Goal: Information Seeking & Learning: Learn about a topic

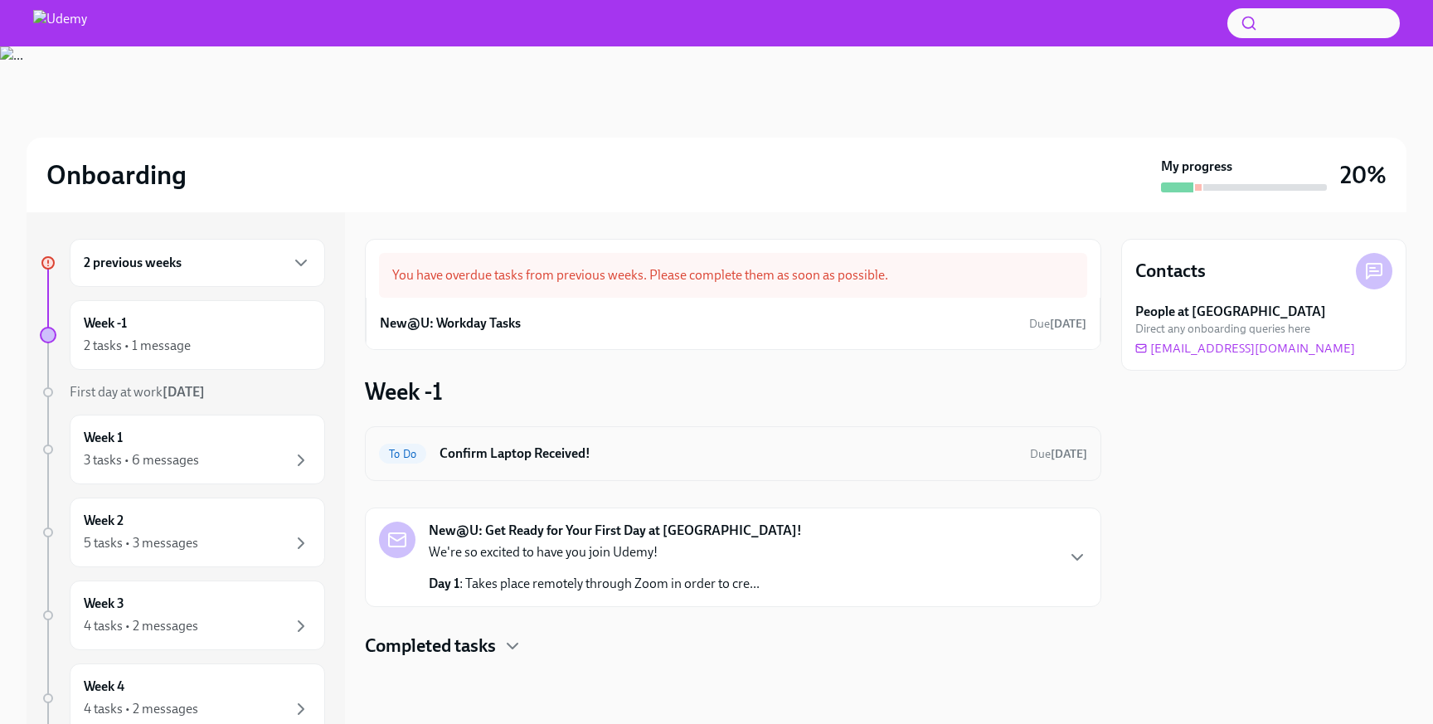
click at [550, 465] on div "To Do Confirm Laptop Received! Due [DATE]" at bounding box center [733, 453] width 708 height 27
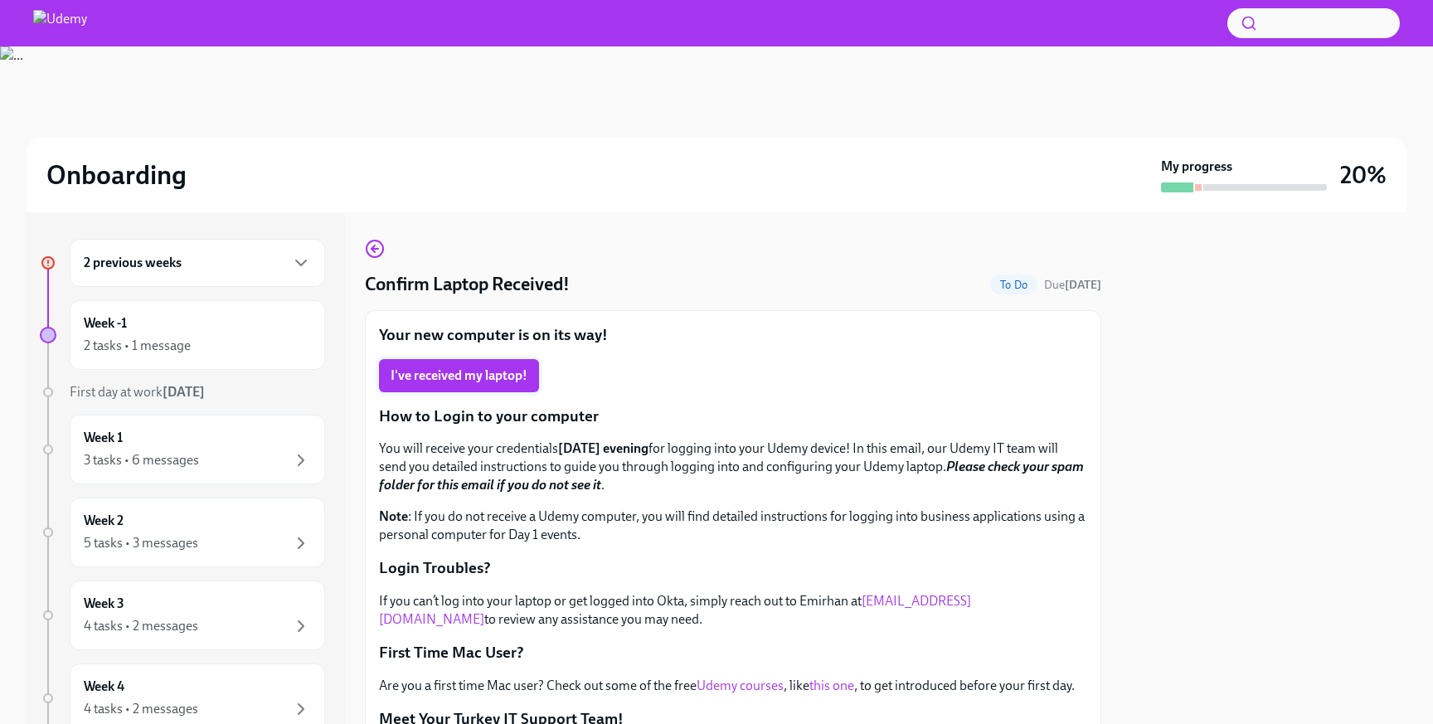
click at [483, 375] on span "I've received my laptop!" at bounding box center [459, 375] width 137 height 17
click at [264, 274] on div "2 previous weeks" at bounding box center [197, 263] width 255 height 48
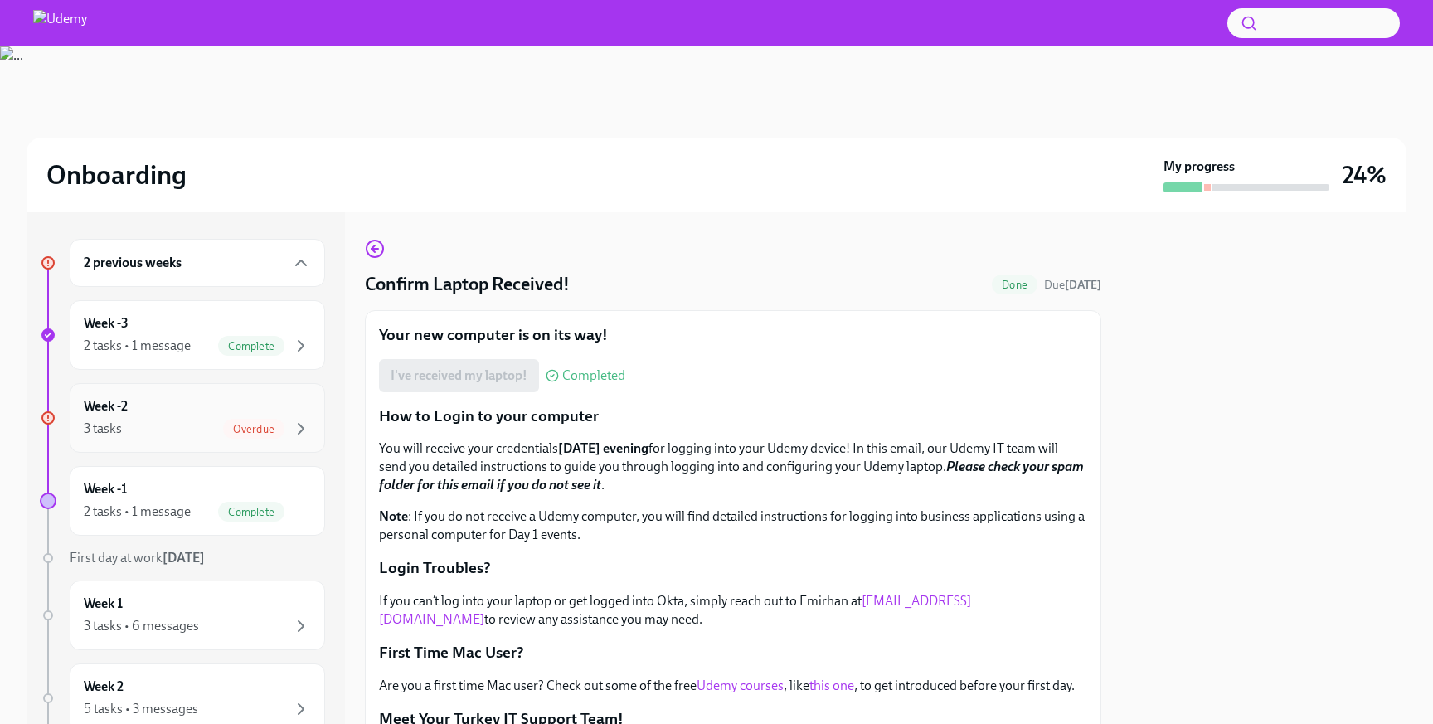
click at [206, 443] on div "Week -2 3 tasks Overdue" at bounding box center [197, 418] width 255 height 70
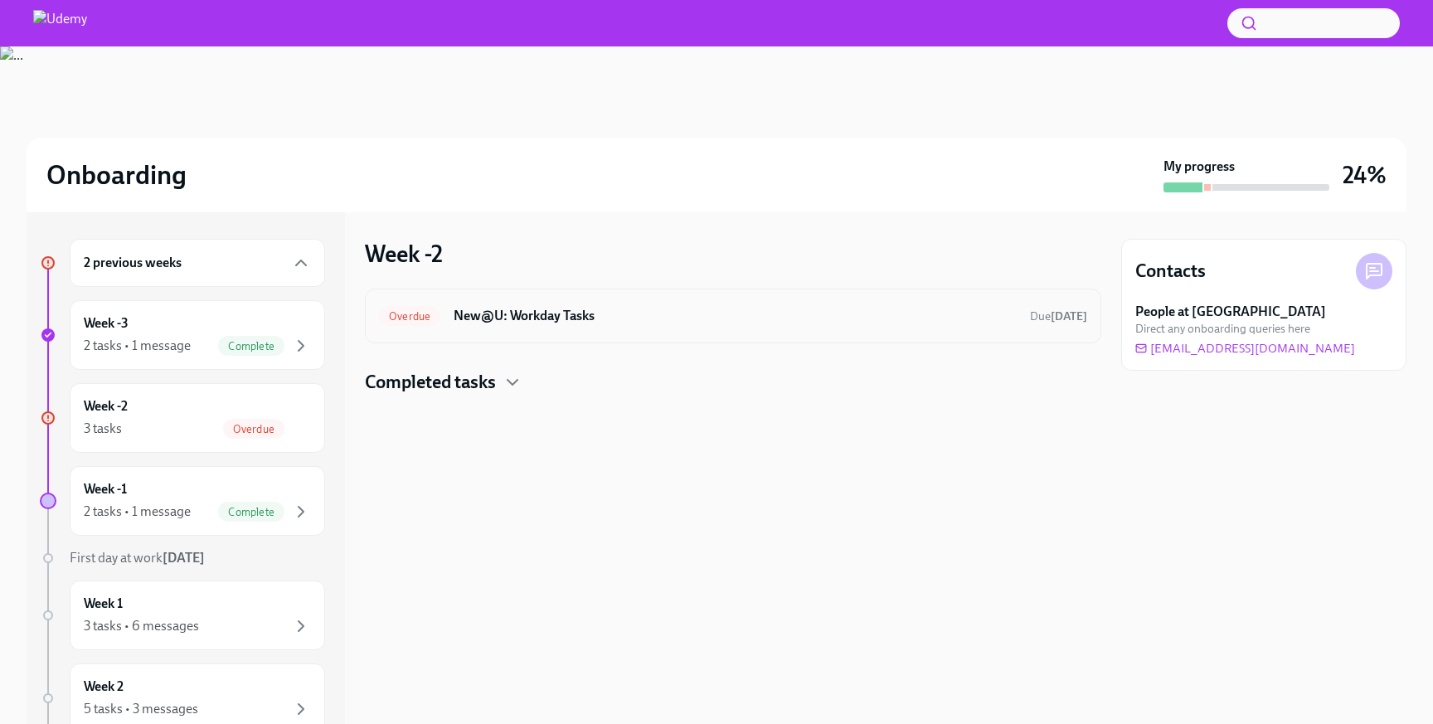
click at [513, 319] on h6 "New@U: Workday Tasks" at bounding box center [735, 316] width 563 height 18
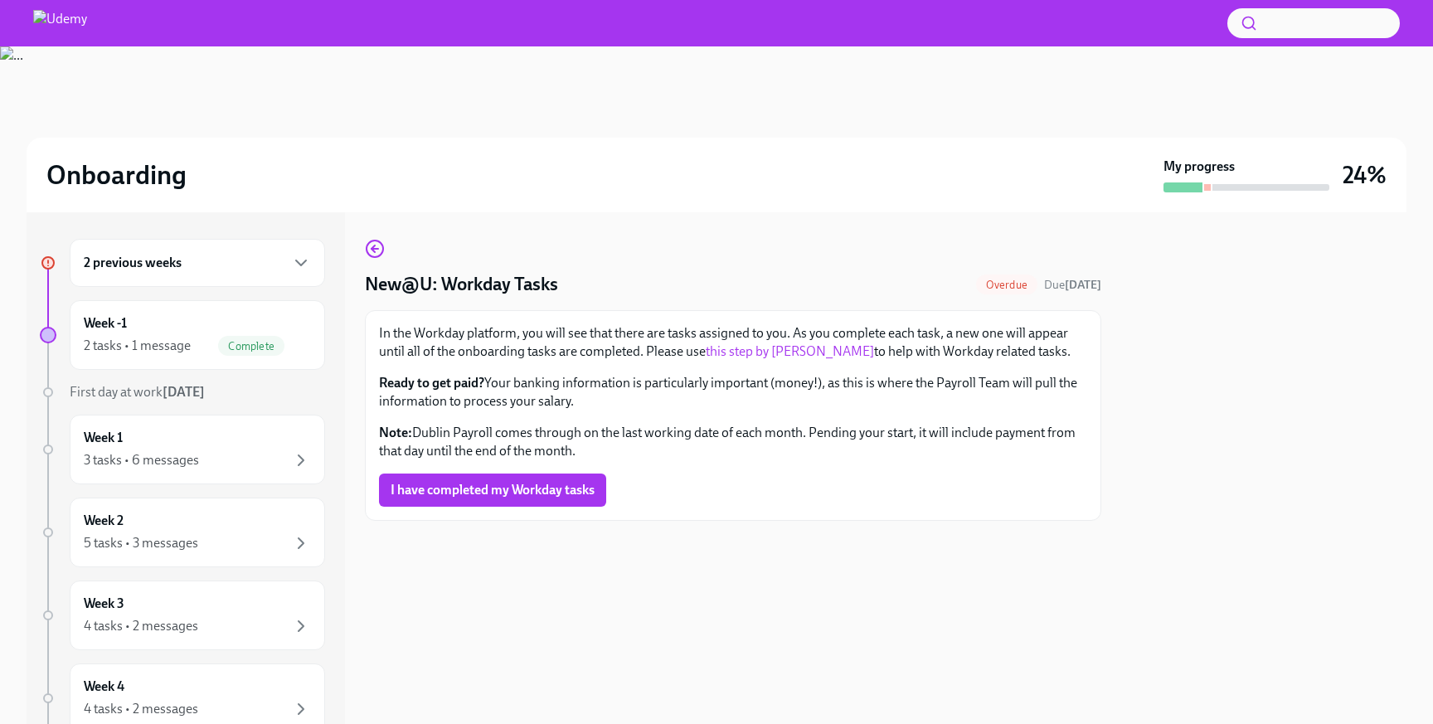
click at [238, 269] on div "2 previous weeks" at bounding box center [197, 263] width 227 height 20
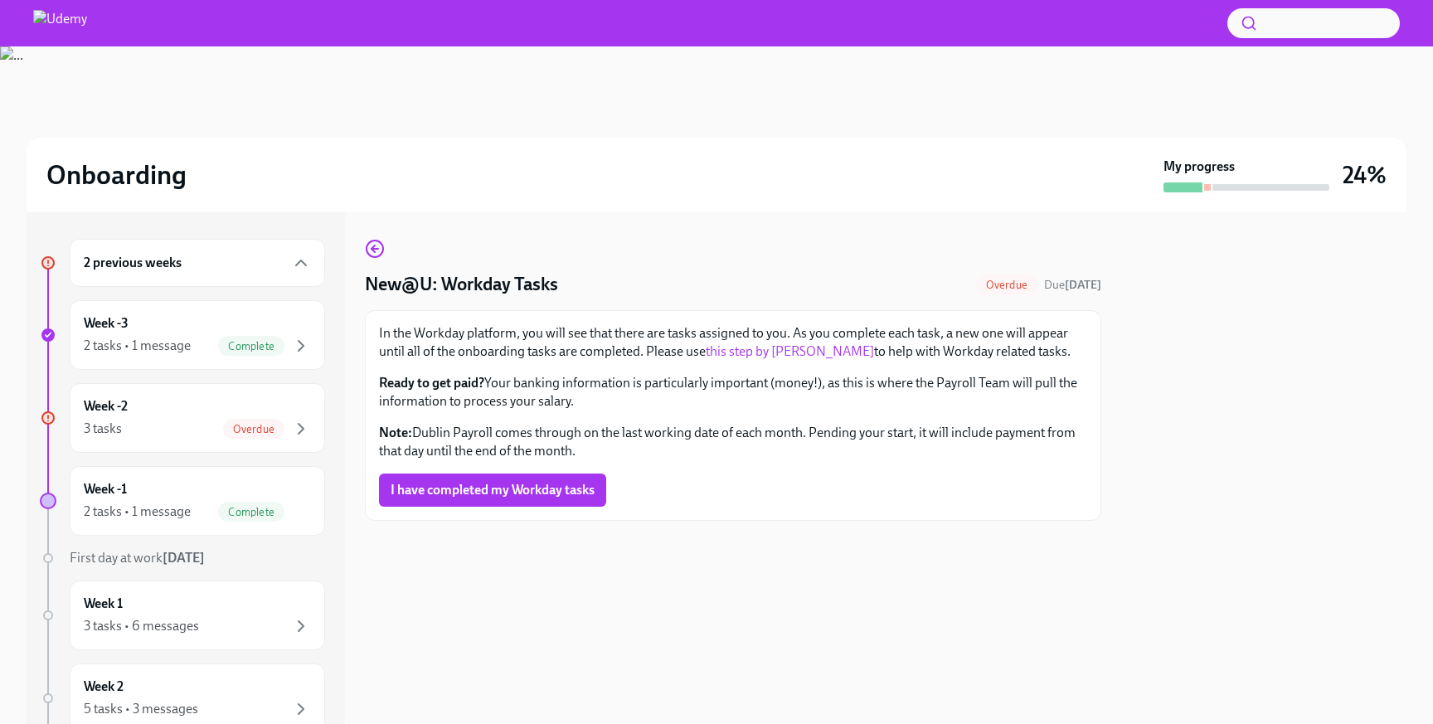
click at [240, 270] on div "2 previous weeks" at bounding box center [197, 263] width 227 height 20
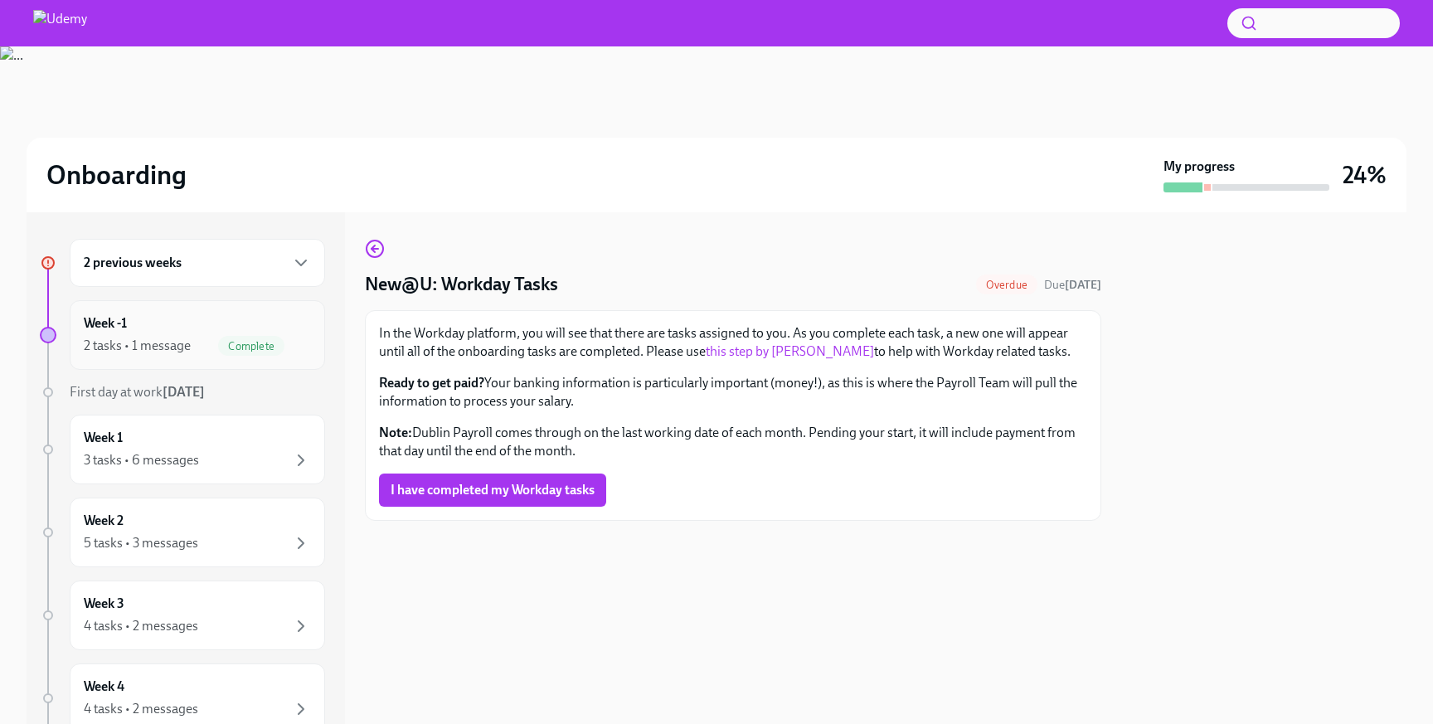
click at [208, 333] on div "Week -1 2 tasks • 1 message Complete" at bounding box center [197, 334] width 227 height 41
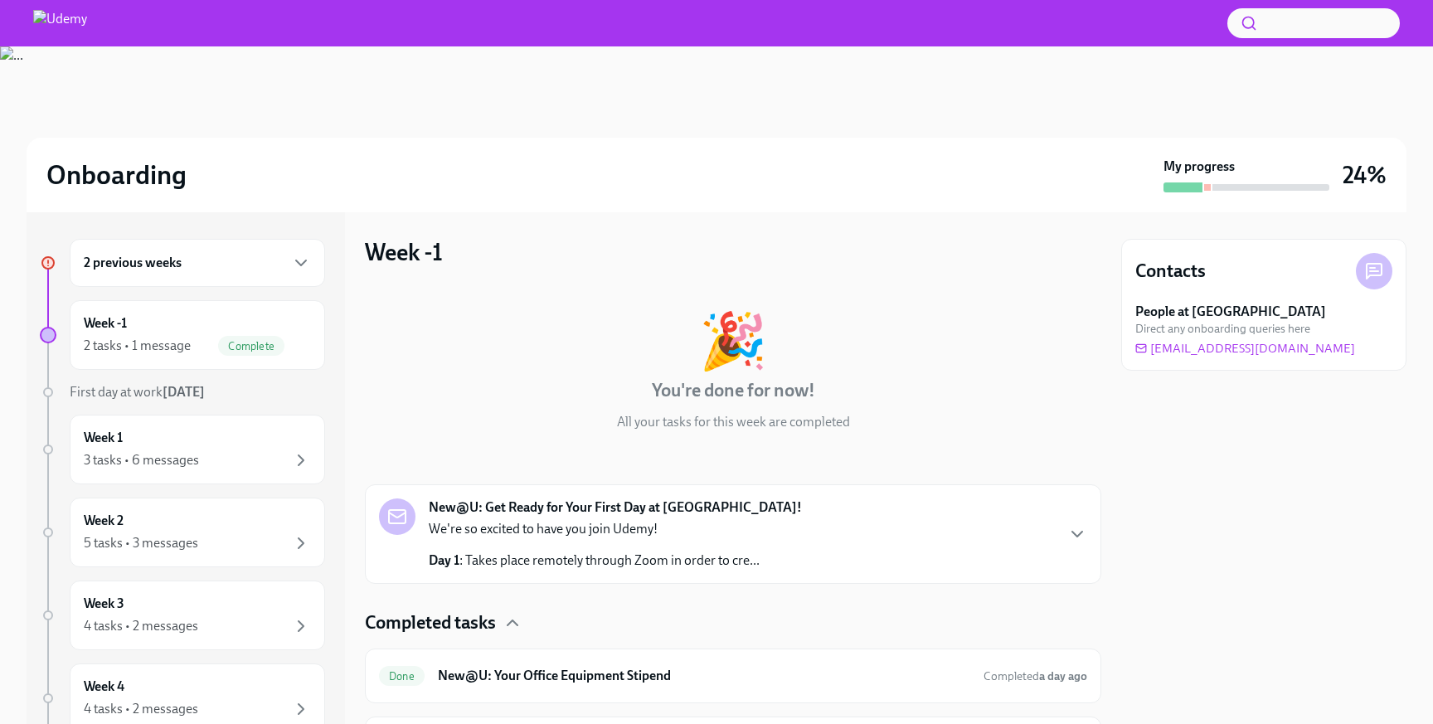
scroll to position [240, 0]
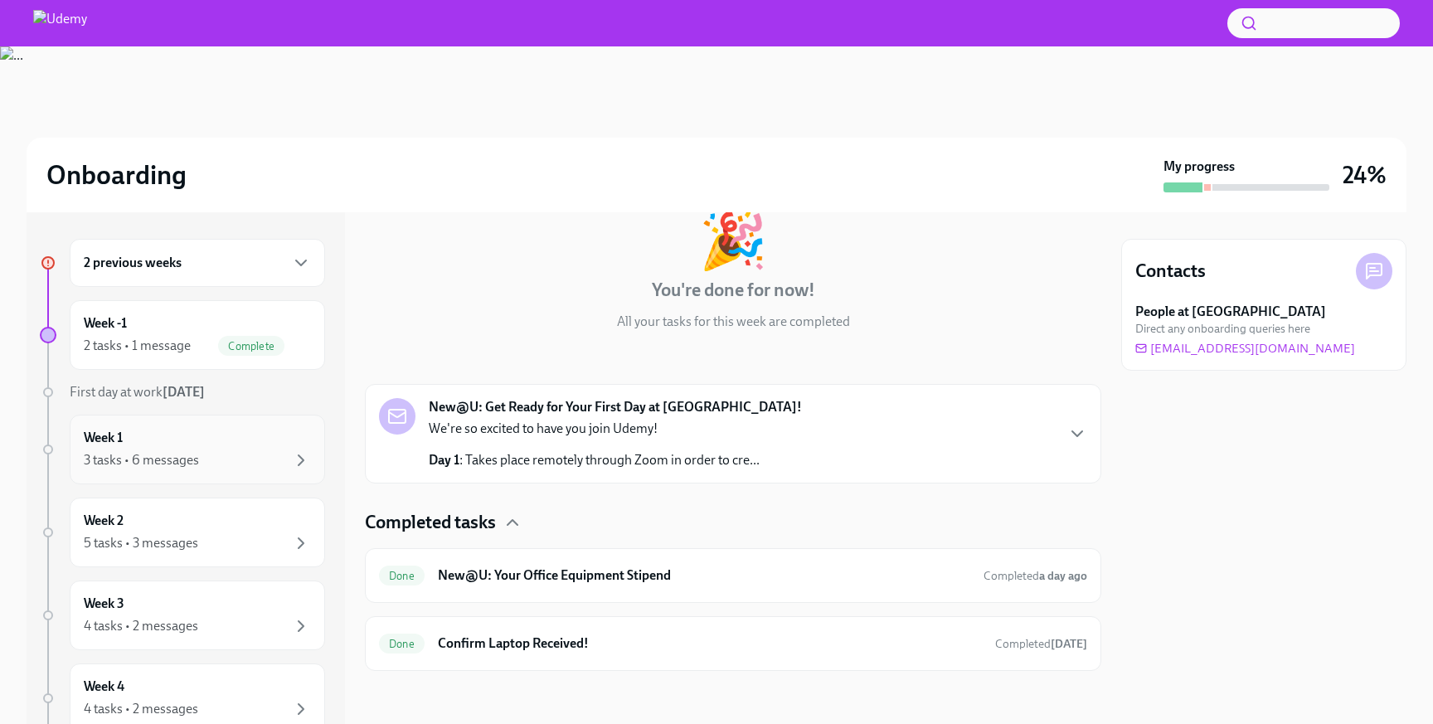
click at [210, 445] on div "Week 1 3 tasks • 6 messages" at bounding box center [197, 449] width 227 height 41
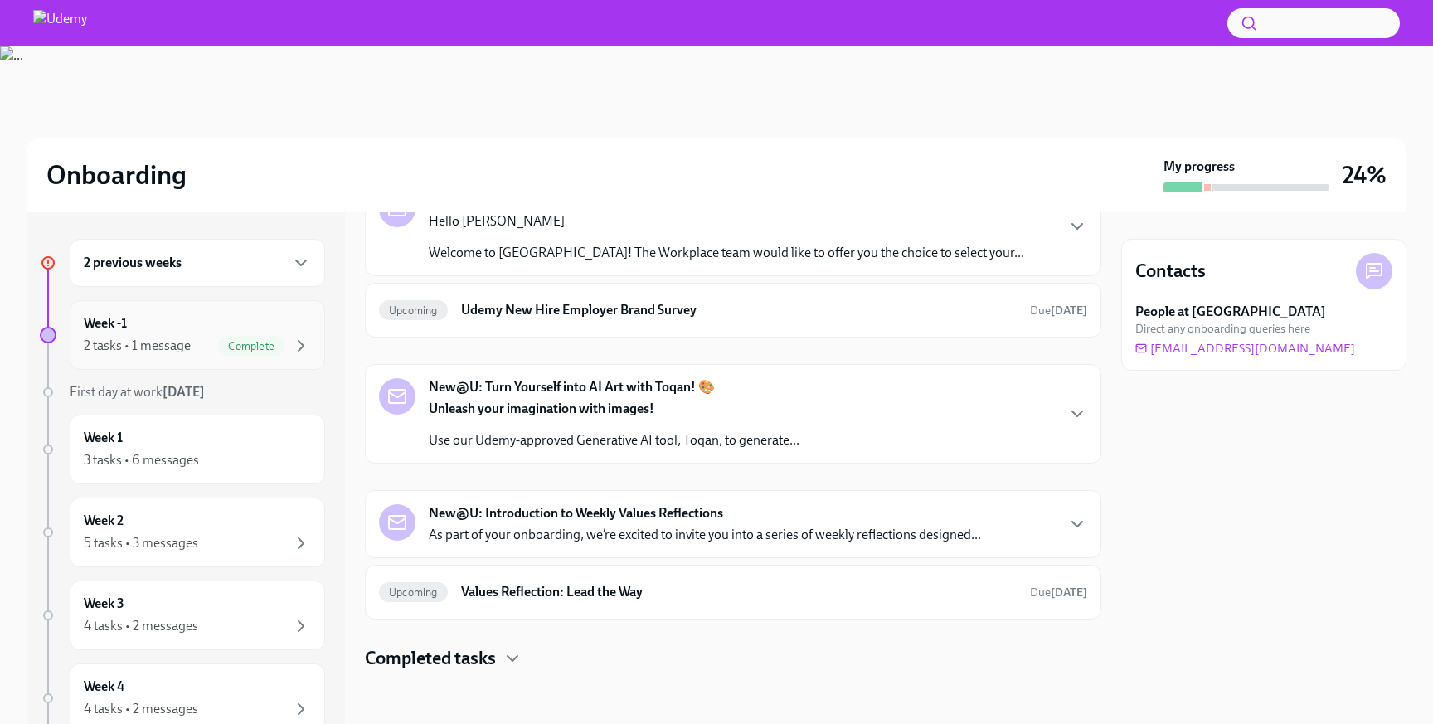
click at [207, 341] on div "2 tasks • 1 message Complete" at bounding box center [197, 346] width 227 height 20
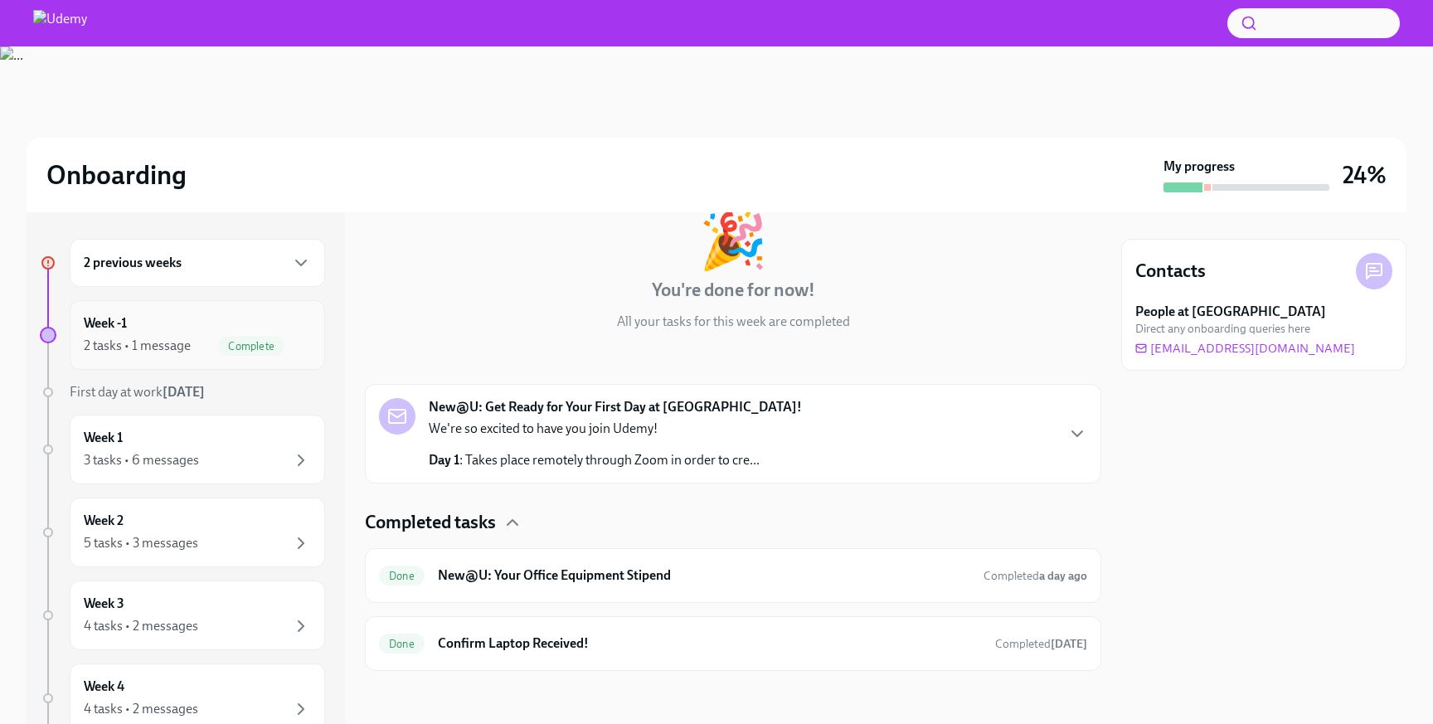
scroll to position [240, 0]
click at [614, 413] on strong "New@U: Get Ready for Your First Day at [GEOGRAPHIC_DATA]!" at bounding box center [615, 407] width 373 height 18
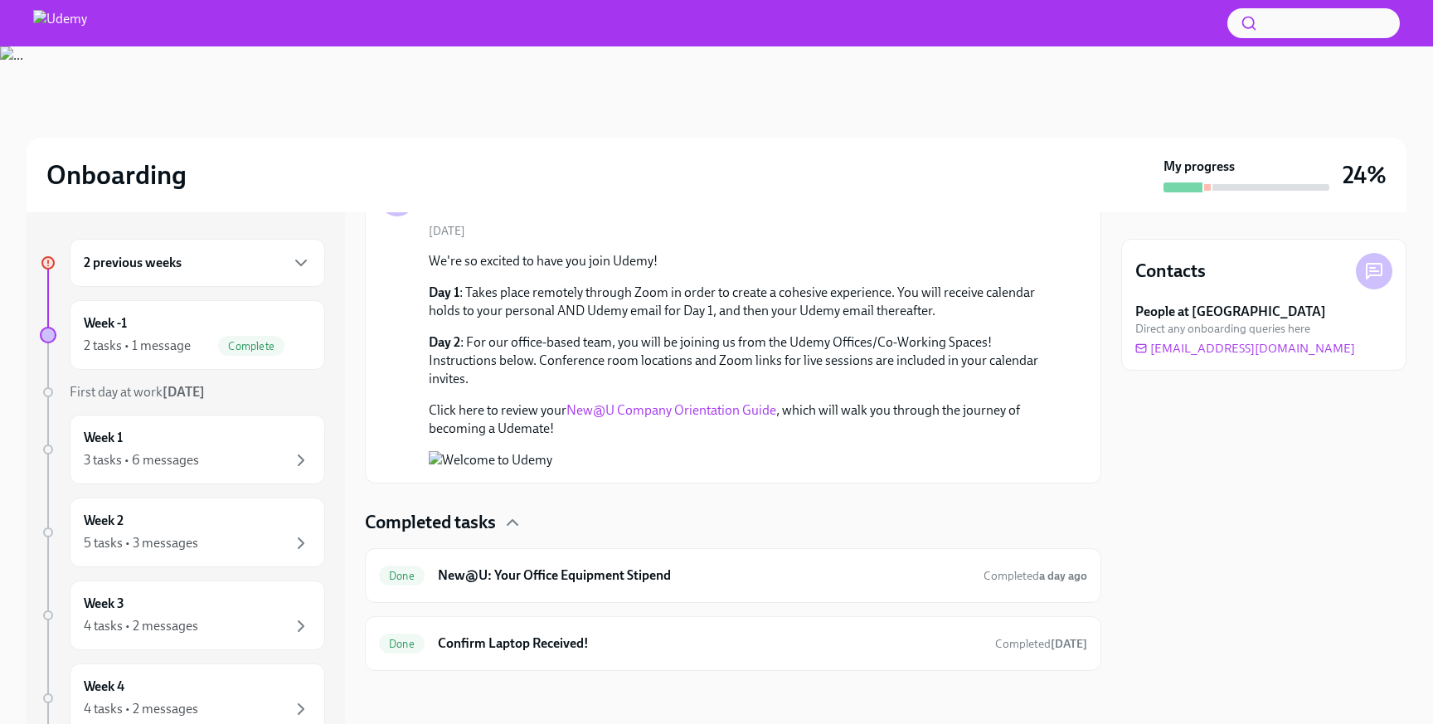
scroll to position [688, 0]
click at [176, 442] on div "Week 1 3 tasks • 6 messages" at bounding box center [197, 449] width 227 height 41
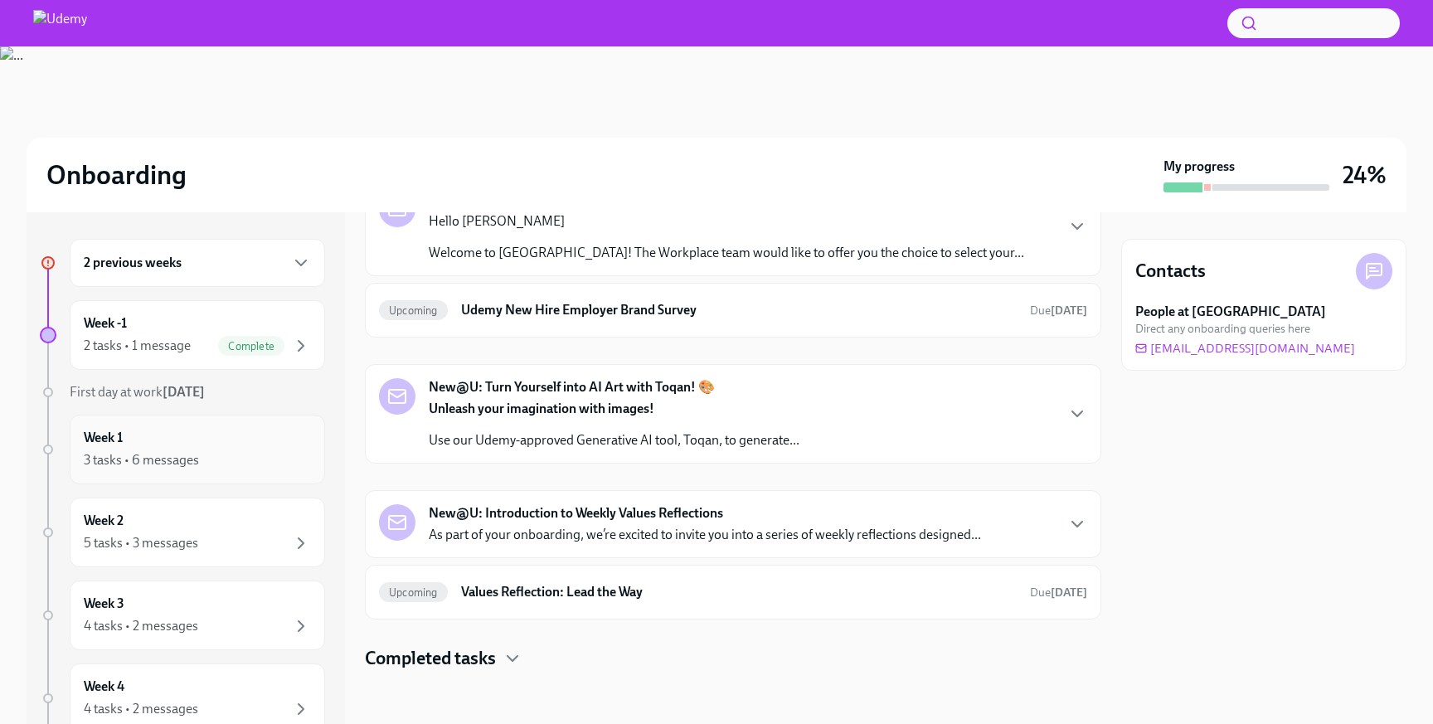
scroll to position [353, 0]
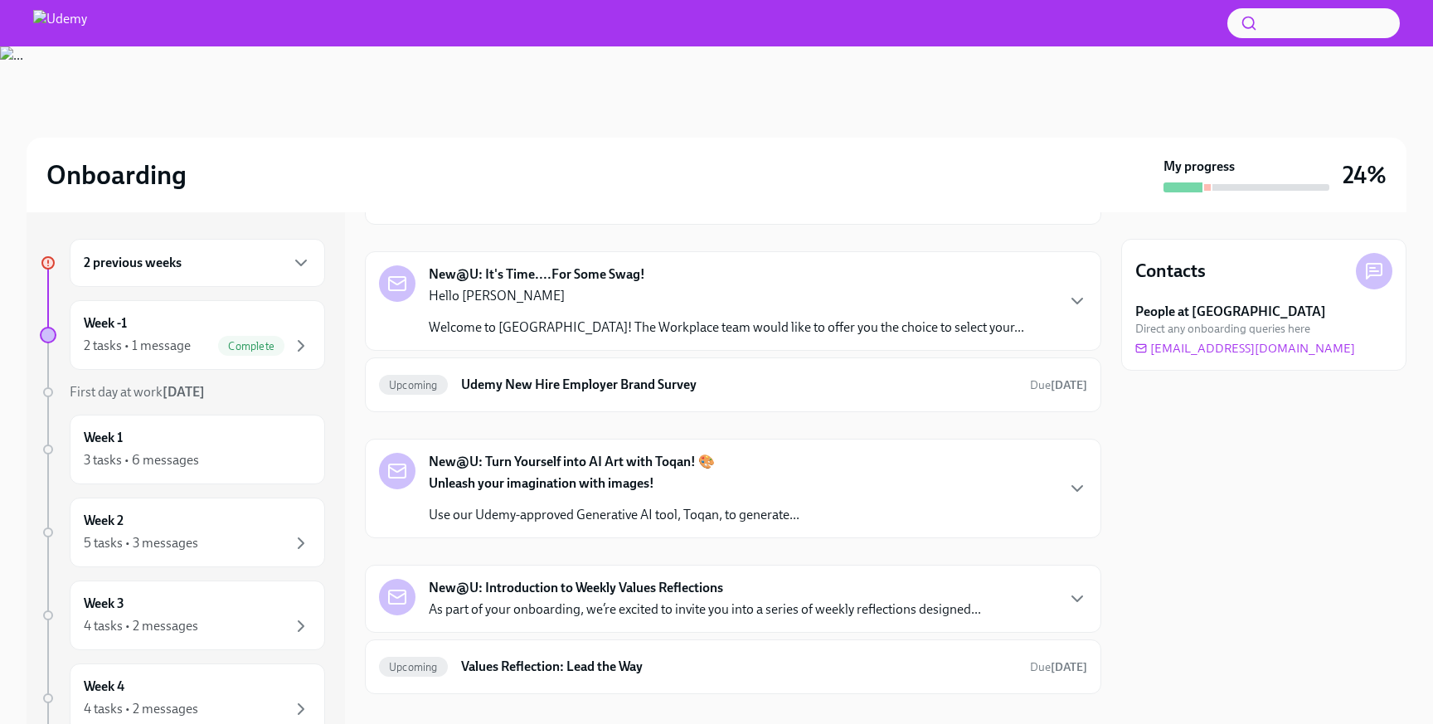
click at [630, 317] on div "Hello [PERSON_NAME] Welcome to [GEOGRAPHIC_DATA]! The Workplace team would like…" at bounding box center [727, 312] width 596 height 50
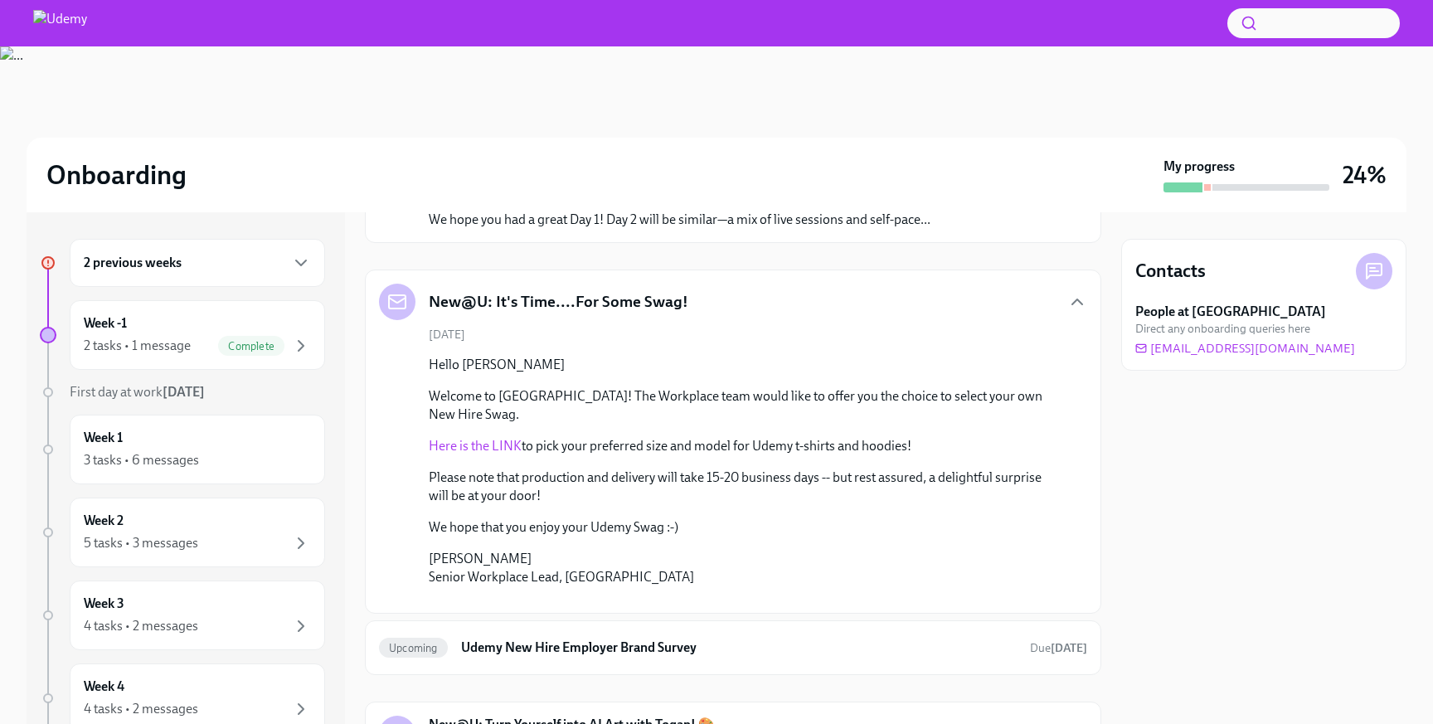
scroll to position [314, 0]
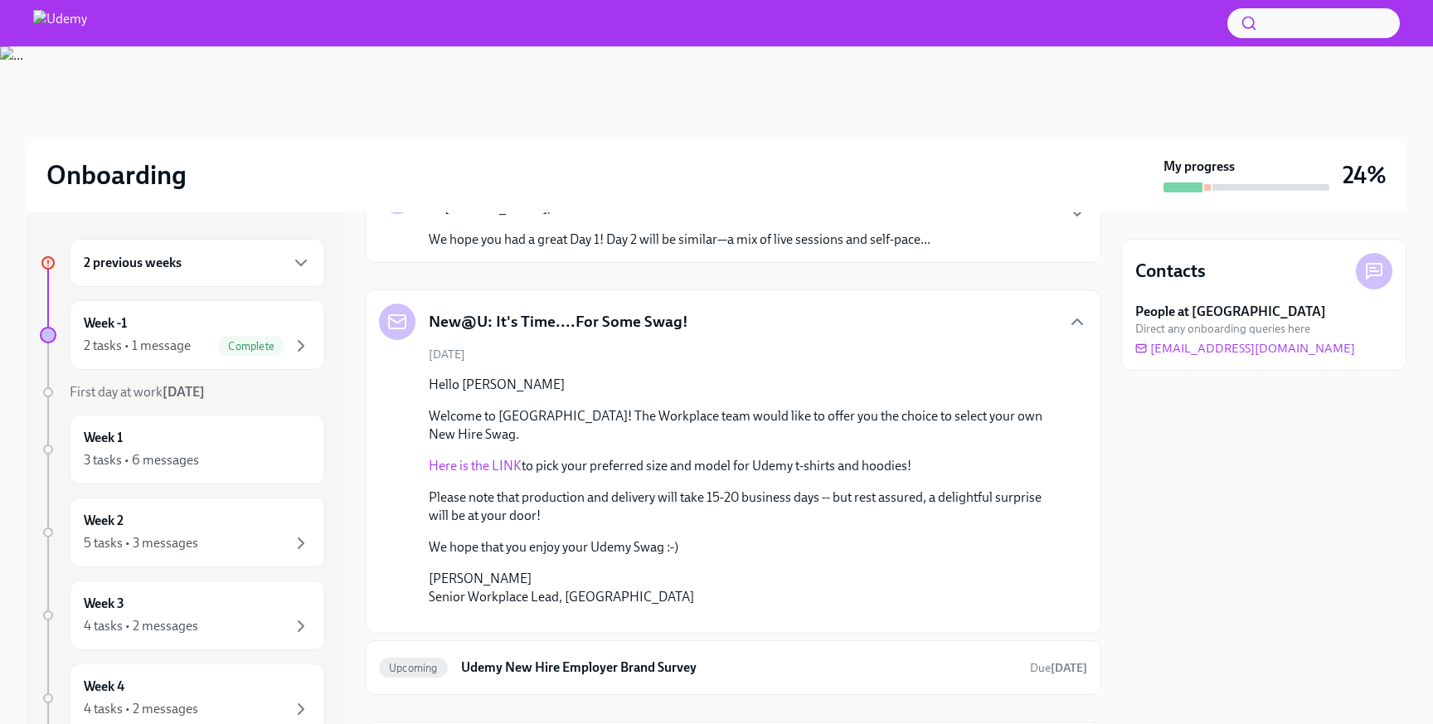
click at [505, 457] on p "Here is the LINK to pick your preferred size and model for Udemy t-shirts and h…" at bounding box center [745, 466] width 632 height 18
click at [497, 458] on link "Here is the LINK" at bounding box center [475, 466] width 93 height 16
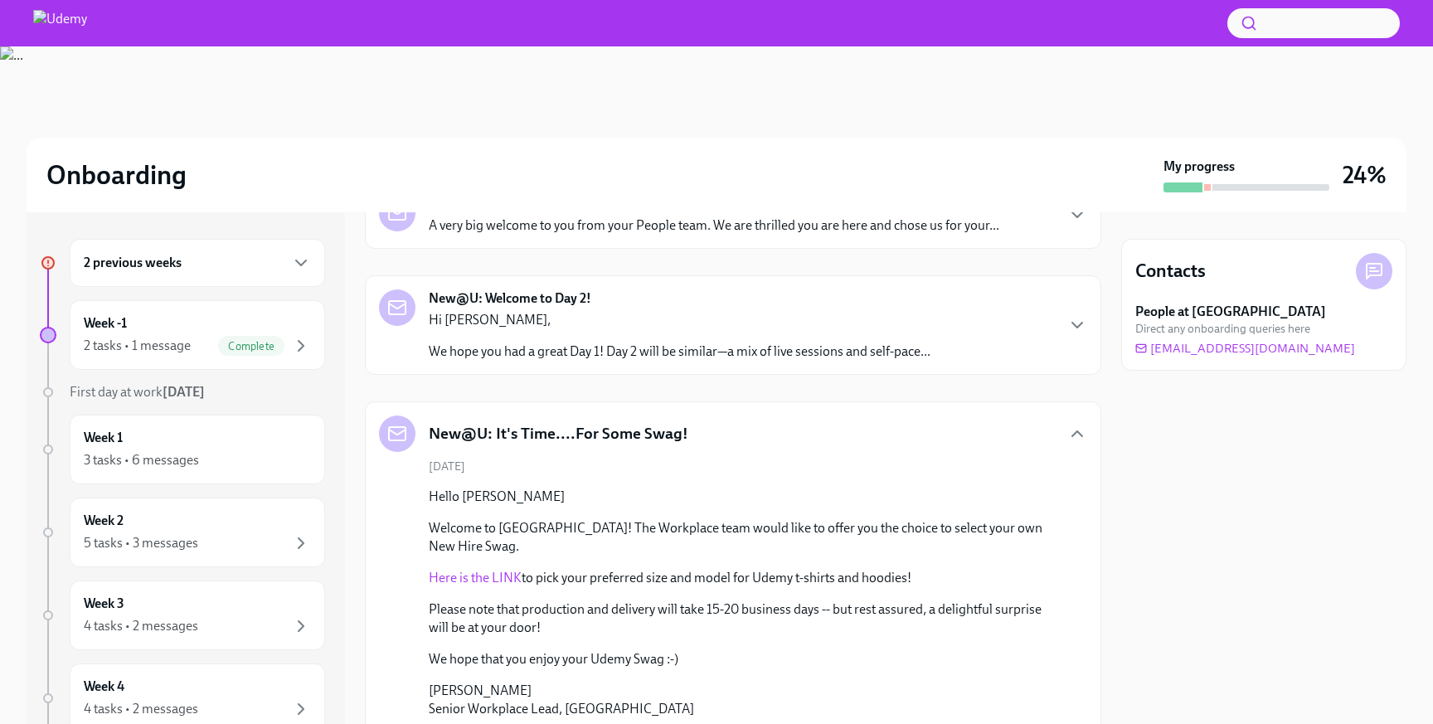
scroll to position [196, 0]
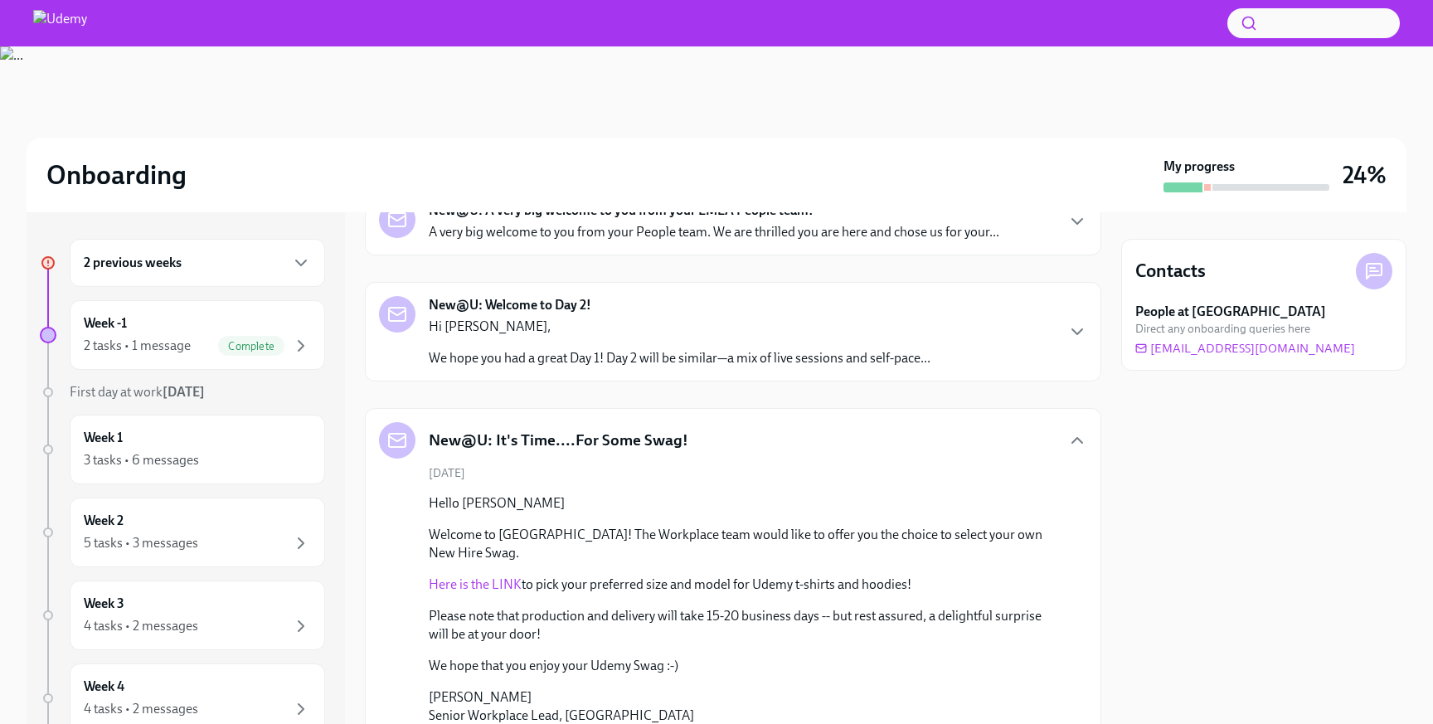
click at [715, 441] on div "New@U: It's Time....For Some Swag!" at bounding box center [733, 440] width 708 height 36
click at [1072, 435] on icon "button" at bounding box center [1078, 441] width 20 height 20
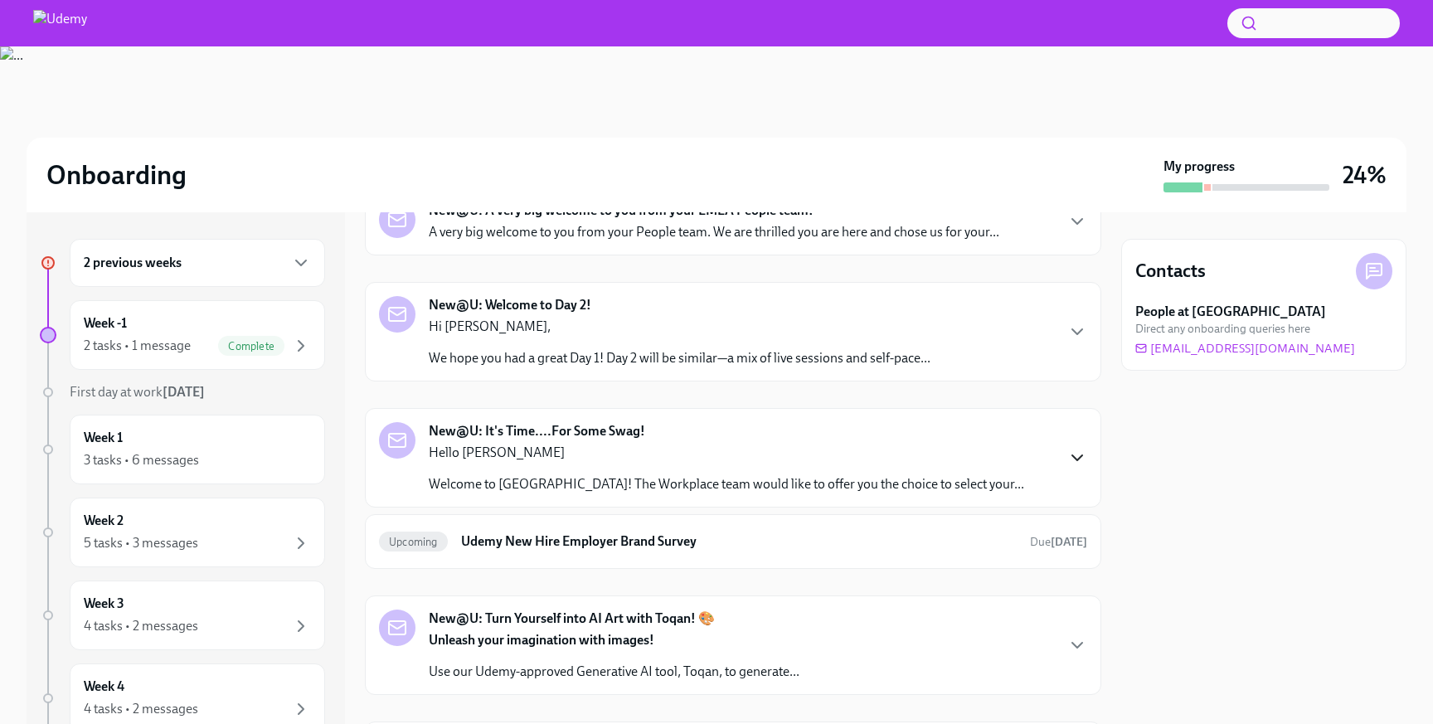
scroll to position [0, 0]
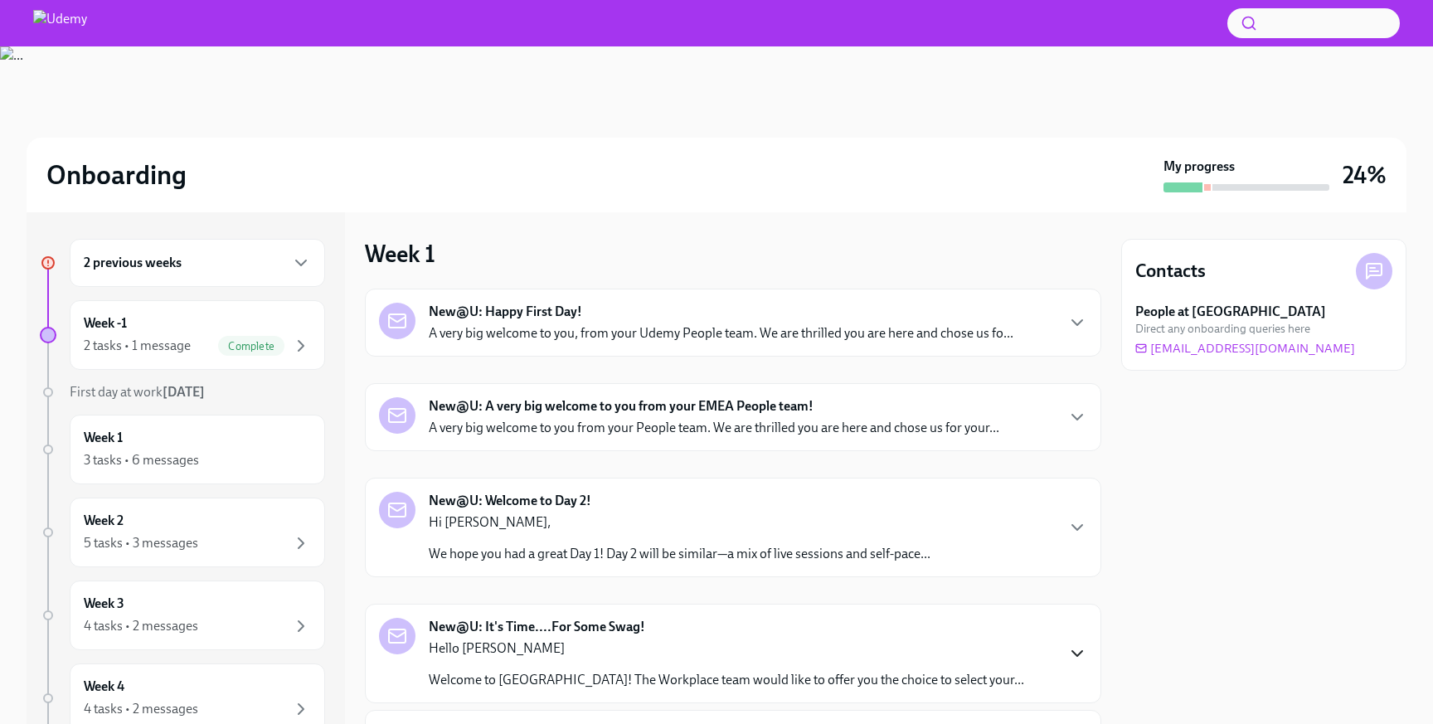
click at [832, 337] on p "A very big welcome to you, from your Udemy People team. We are thrilled you are…" at bounding box center [721, 333] width 585 height 18
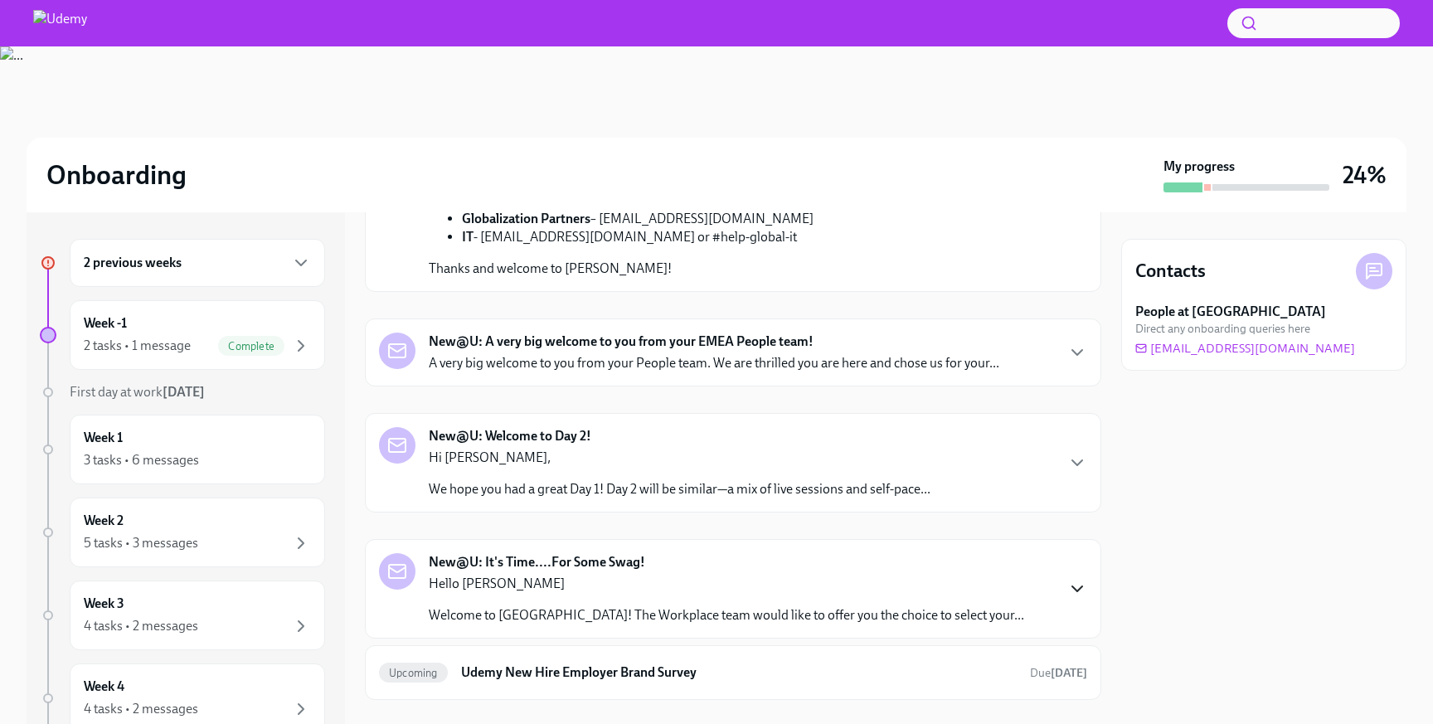
scroll to position [567, 0]
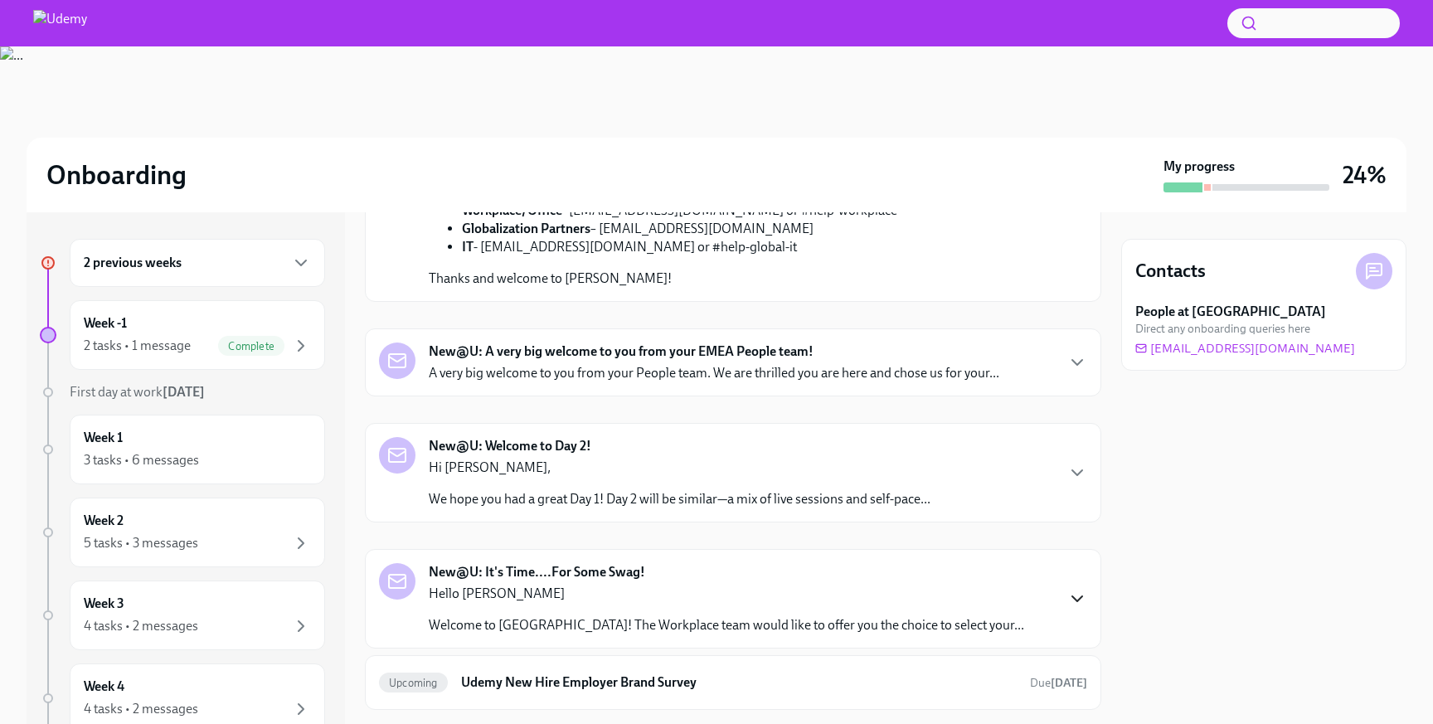
click at [894, 18] on link "Day 1 Learning Path." at bounding box center [892, 10] width 116 height 16
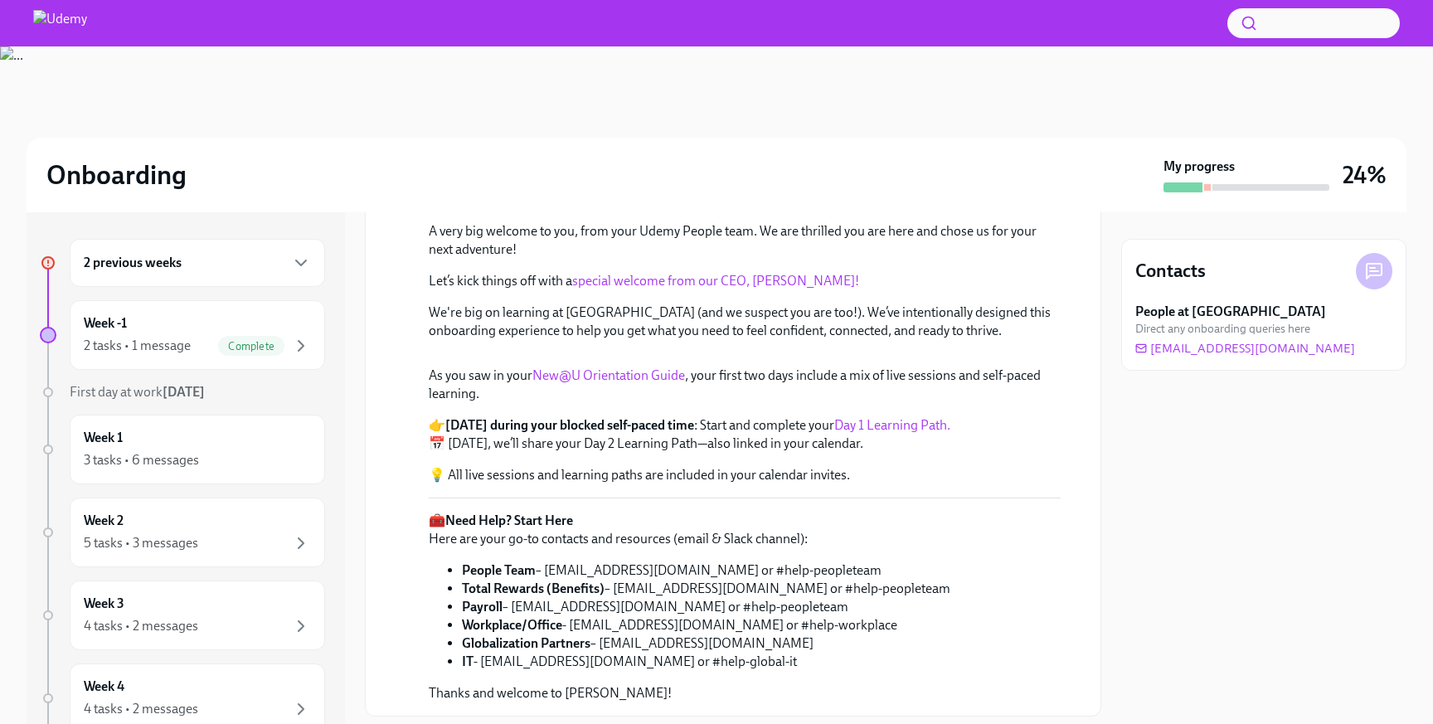
scroll to position [0, 0]
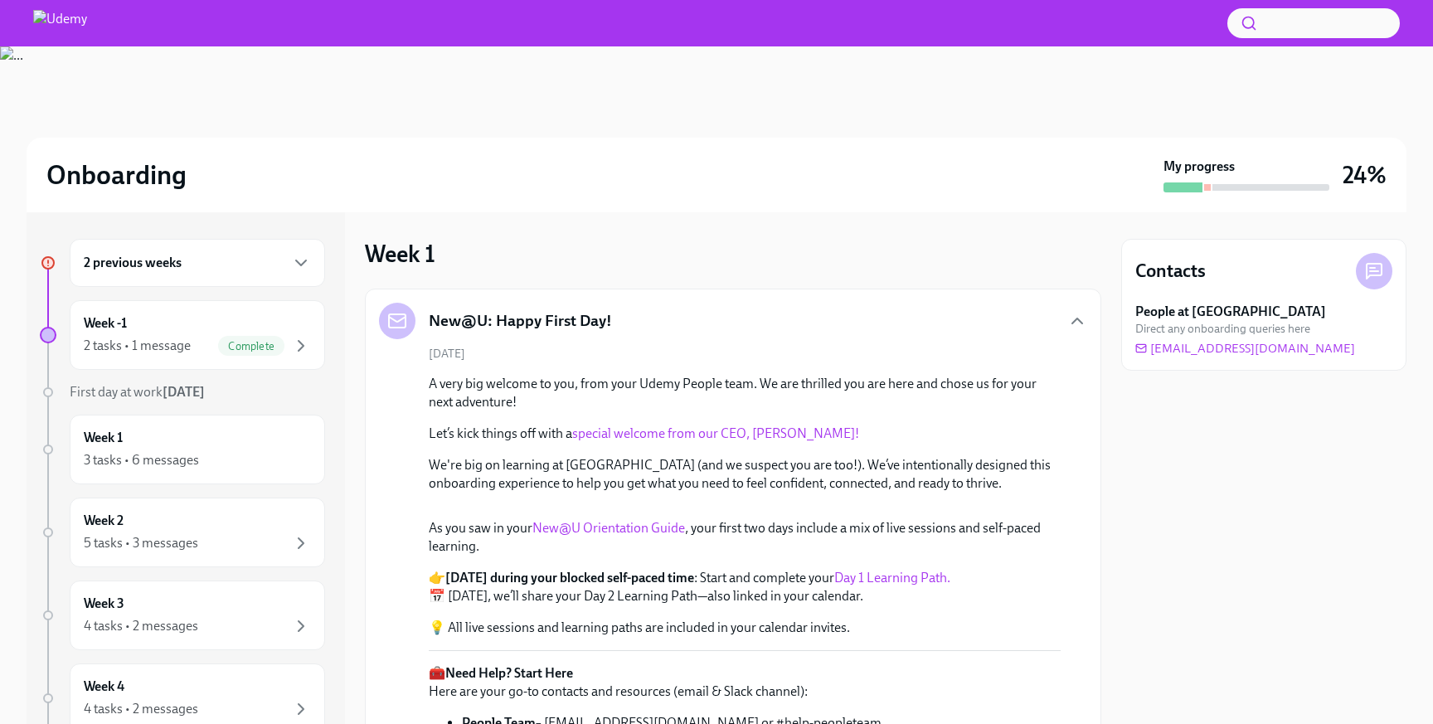
click at [688, 316] on div "New@U: Happy First Day!" at bounding box center [733, 321] width 708 height 36
click at [615, 328] on div "New@U: Happy First Day!" at bounding box center [733, 321] width 708 height 36
click at [587, 318] on h5 "New@U: Happy First Day!" at bounding box center [520, 321] width 183 height 22
click at [1073, 327] on icon "button" at bounding box center [1078, 321] width 20 height 20
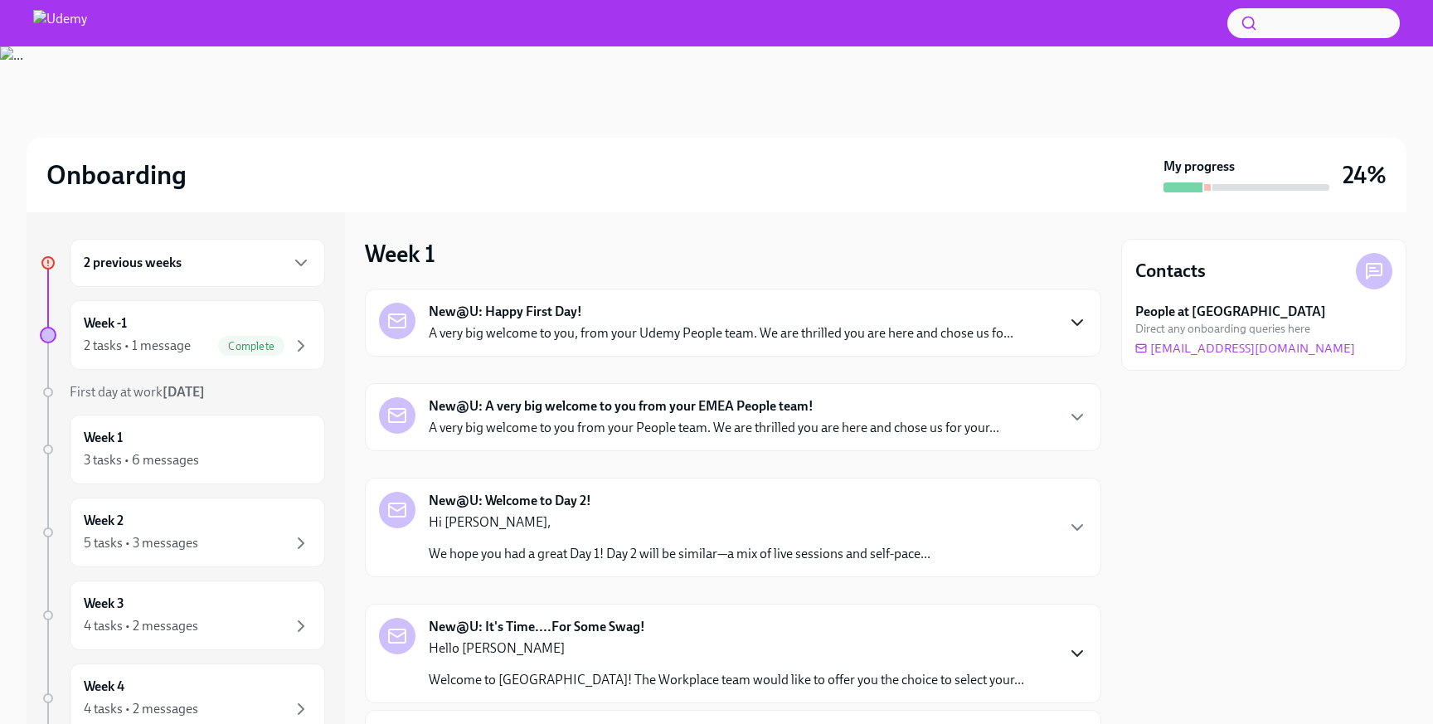
click at [695, 426] on p "A very big welcome to you from your People team. We are thrilled you are here a…" at bounding box center [714, 428] width 571 height 18
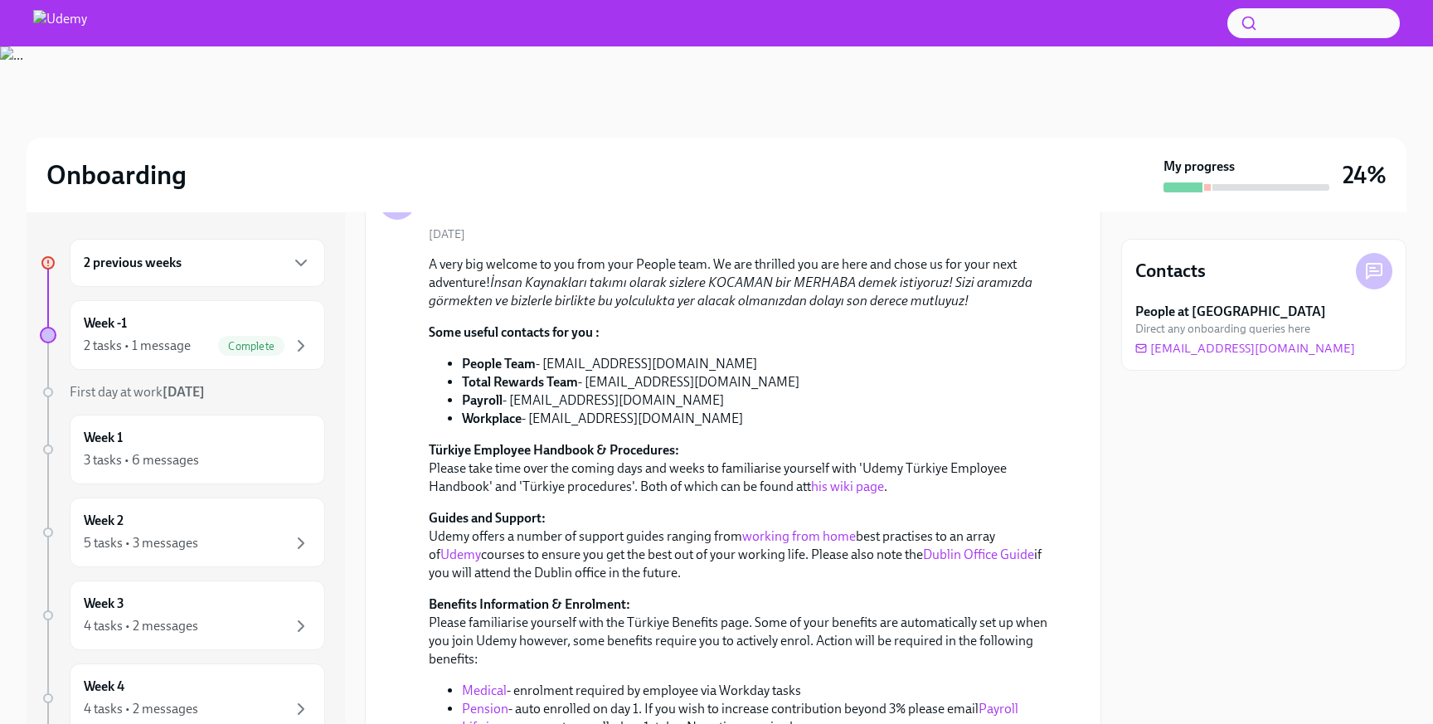
scroll to position [219, 0]
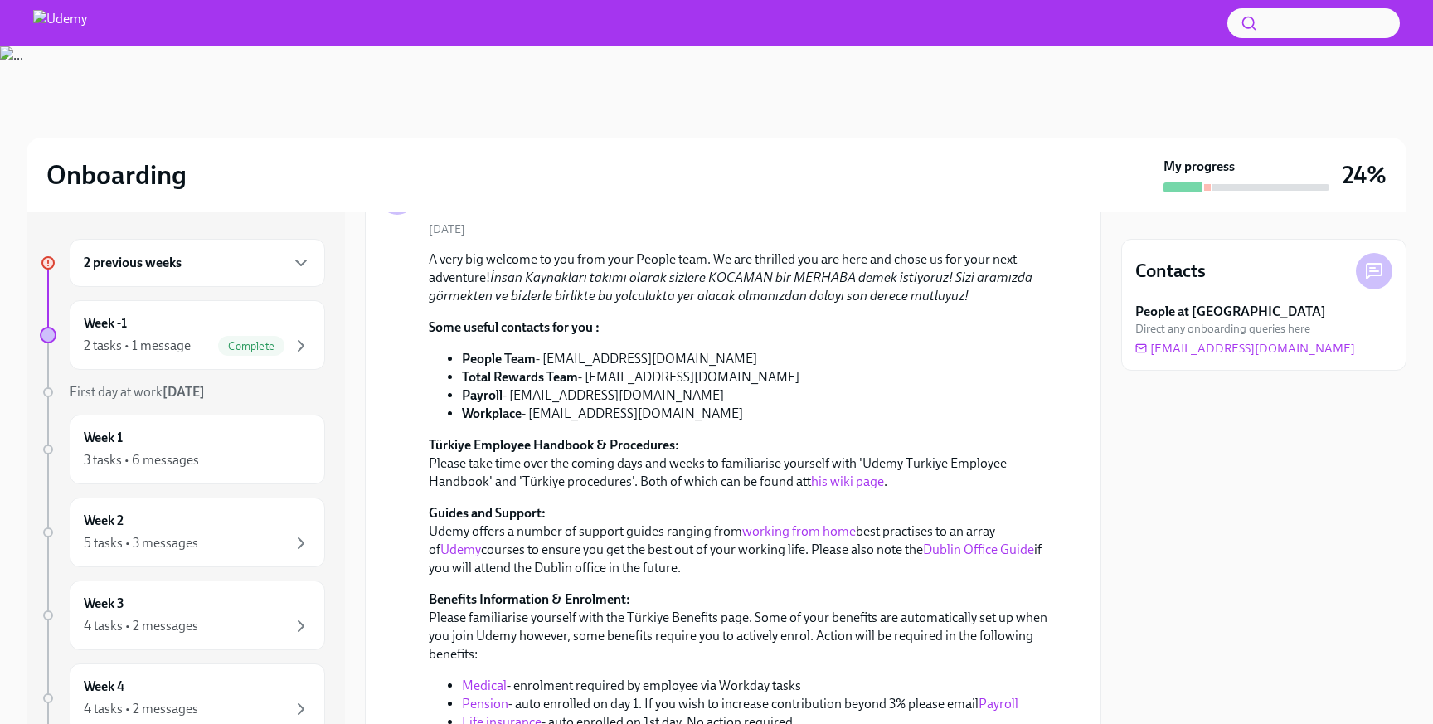
click at [823, 484] on link "this wiki page" at bounding box center [847, 482] width 73 height 16
click at [777, 532] on link "working from home" at bounding box center [799, 531] width 114 height 16
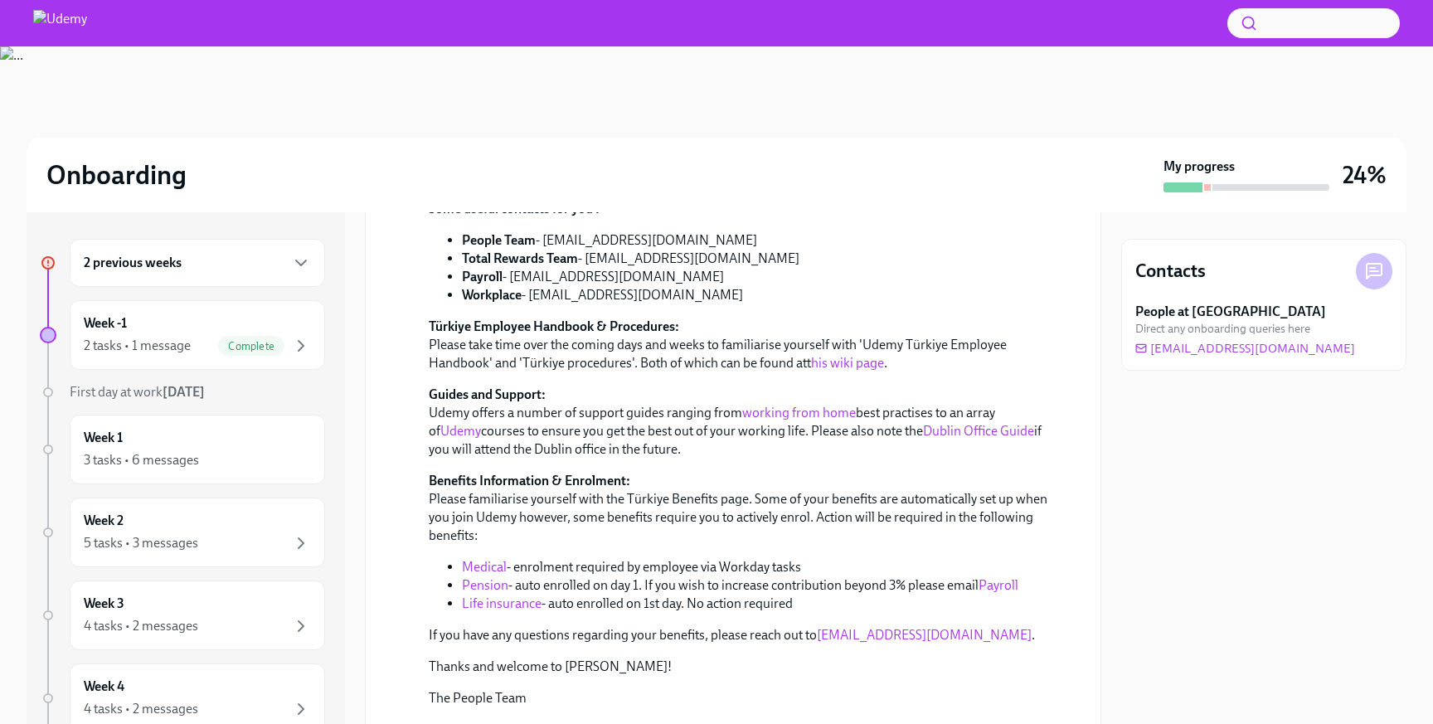
scroll to position [339, 0]
click at [502, 559] on link "Medical" at bounding box center [484, 565] width 45 height 16
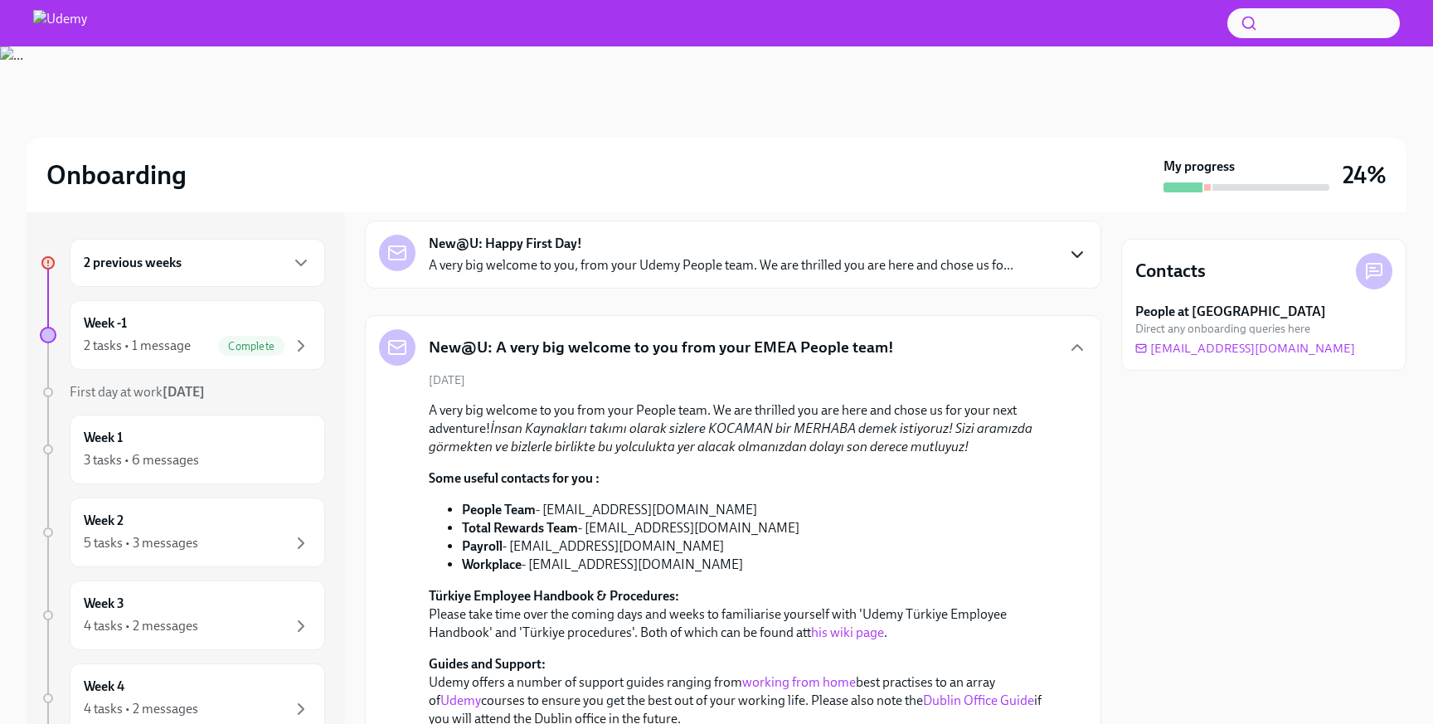
scroll to position [0, 0]
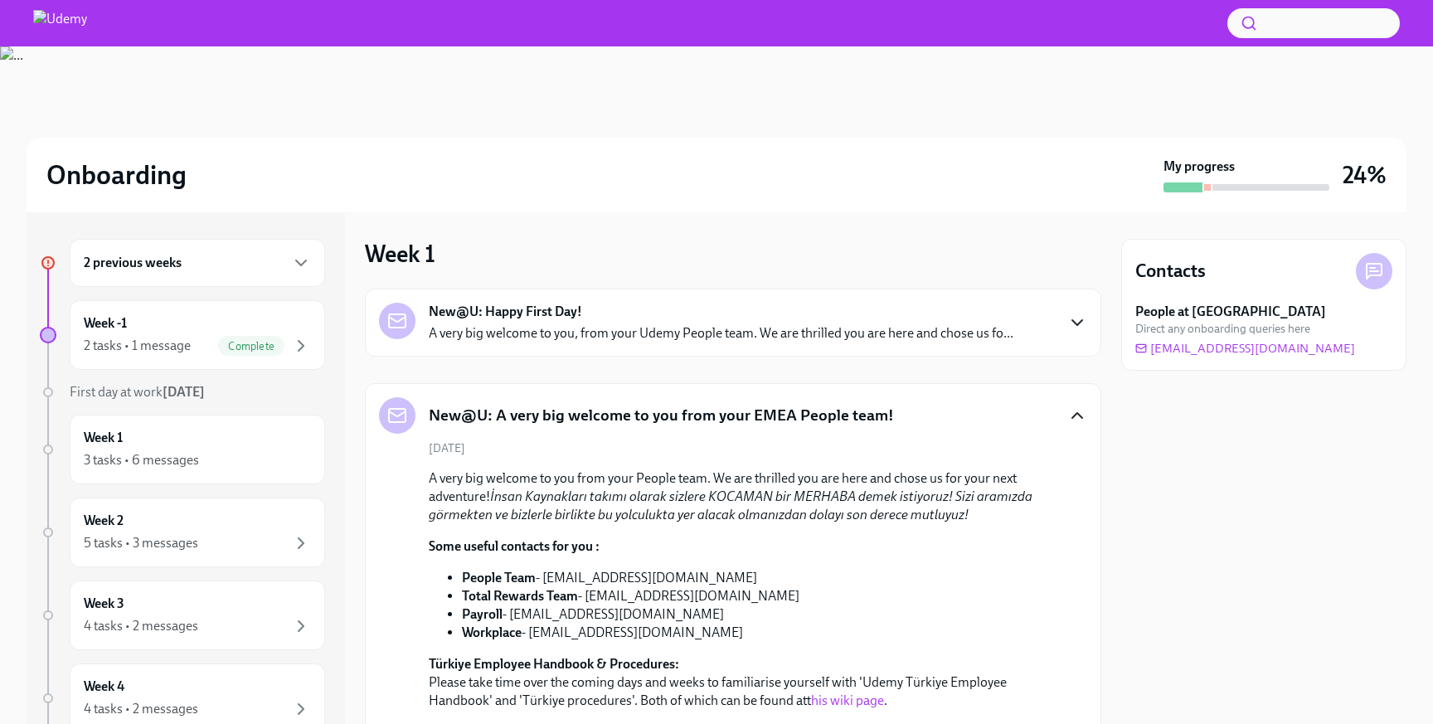
click at [1072, 413] on icon "button" at bounding box center [1078, 416] width 20 height 20
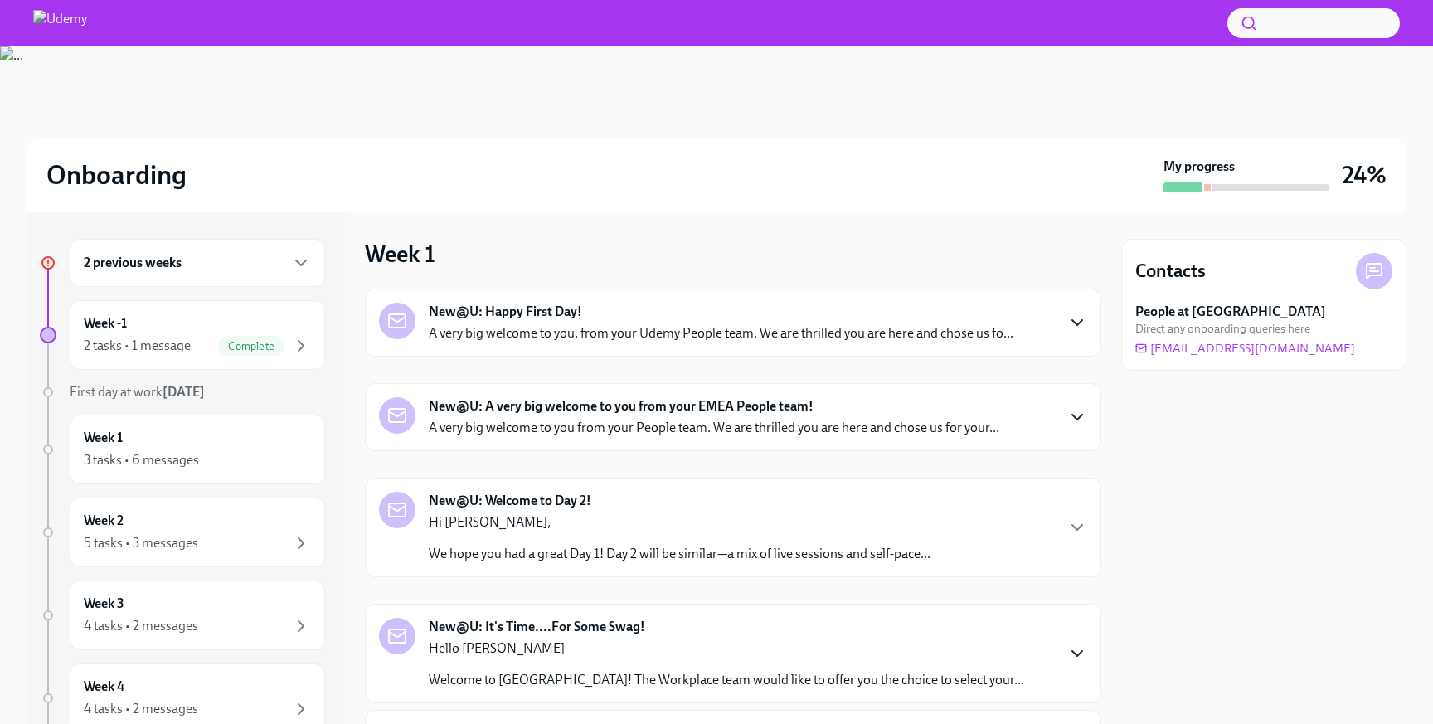
click at [610, 511] on div "New@U: Welcome to Day 2! Hi [PERSON_NAME], We hope you had a great Day 1! Day 2…" at bounding box center [680, 527] width 502 height 71
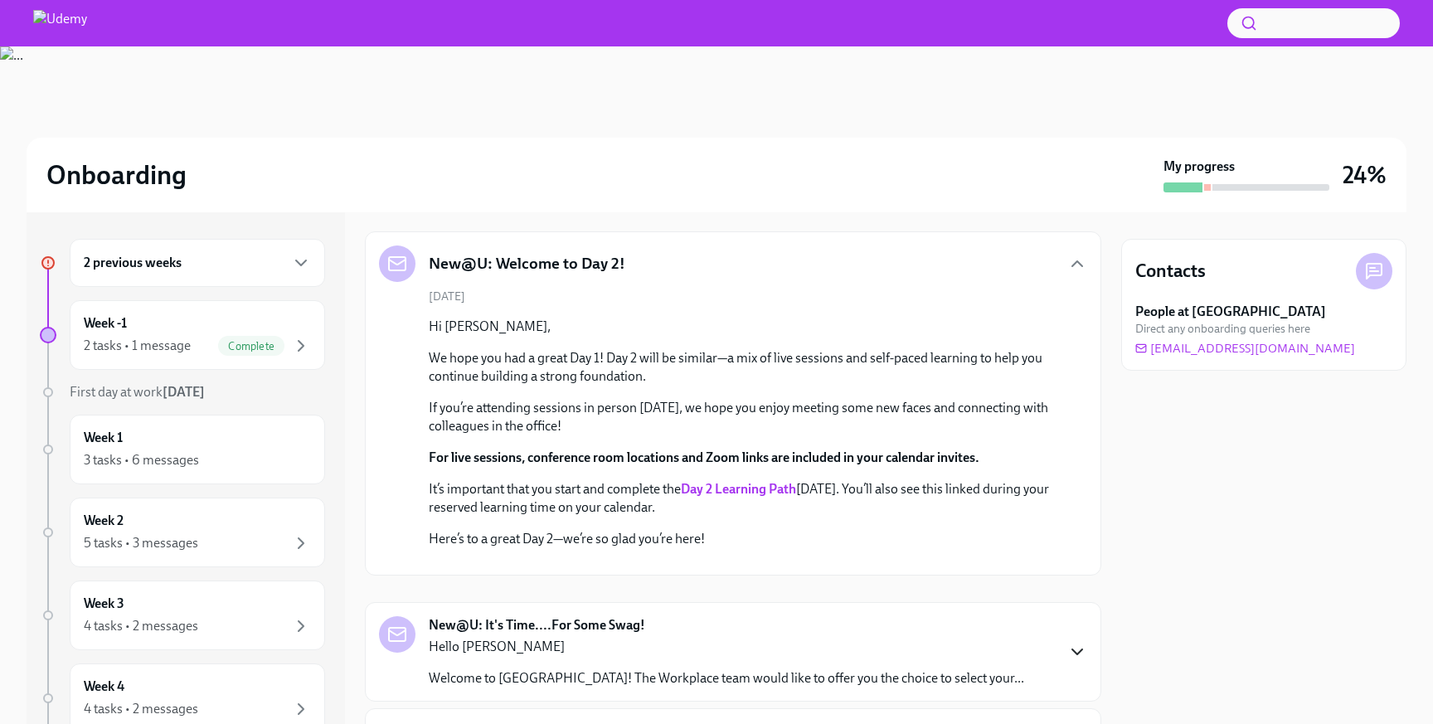
scroll to position [246, 0]
click at [1070, 261] on icon "button" at bounding box center [1078, 265] width 20 height 20
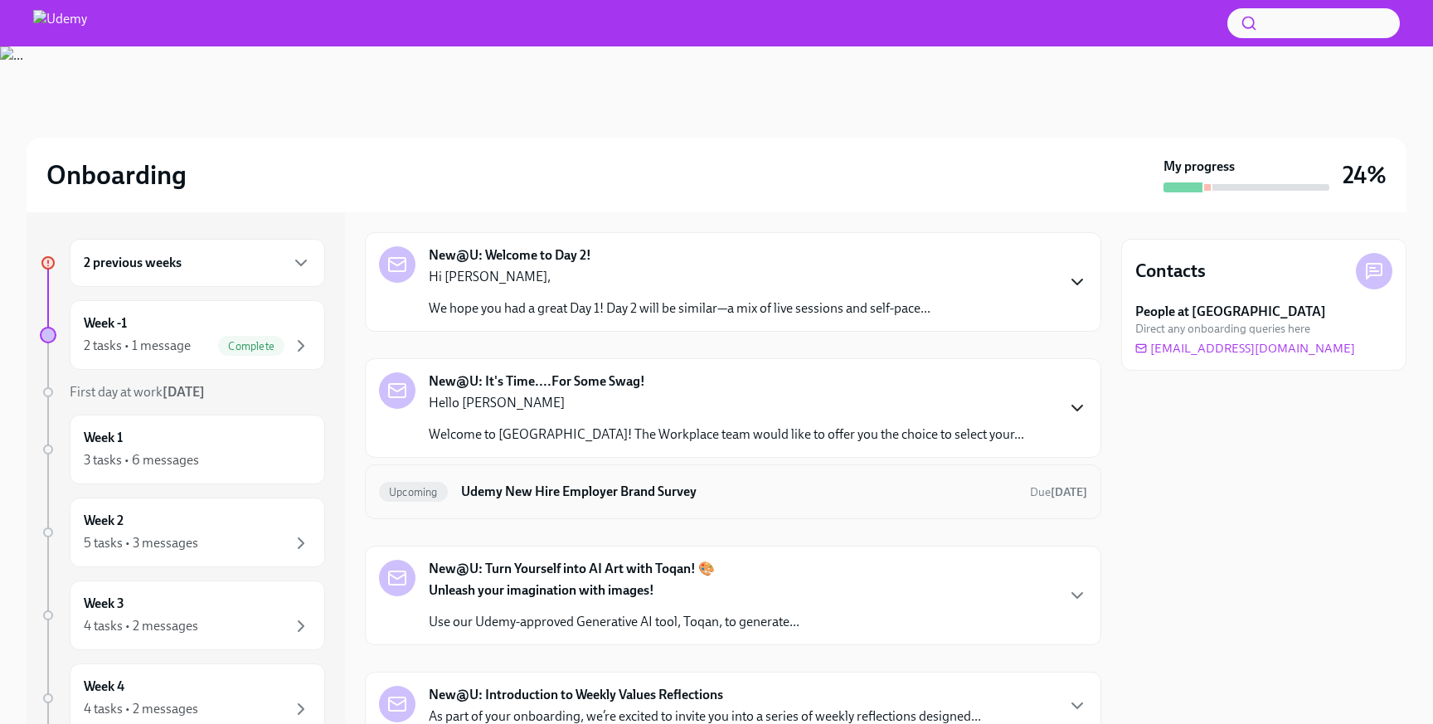
click at [669, 491] on h6 "Udemy New Hire Employer Brand Survey" at bounding box center [739, 492] width 556 height 18
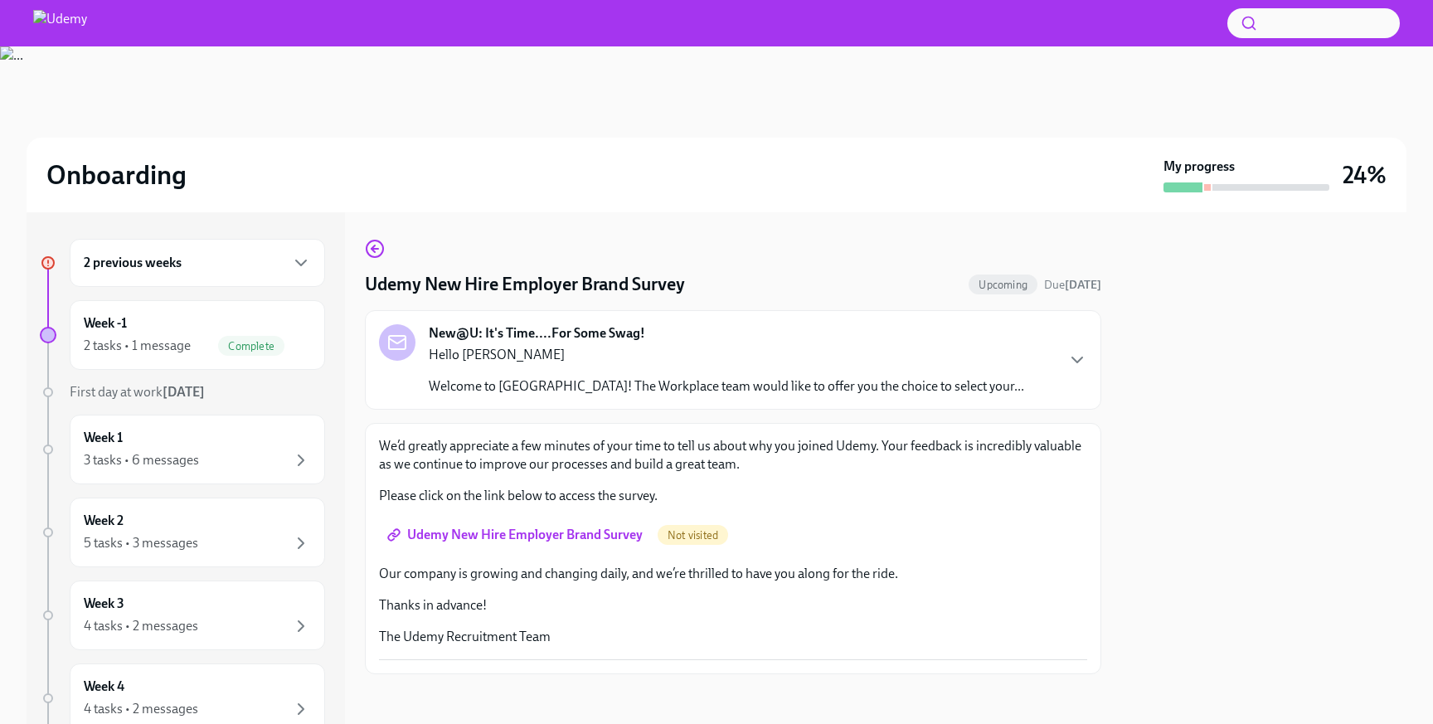
scroll to position [3, 0]
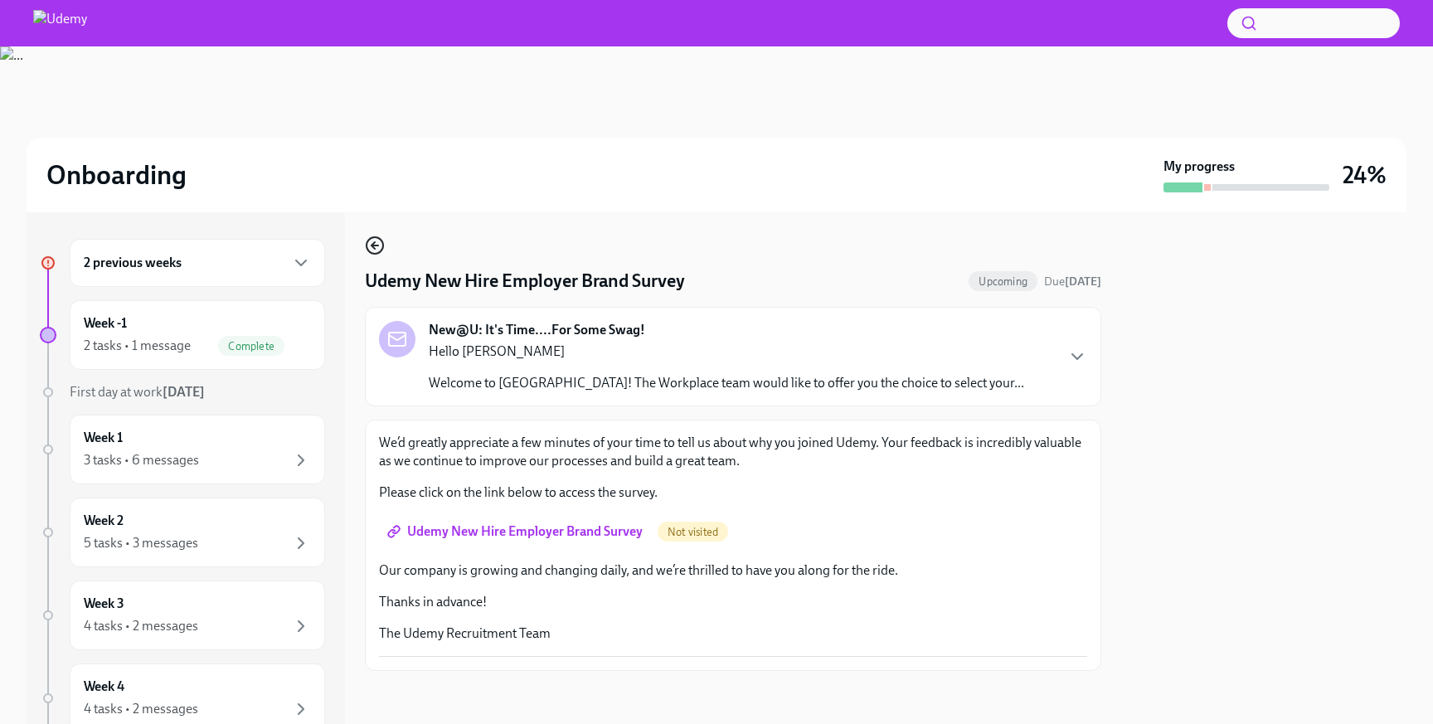
click at [374, 244] on icon "button" at bounding box center [375, 246] width 20 height 20
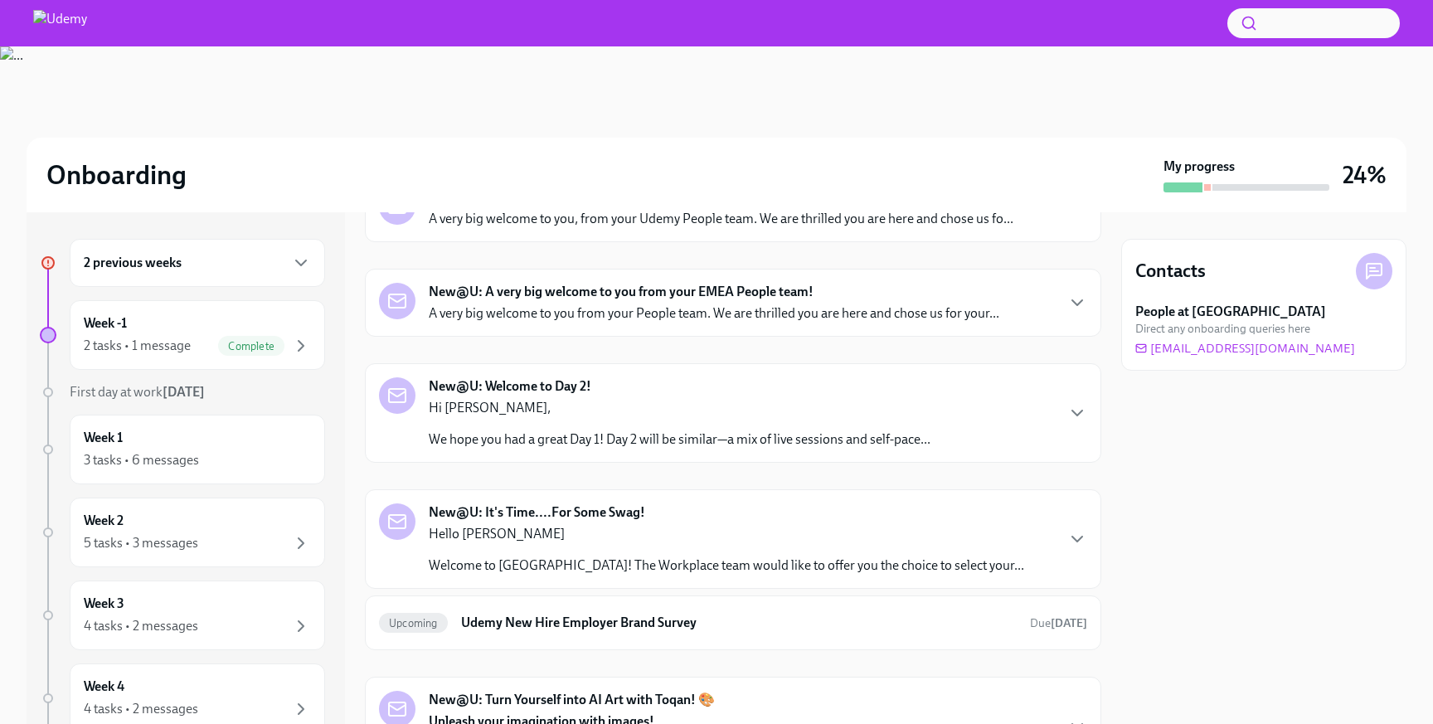
scroll to position [125, 0]
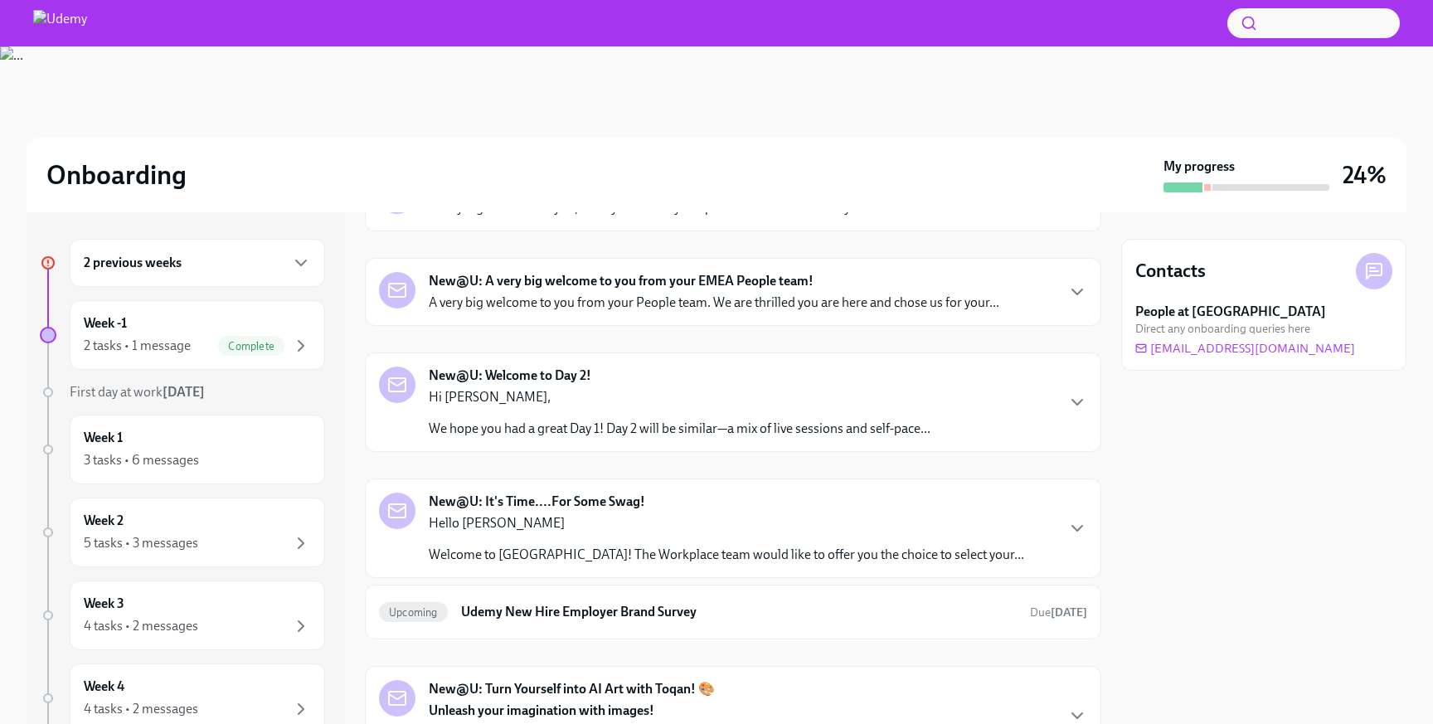
click at [610, 524] on p "Hello [PERSON_NAME]" at bounding box center [727, 523] width 596 height 18
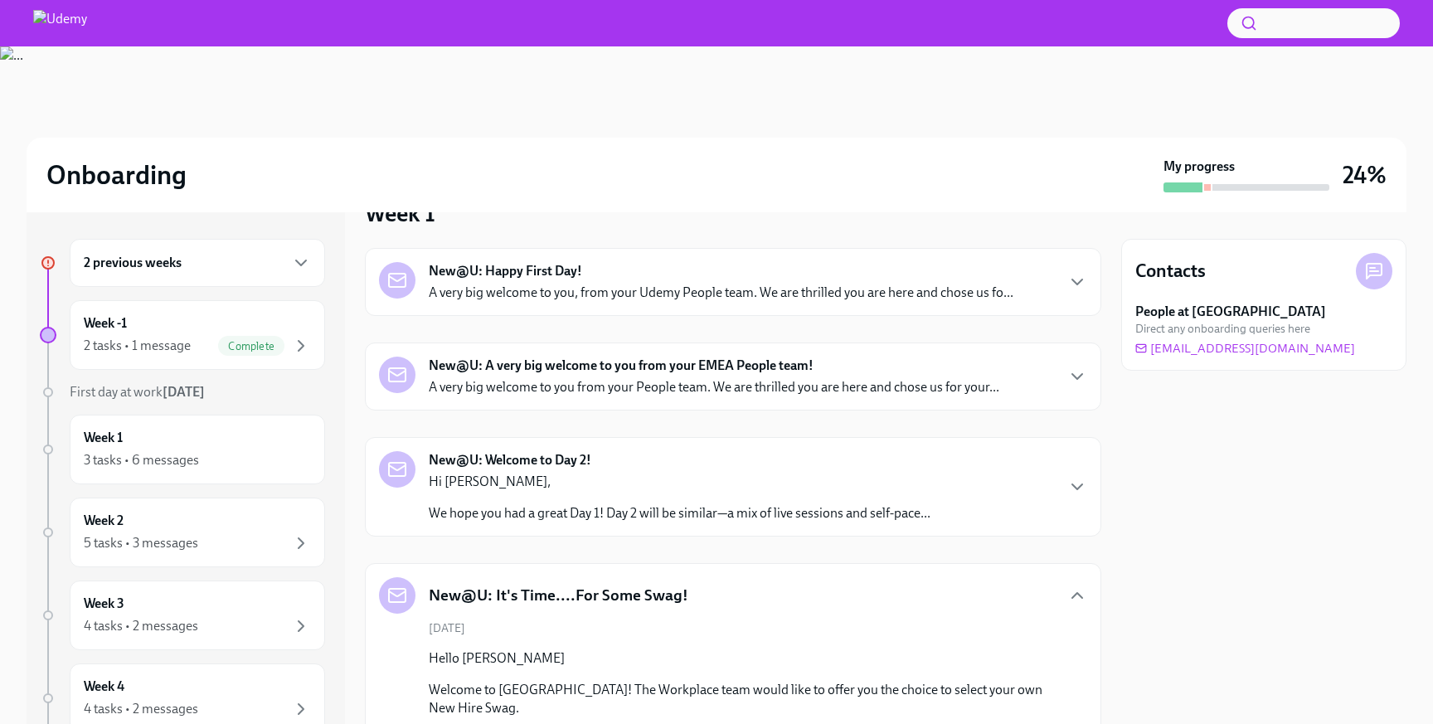
scroll to position [0, 0]
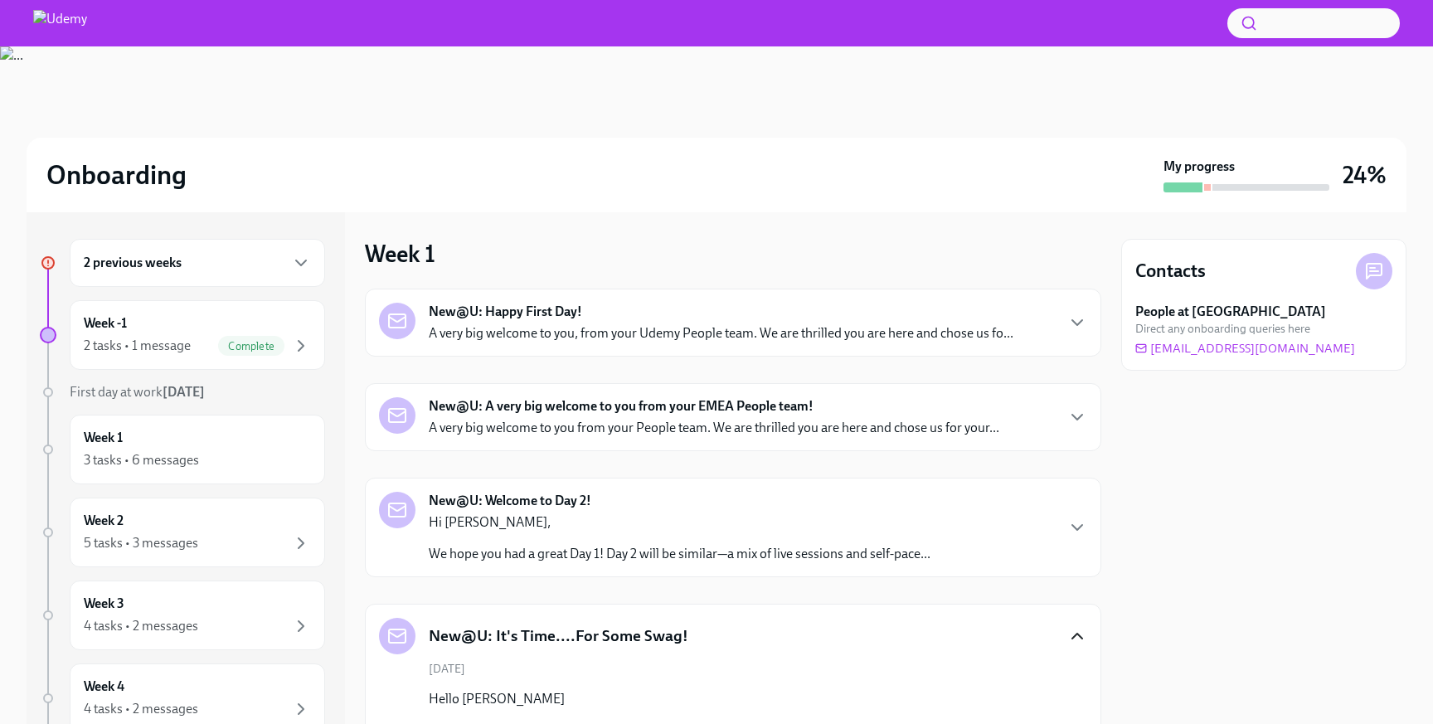
click at [1069, 626] on icon "button" at bounding box center [1078, 636] width 20 height 20
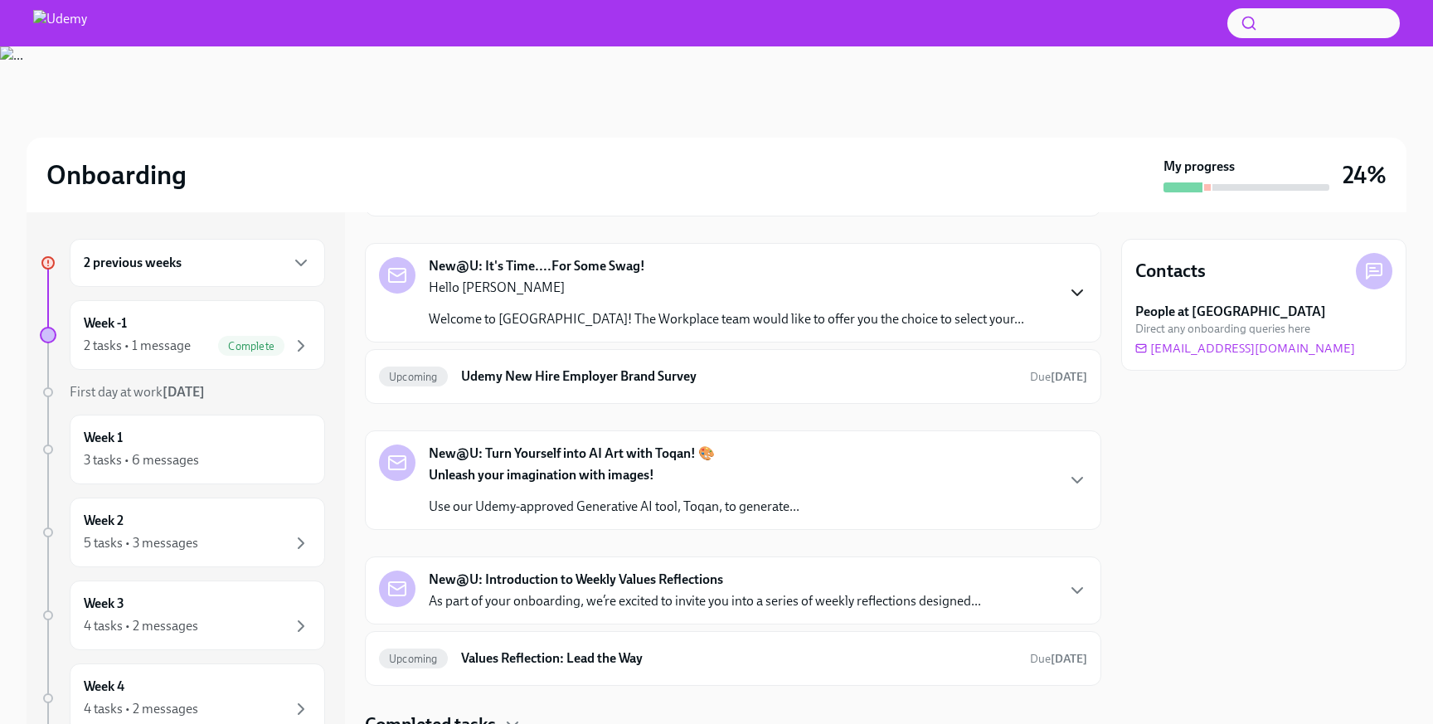
scroll to position [365, 0]
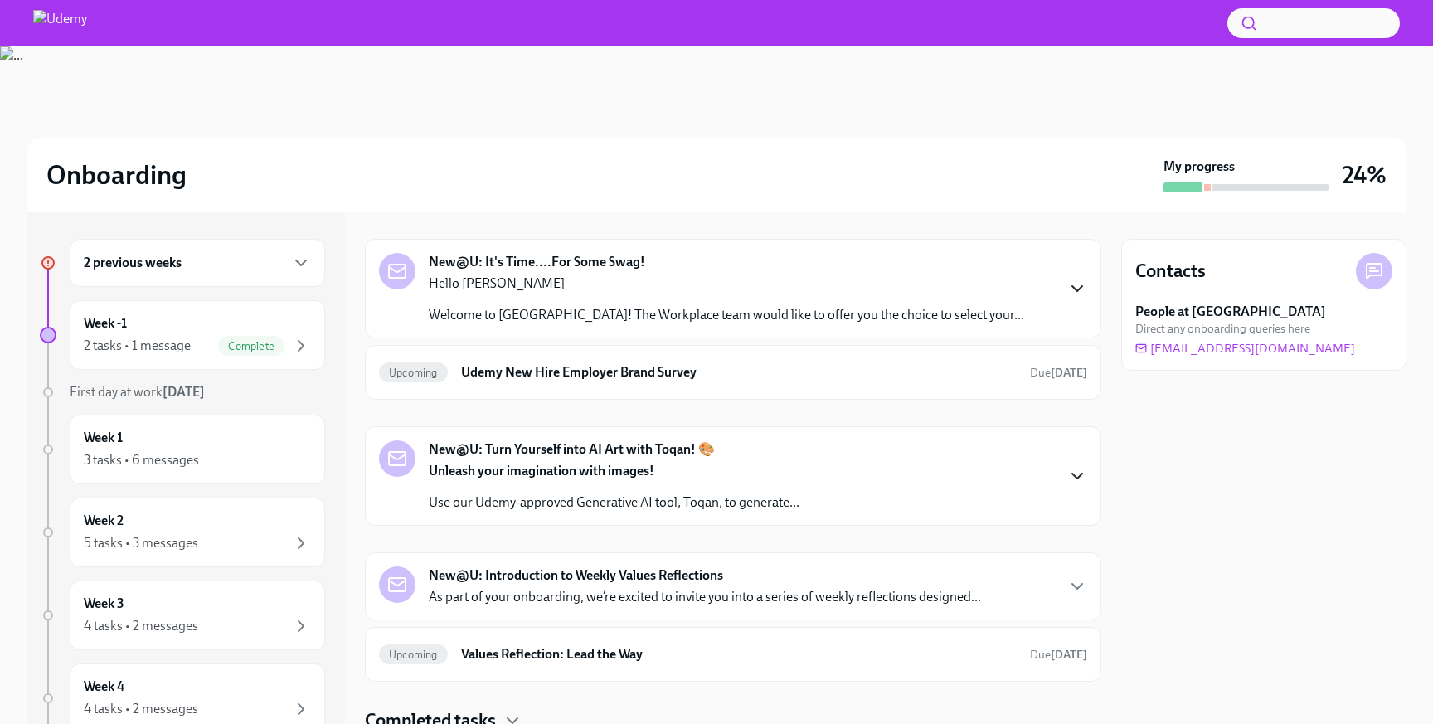
click at [1073, 482] on icon "button" at bounding box center [1078, 476] width 20 height 20
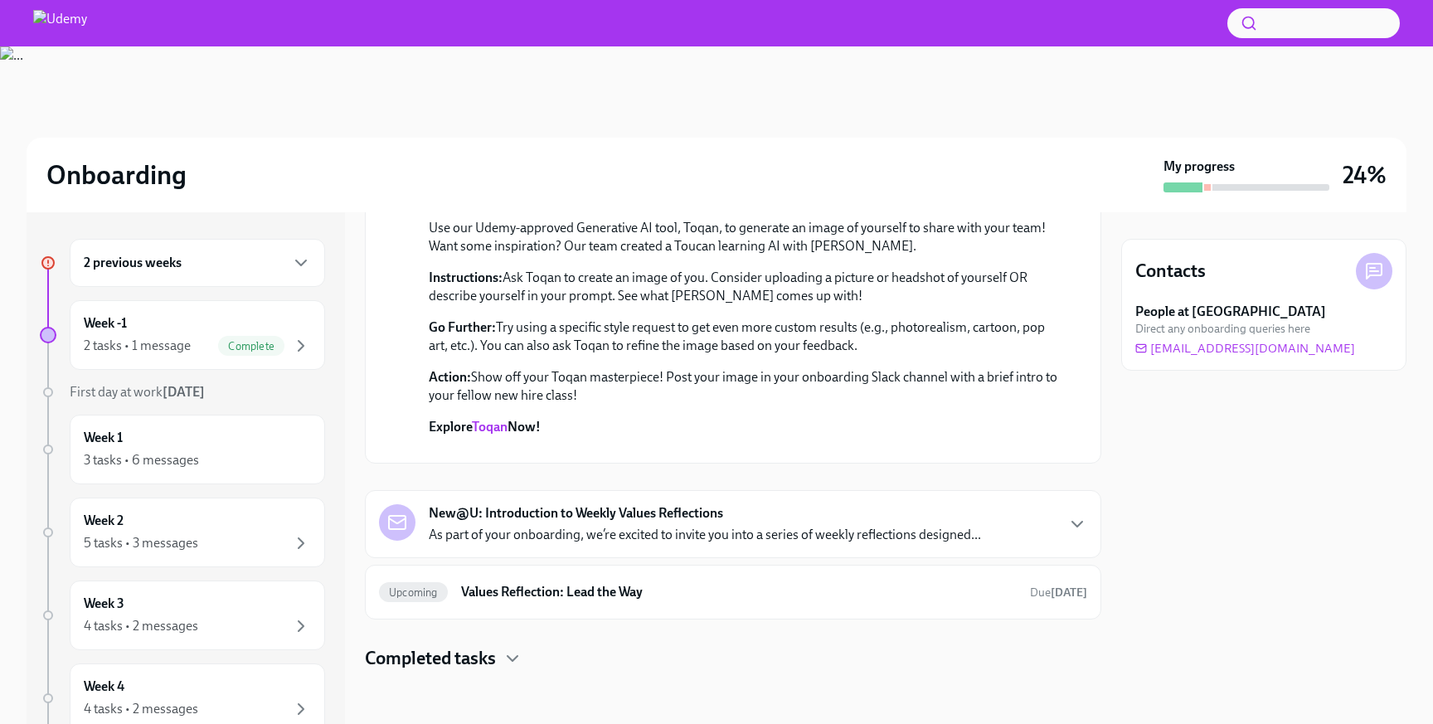
scroll to position [800, 0]
click at [499, 419] on link "Toqan" at bounding box center [490, 427] width 36 height 16
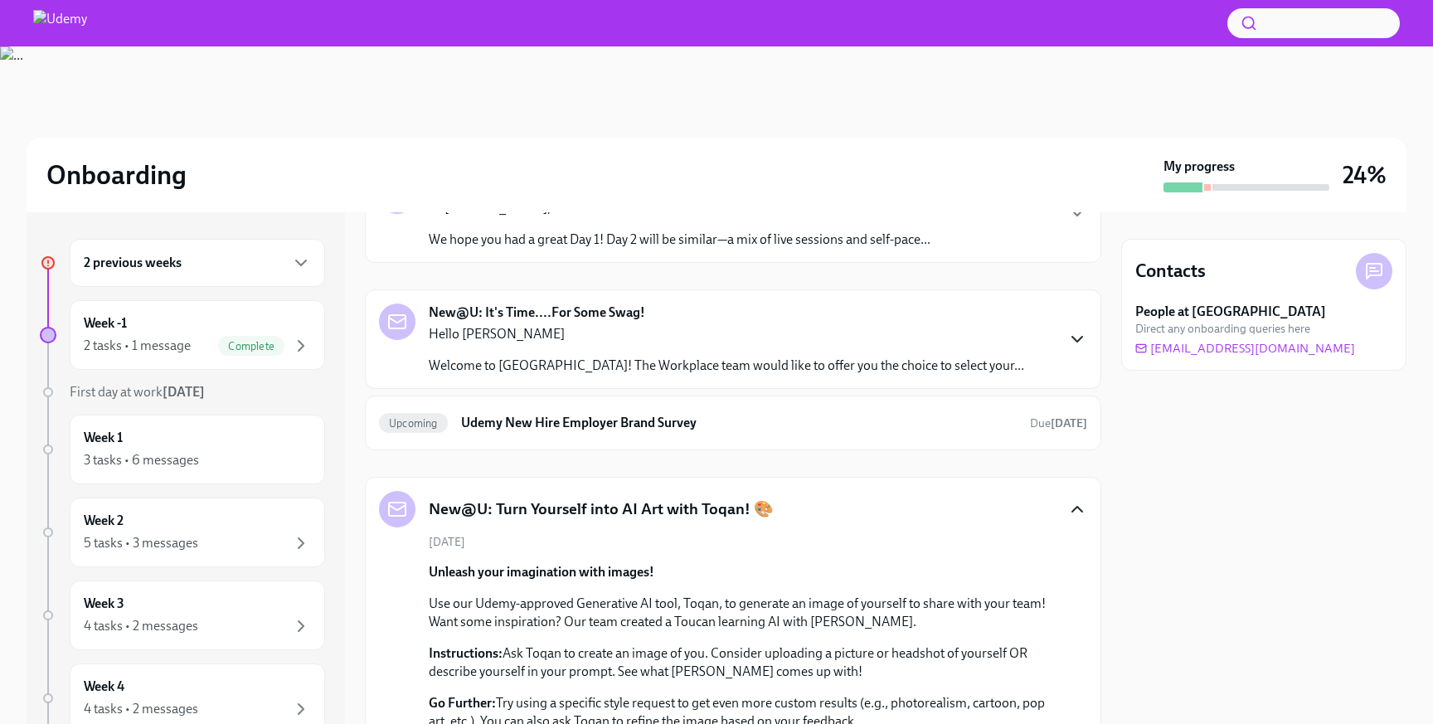
scroll to position [366, 0]
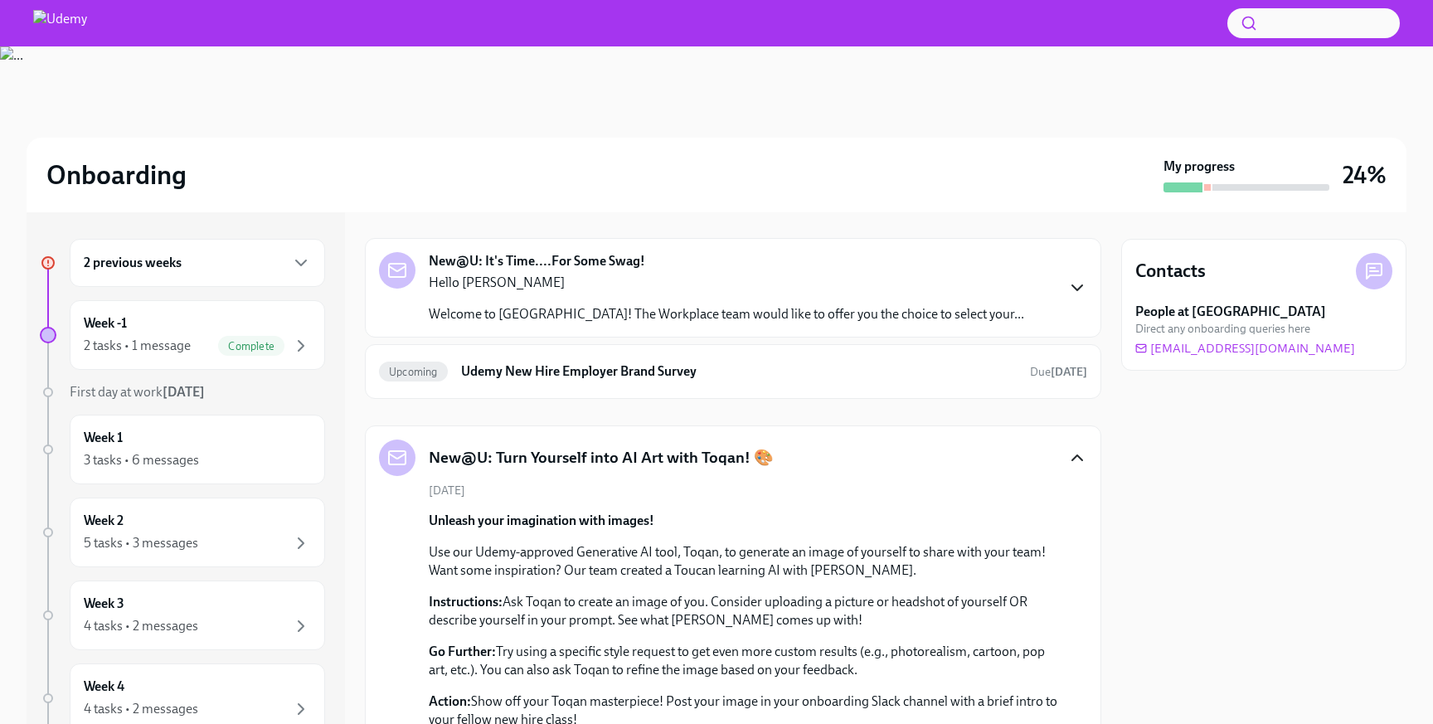
click at [1073, 463] on icon "button" at bounding box center [1078, 458] width 20 height 20
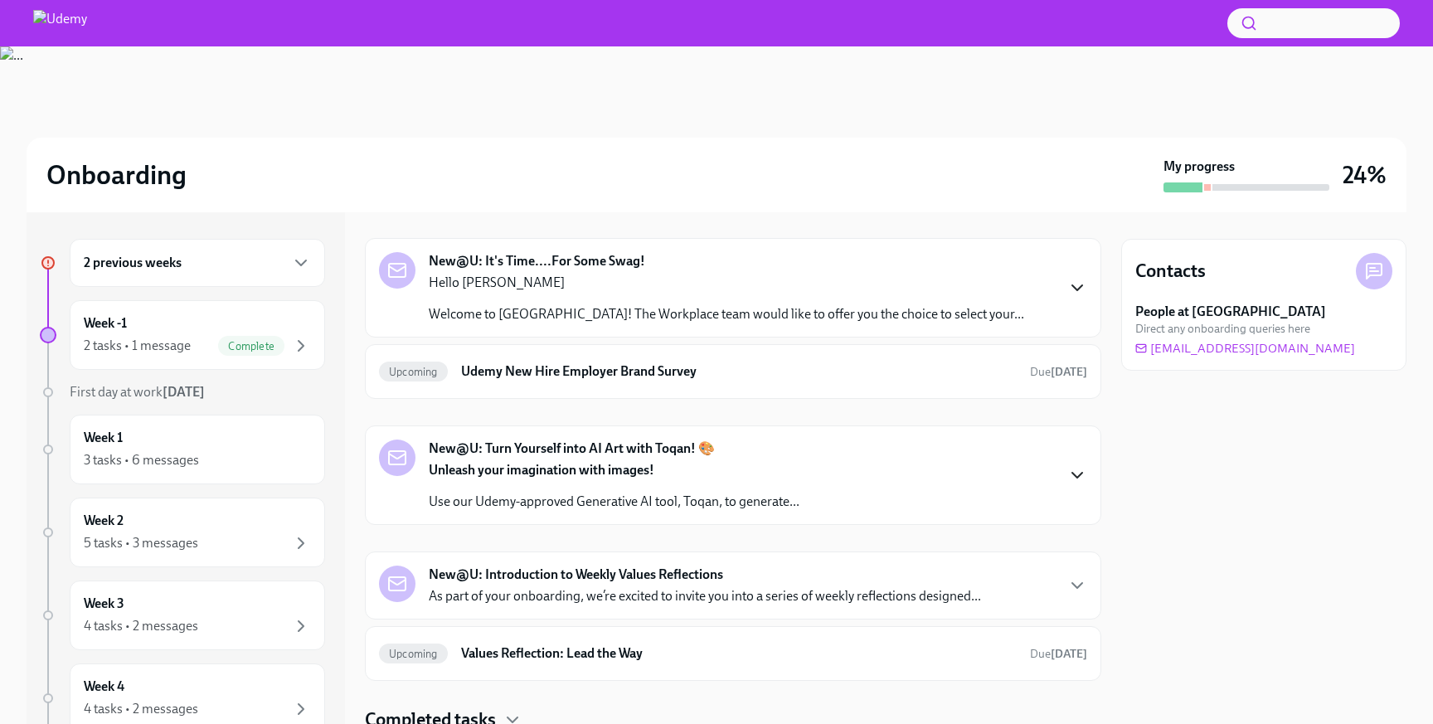
scroll to position [427, 0]
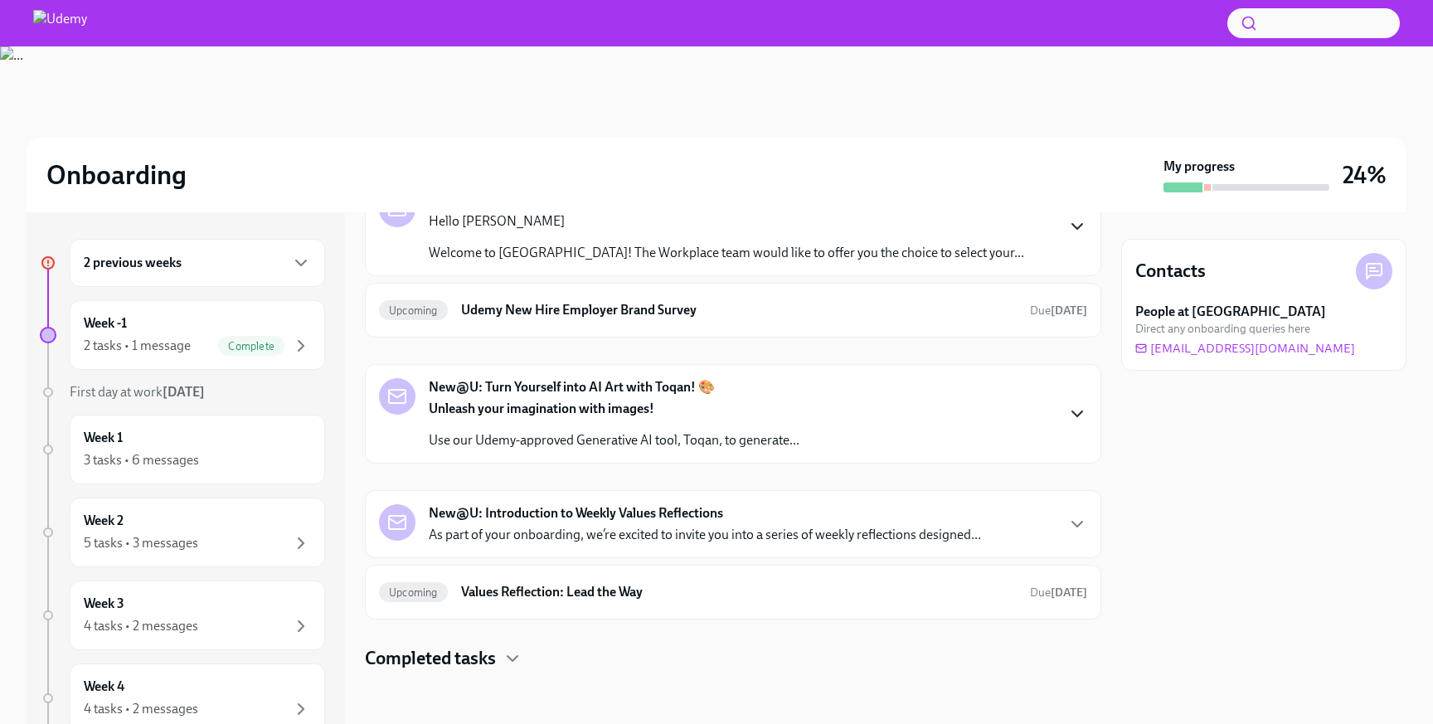
click at [866, 528] on p "As part of your onboarding, we’re excited to invite you into a series of weekly…" at bounding box center [705, 535] width 552 height 18
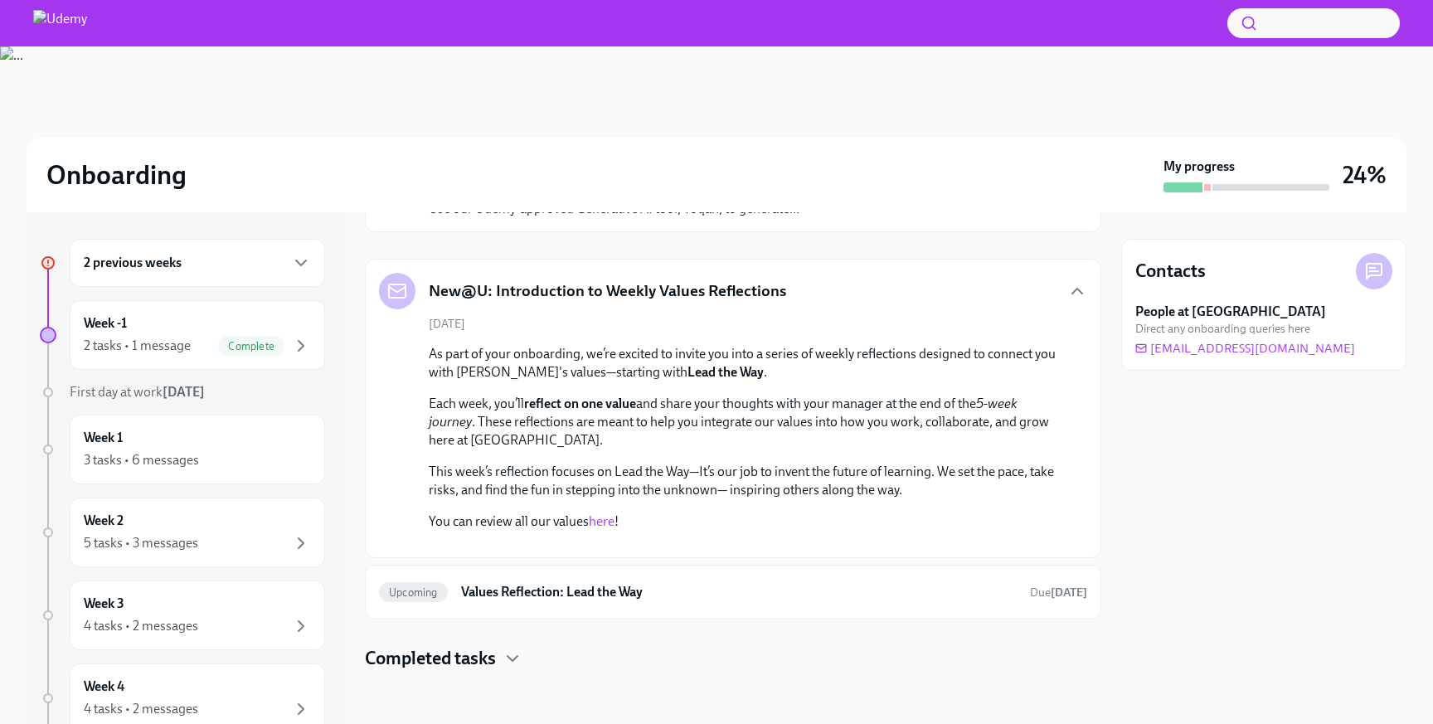
scroll to position [815, 0]
click at [594, 513] on link "here" at bounding box center [602, 521] width 26 height 16
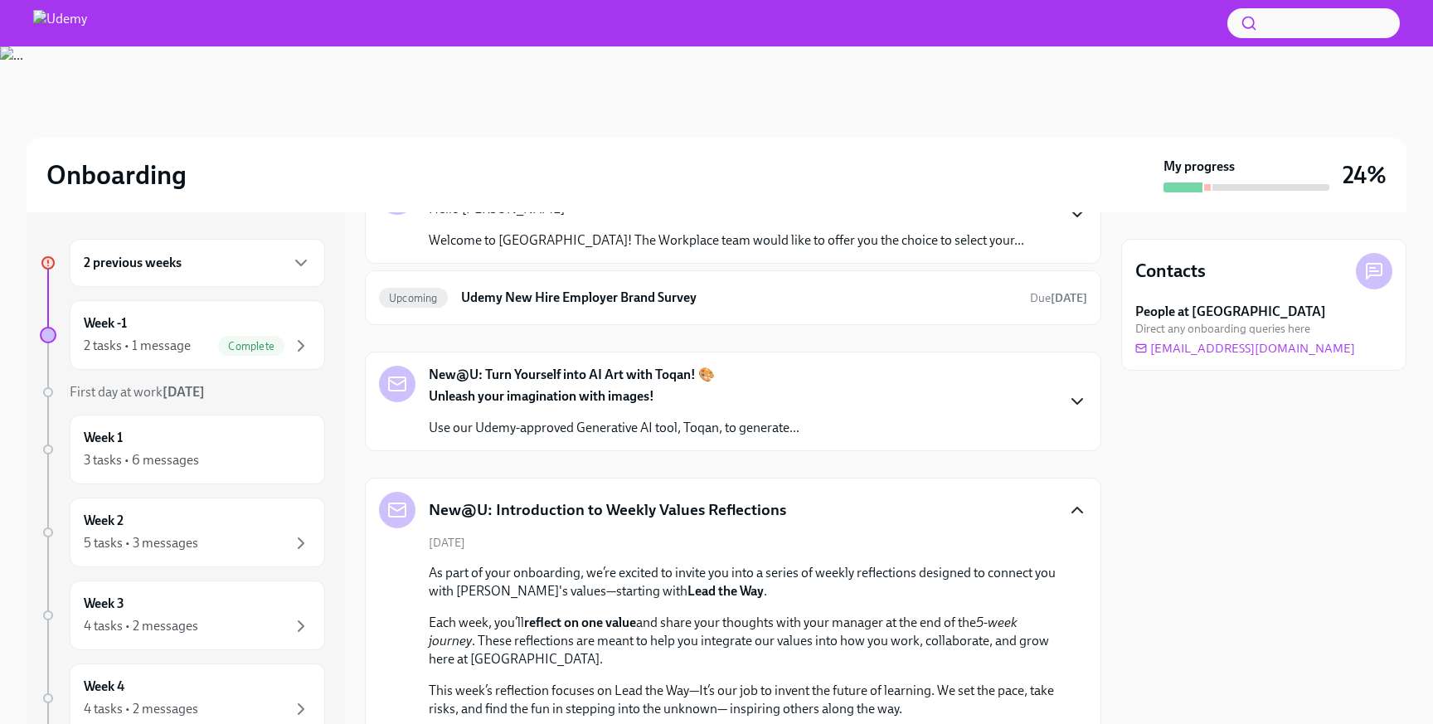
click at [1077, 511] on icon "button" at bounding box center [1078, 510] width 20 height 20
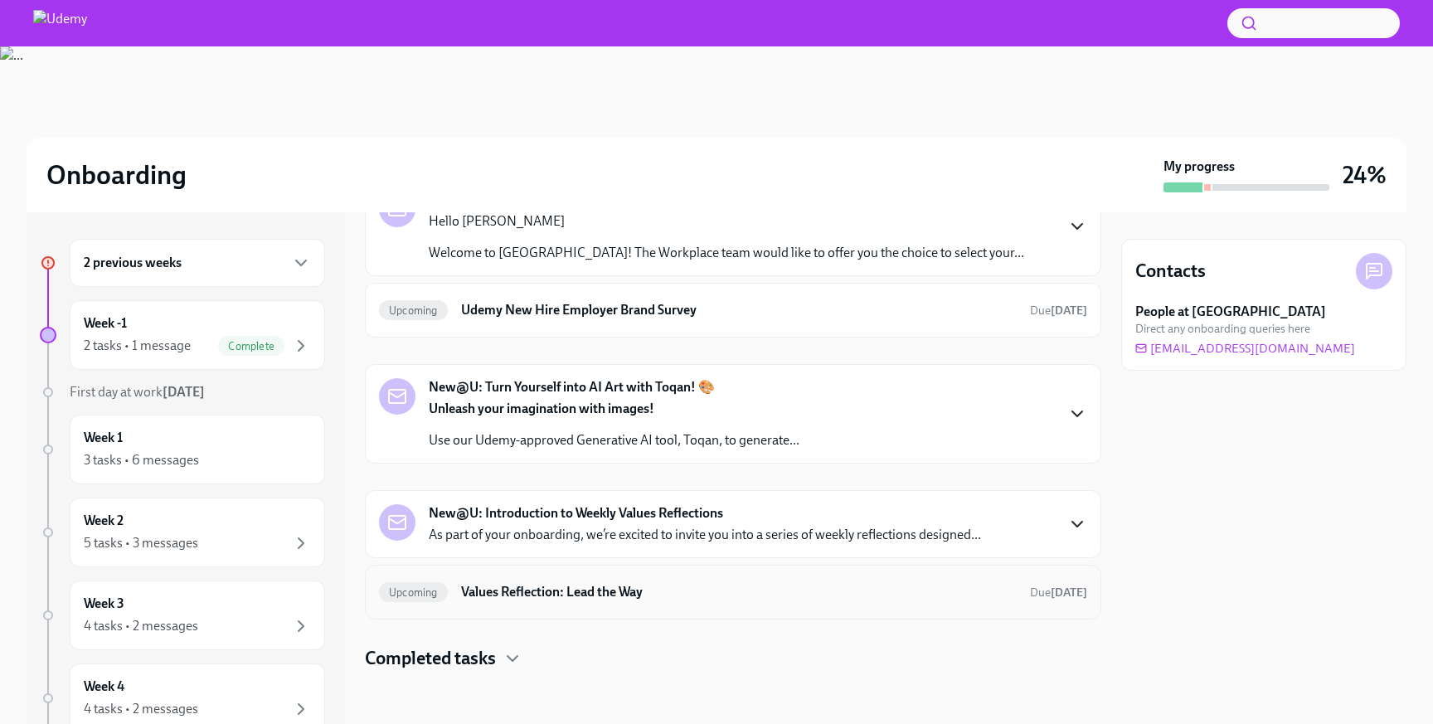
click at [727, 594] on h6 "Values Reflection: Lead the Way" at bounding box center [739, 592] width 556 height 18
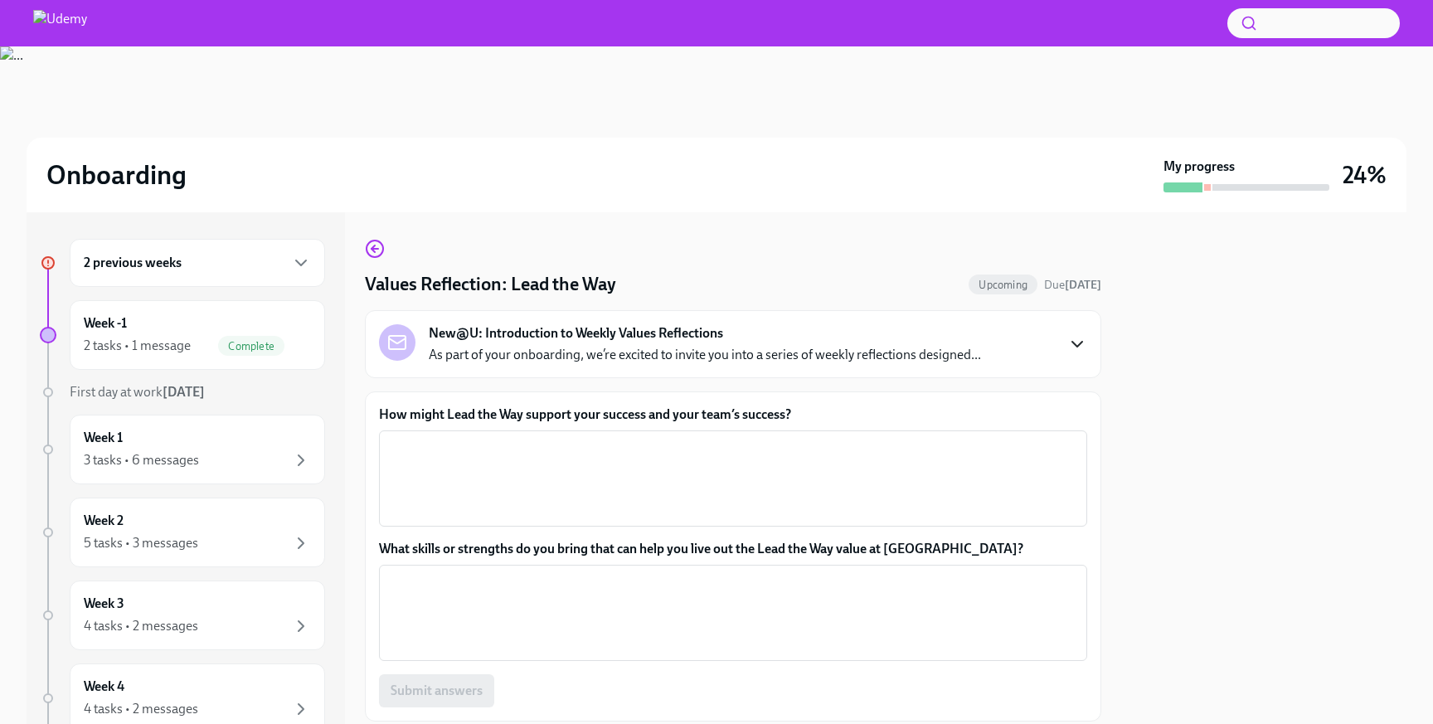
click at [1072, 340] on icon "button" at bounding box center [1078, 344] width 20 height 20
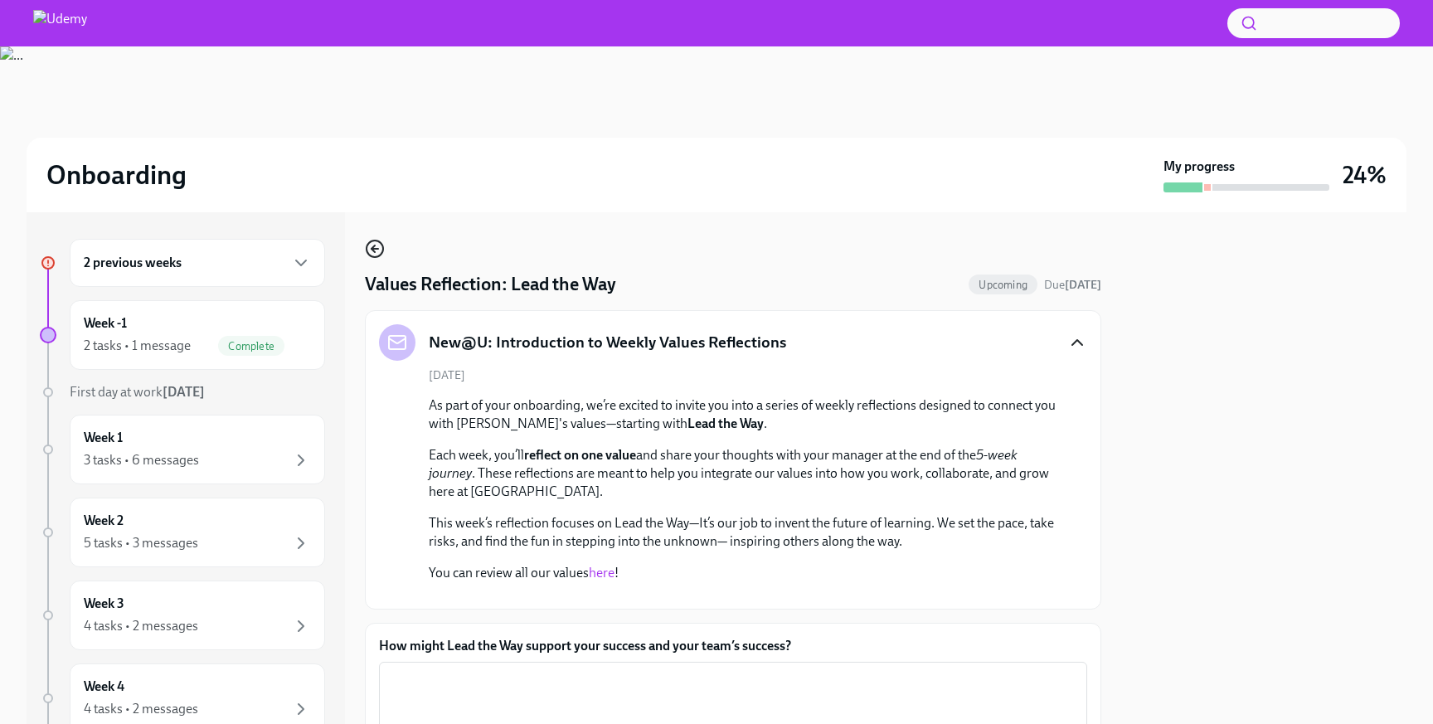
click at [380, 250] on icon "button" at bounding box center [375, 249] width 20 height 20
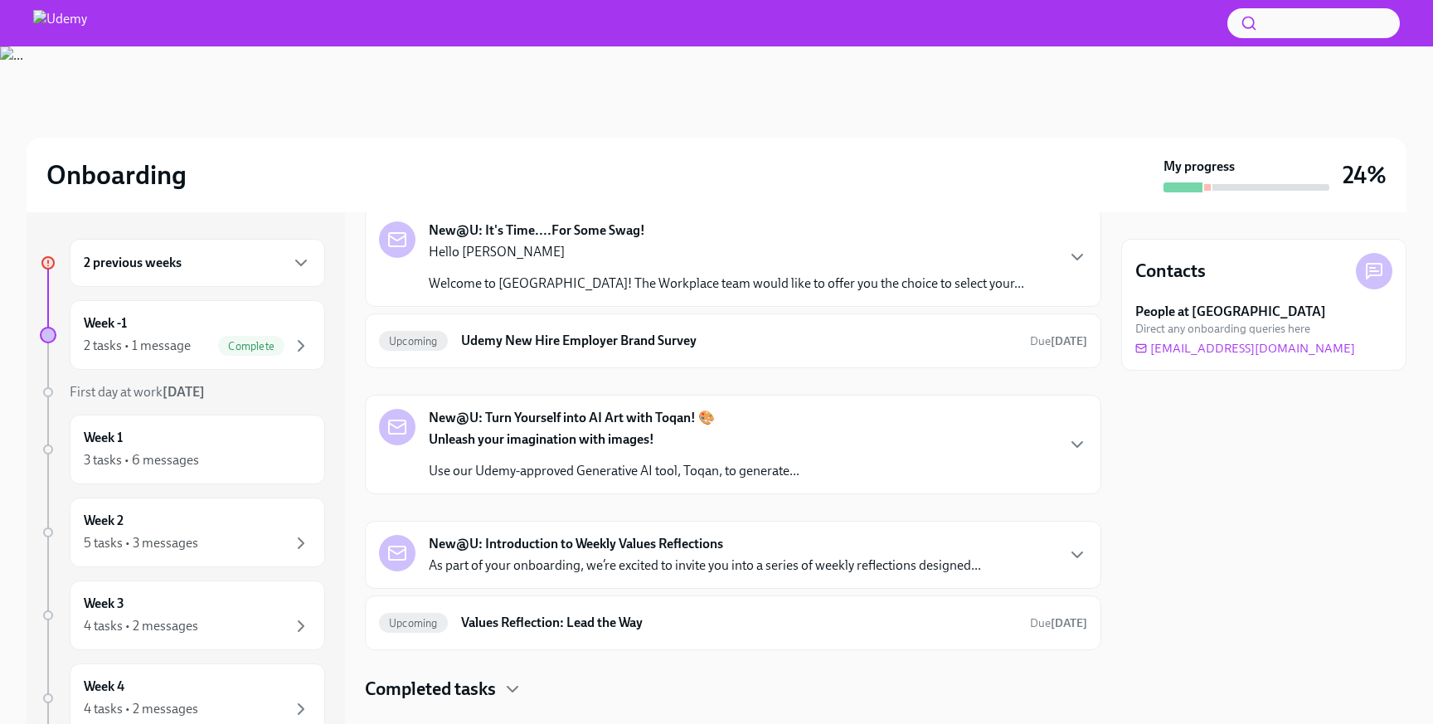
scroll to position [427, 0]
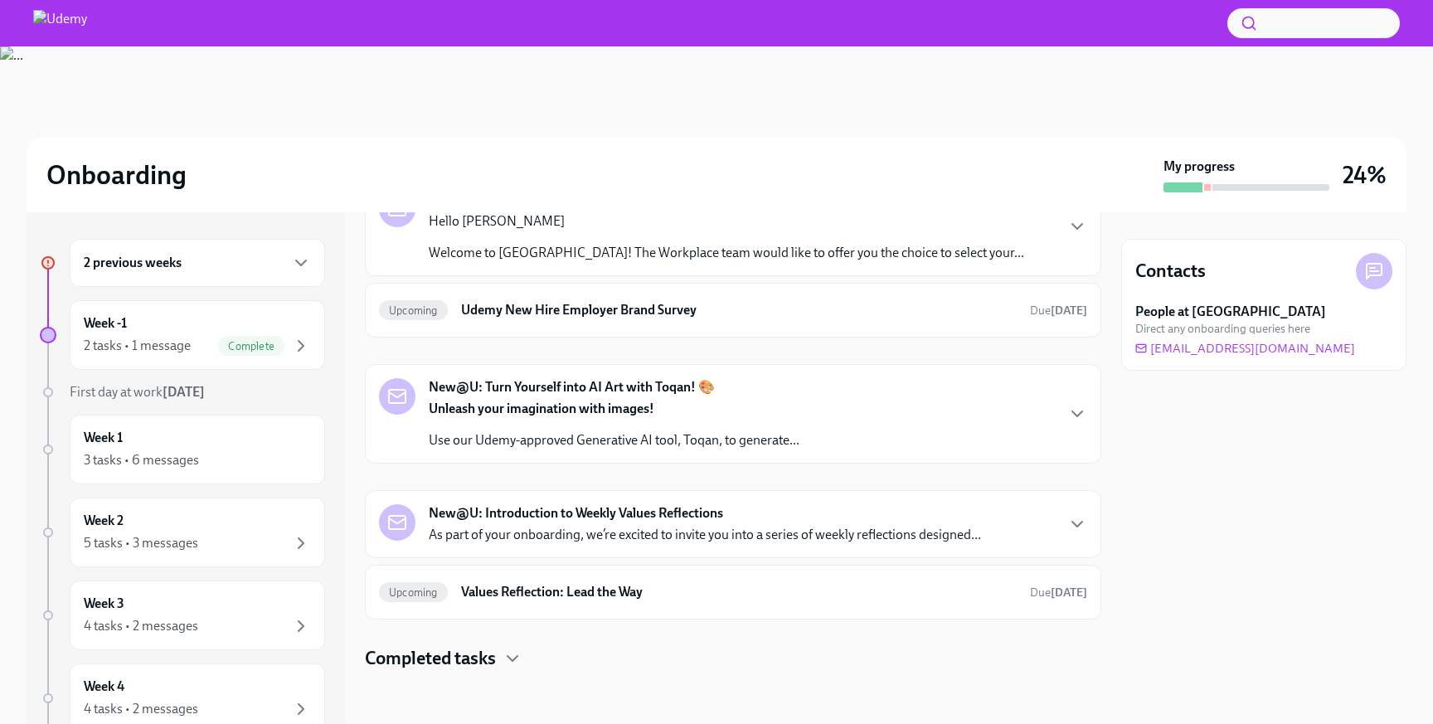
click at [503, 652] on div "Completed tasks" at bounding box center [733, 658] width 737 height 25
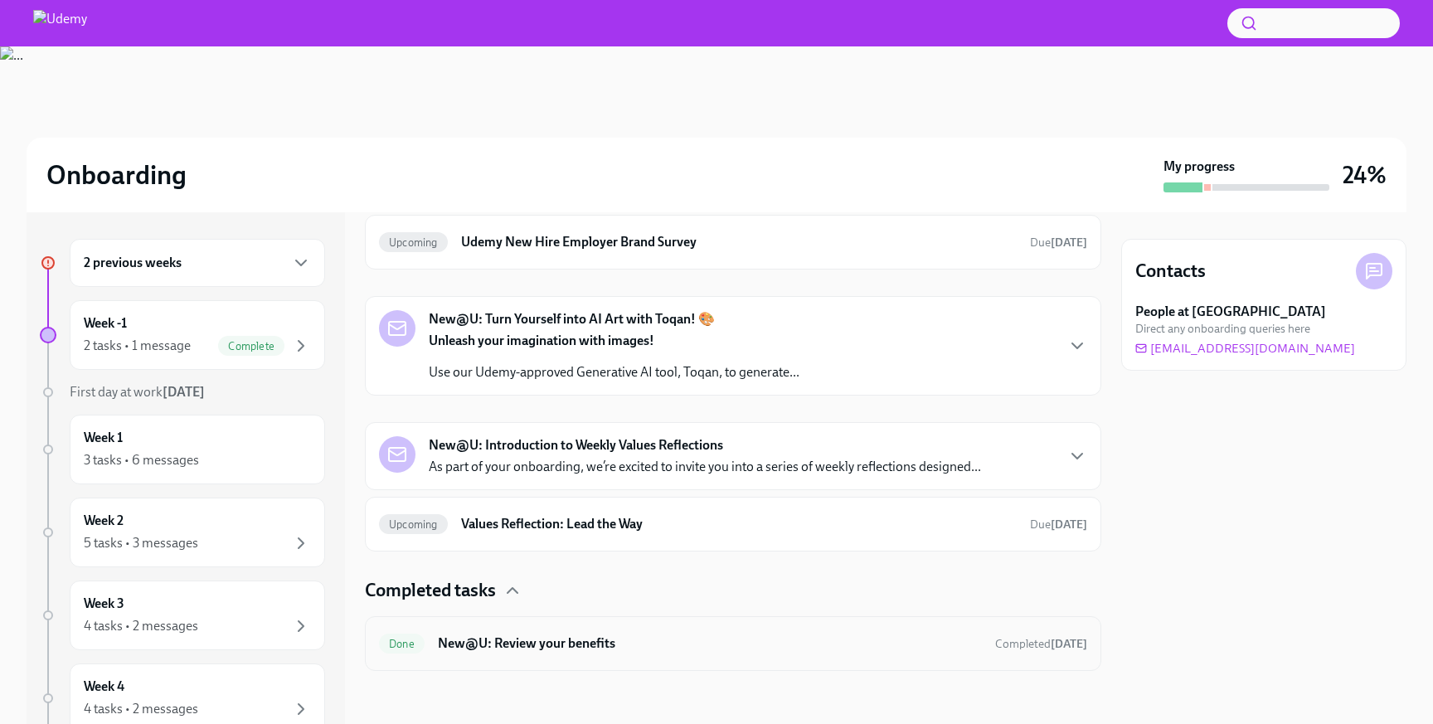
click at [530, 645] on h6 "New@U: Review your benefits" at bounding box center [710, 644] width 544 height 18
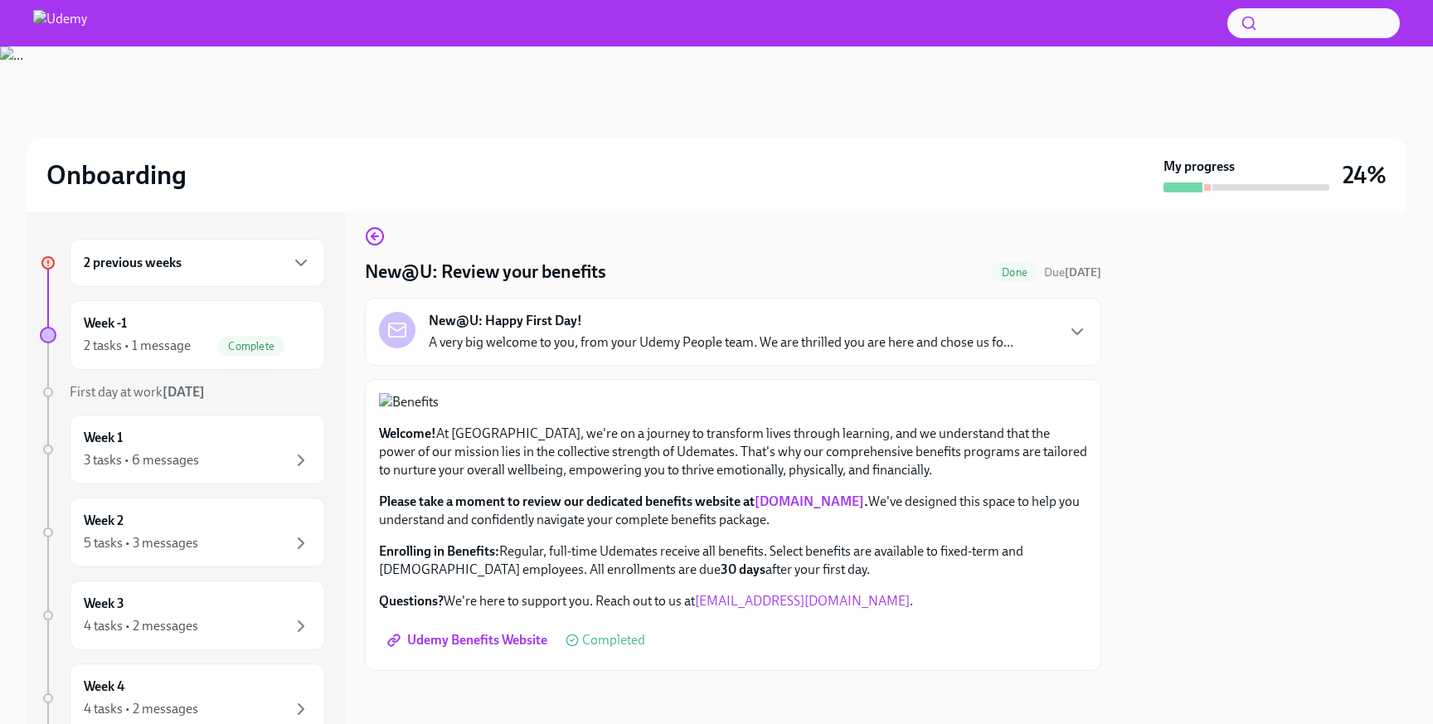
scroll to position [393, 0]
click at [515, 640] on span "Udemy Benefits Website" at bounding box center [469, 640] width 157 height 17
click at [186, 551] on div "5 tasks • 3 messages" at bounding box center [141, 543] width 114 height 18
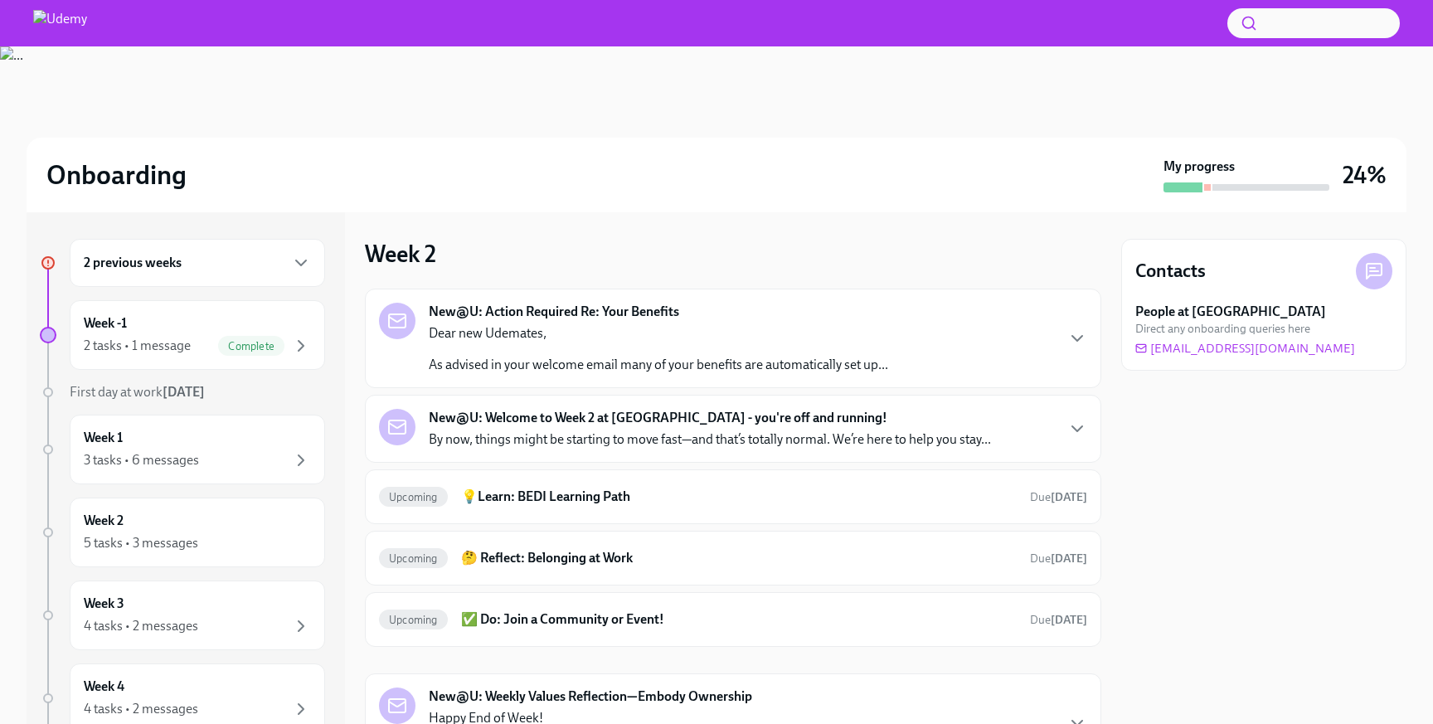
click at [693, 330] on p "Dear new Udemates," at bounding box center [659, 333] width 460 height 18
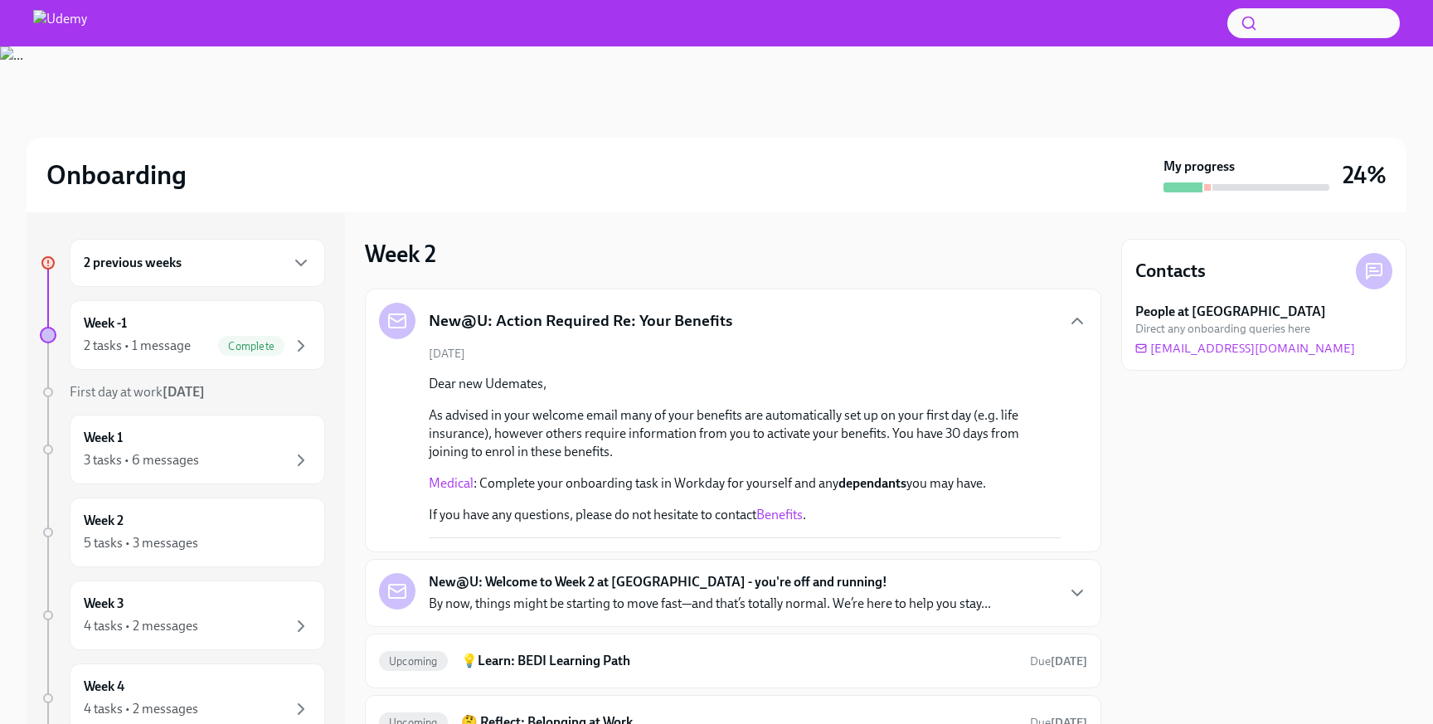
click at [780, 522] on link "Benefits" at bounding box center [780, 515] width 46 height 16
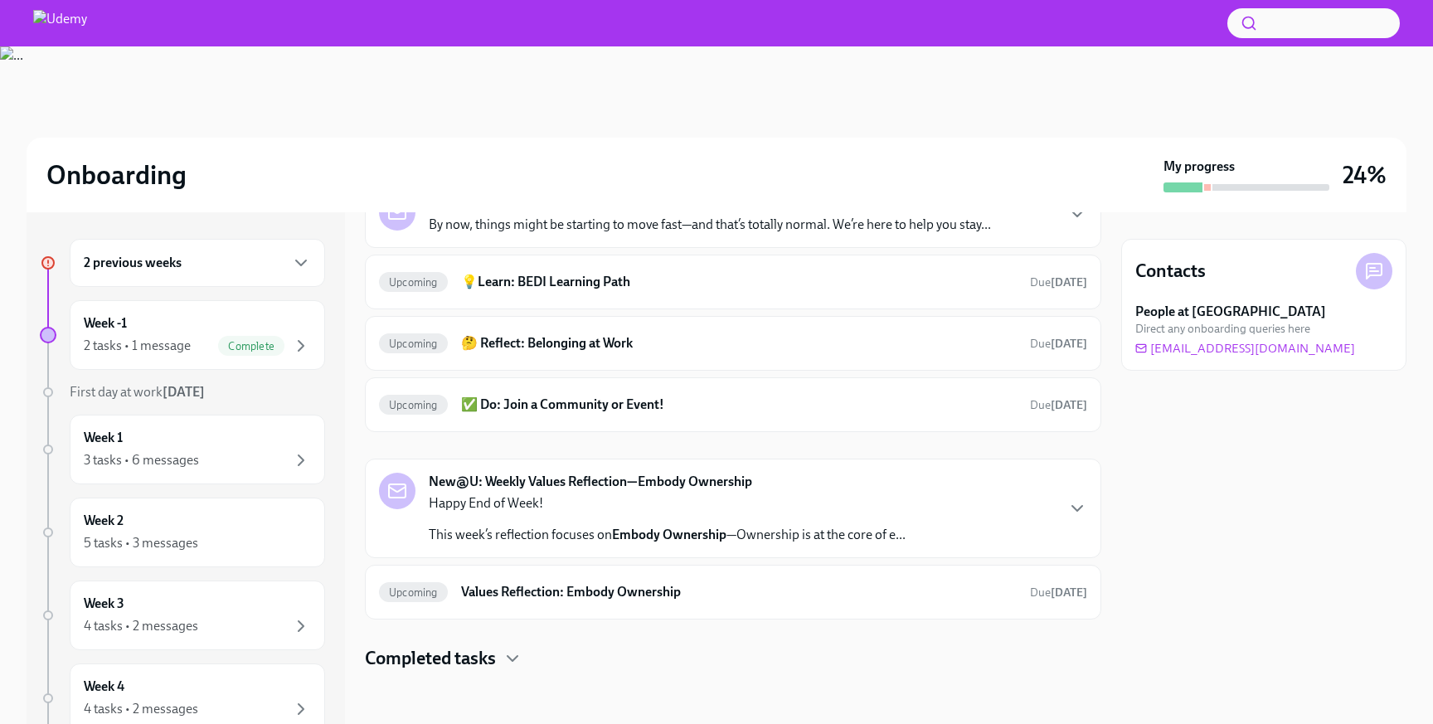
scroll to position [377, 0]
click at [1073, 511] on icon "button" at bounding box center [1078, 510] width 20 height 20
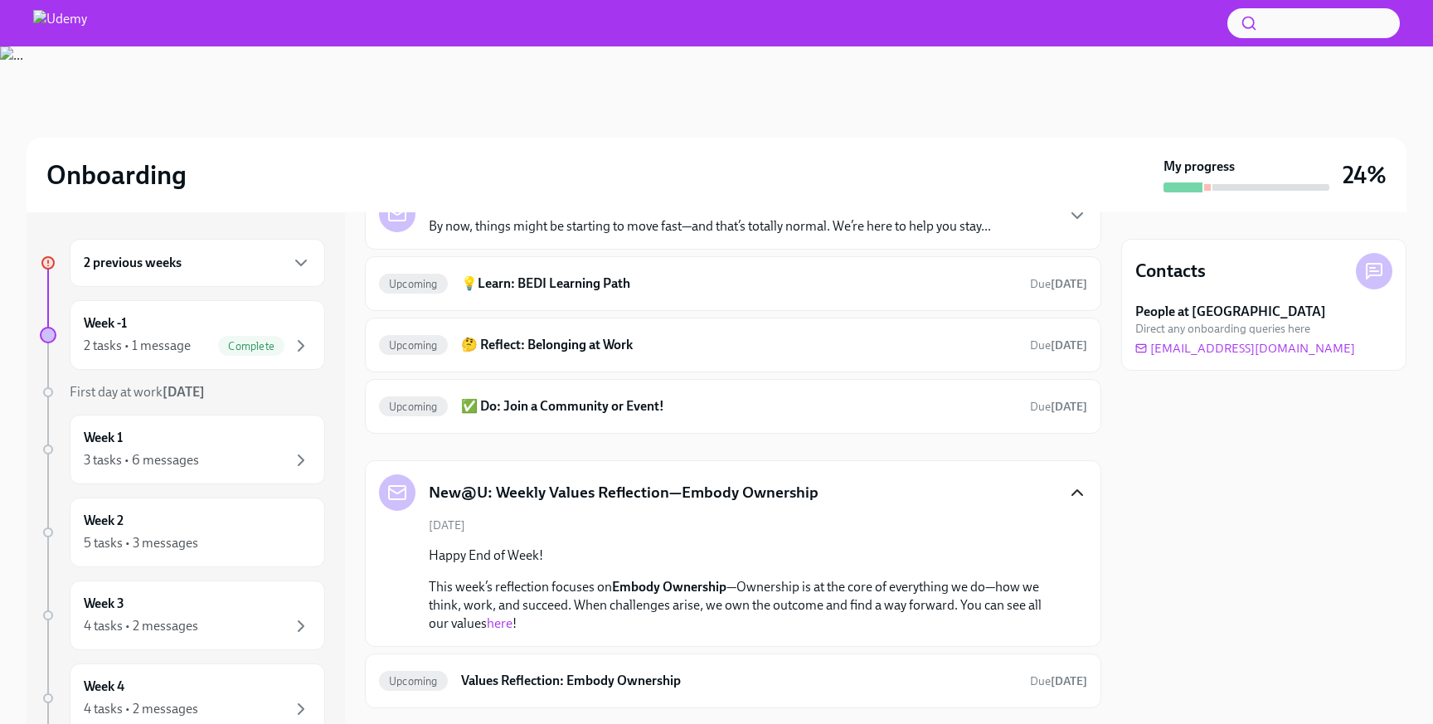
click at [503, 620] on link "here" at bounding box center [500, 623] width 26 height 16
click at [226, 338] on div "Complete" at bounding box center [251, 346] width 66 height 20
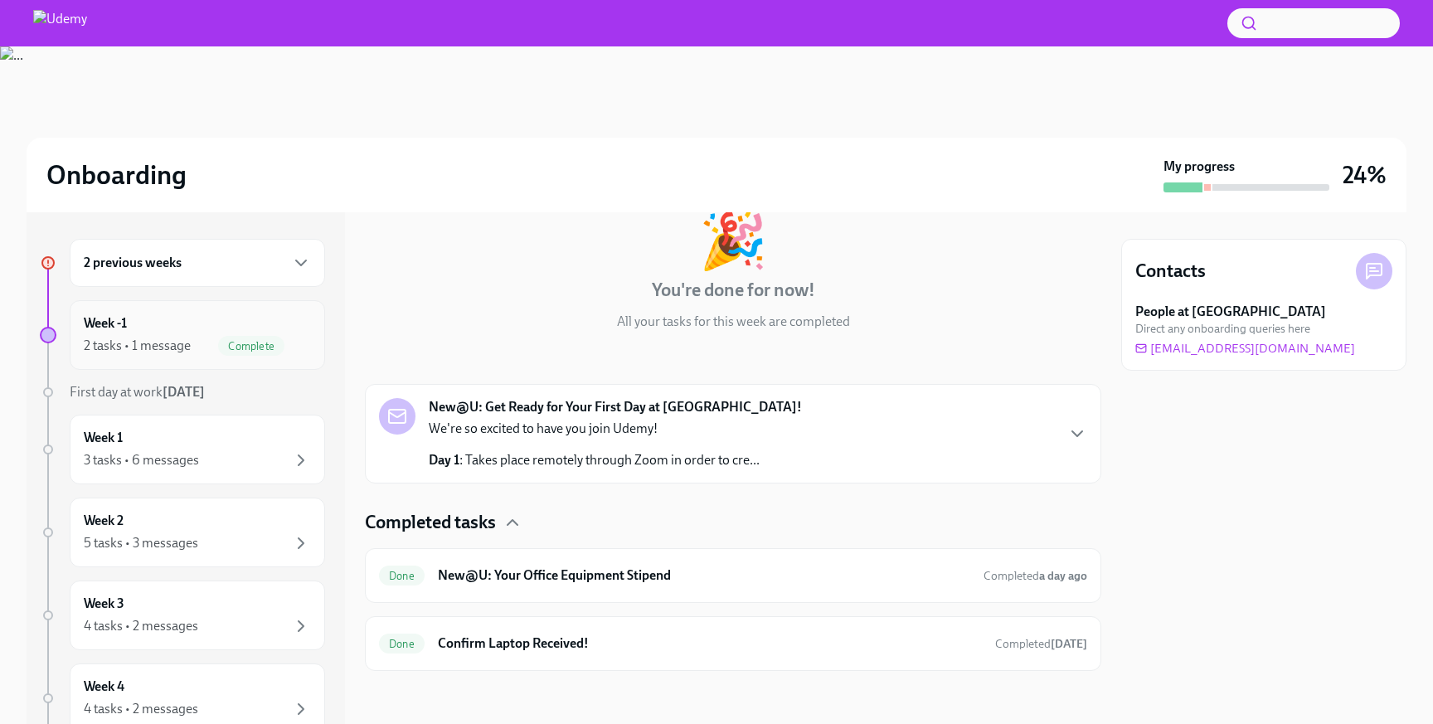
scroll to position [240, 0]
click at [221, 452] on div "3 tasks • 6 messages" at bounding box center [197, 460] width 227 height 20
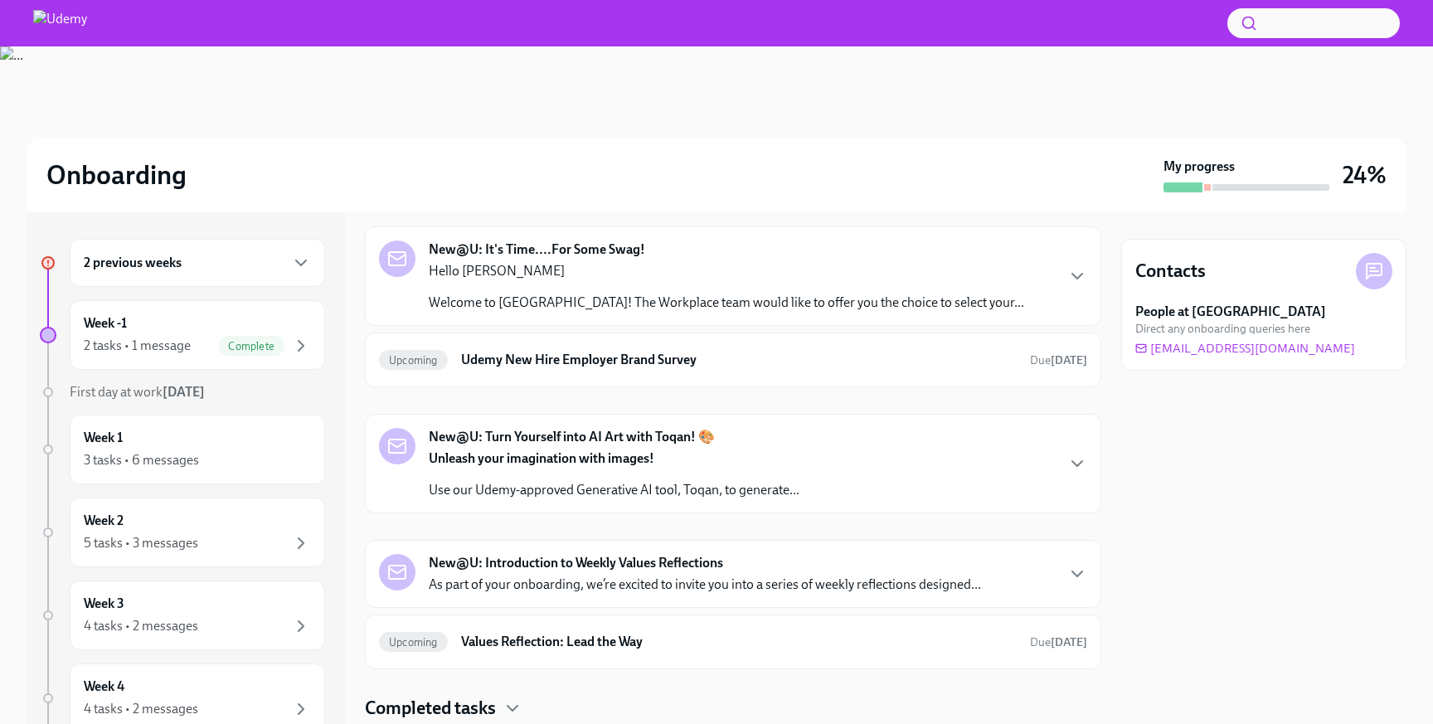
scroll to position [427, 0]
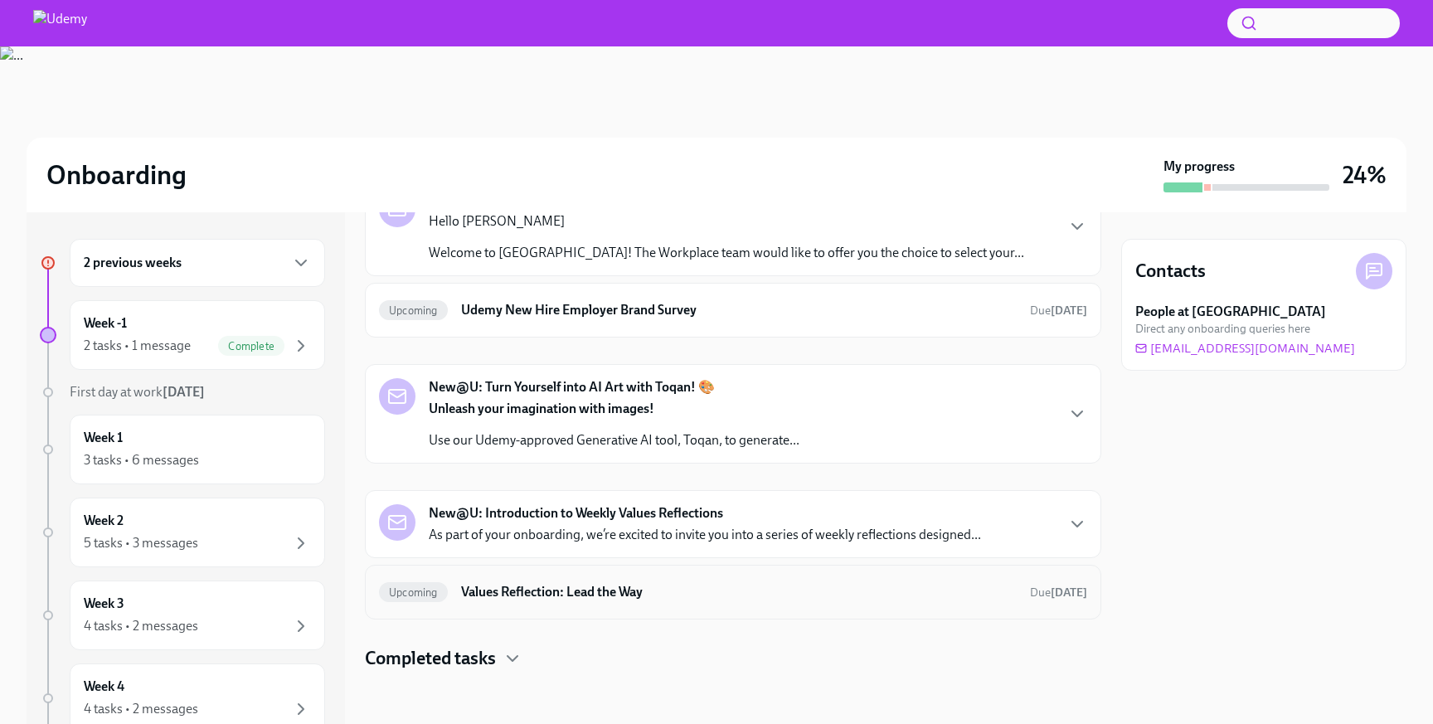
click at [667, 594] on h6 "Values Reflection: Lead the Way" at bounding box center [739, 592] width 556 height 18
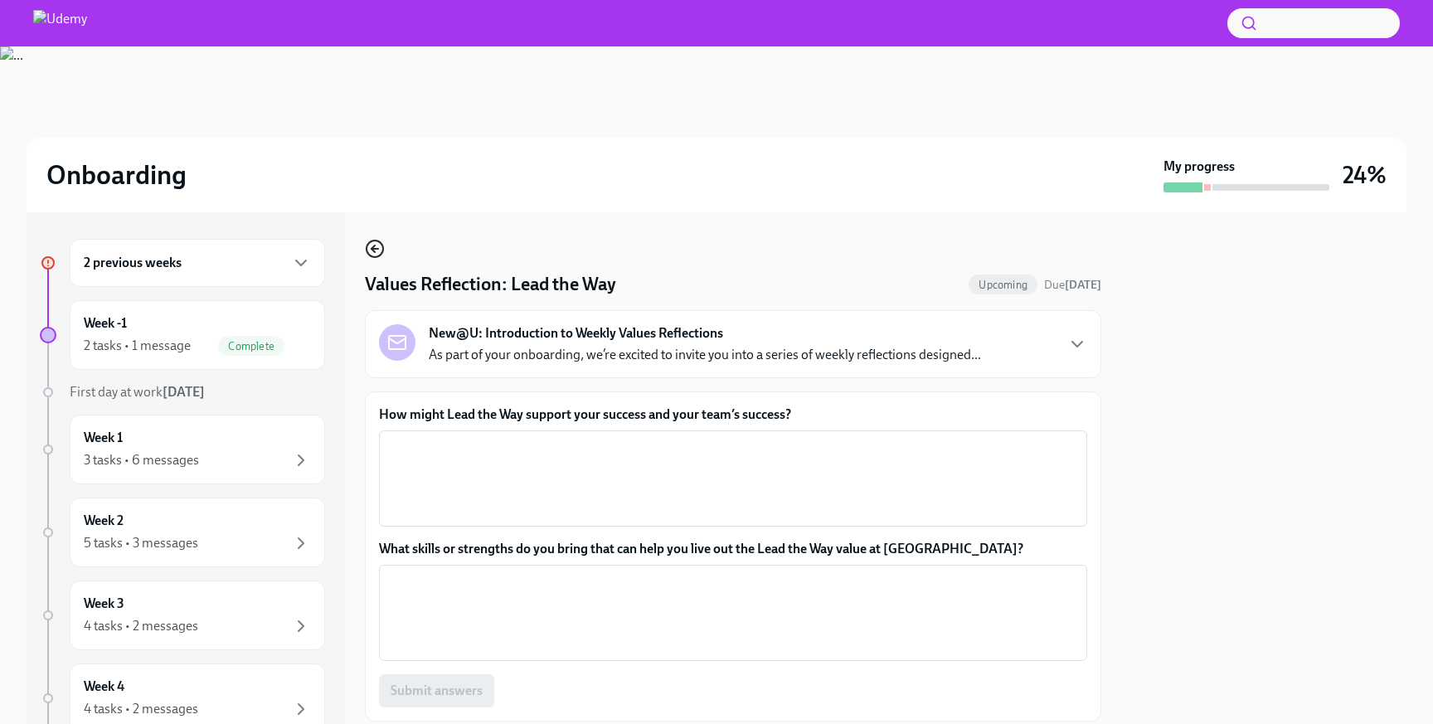
click at [379, 250] on icon "button" at bounding box center [375, 249] width 20 height 20
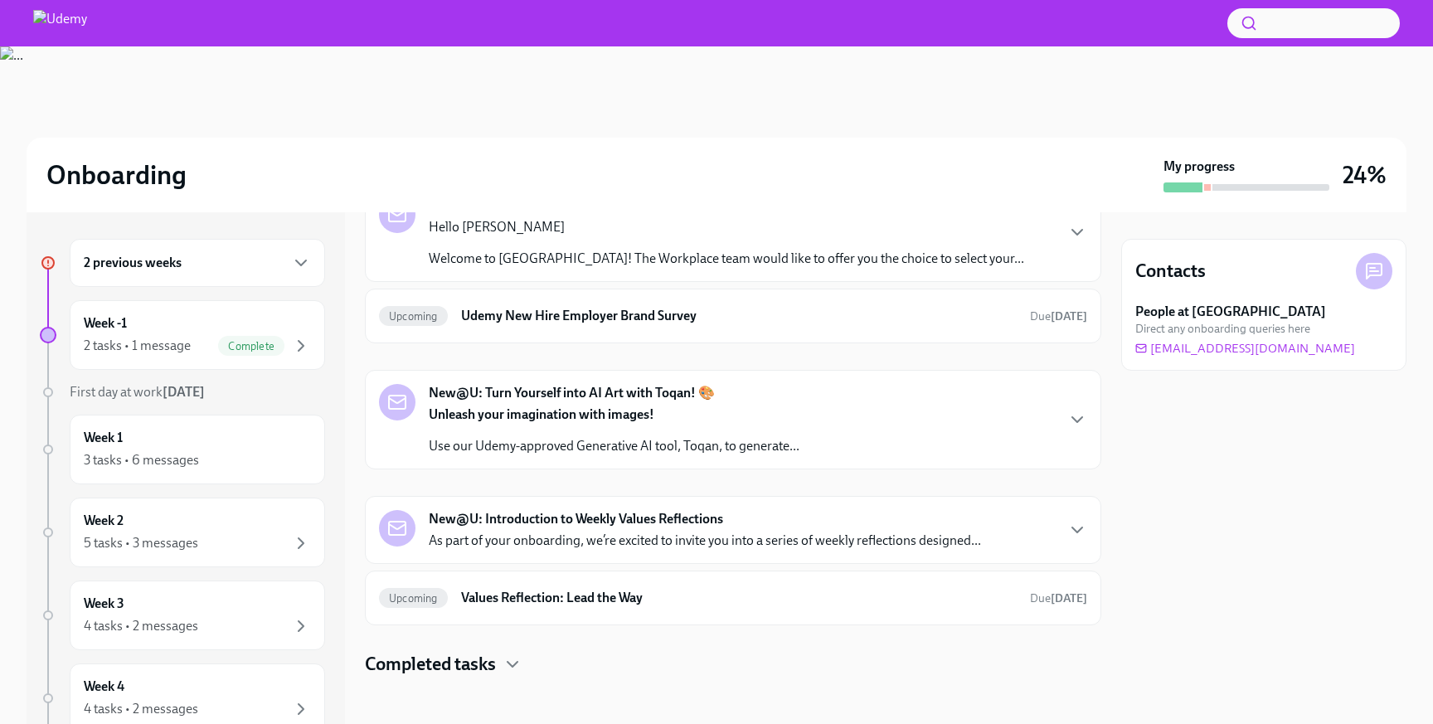
scroll to position [427, 0]
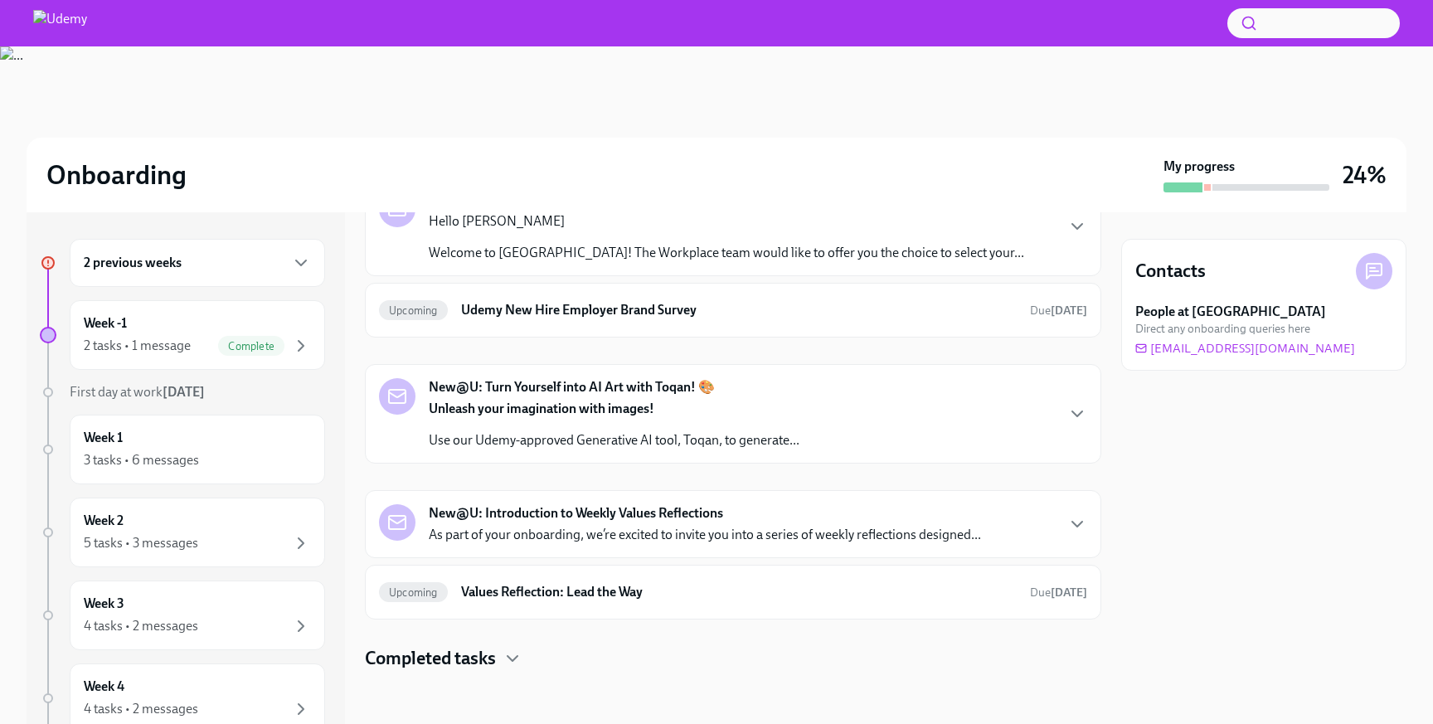
click at [694, 519] on strong "New@U: Introduction to Weekly Values Reflections" at bounding box center [576, 513] width 294 height 18
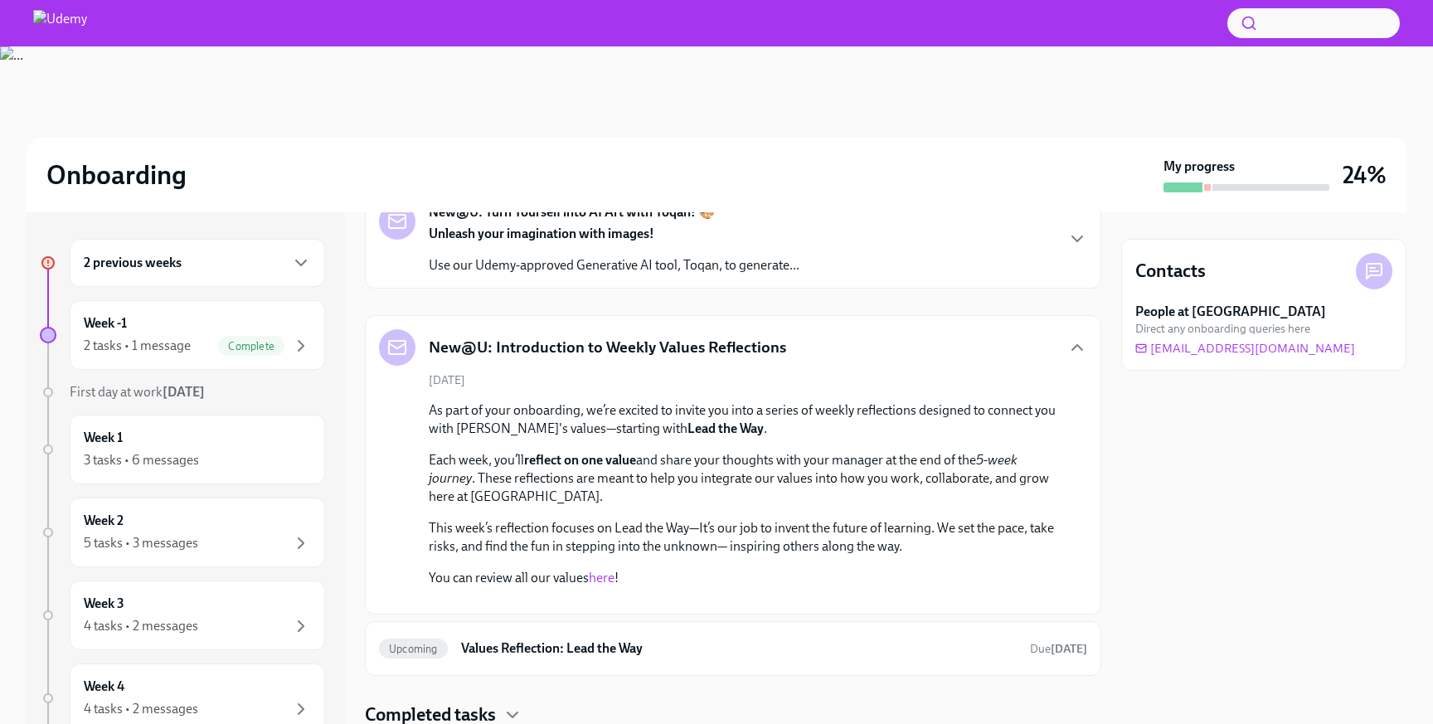
scroll to position [657, 0]
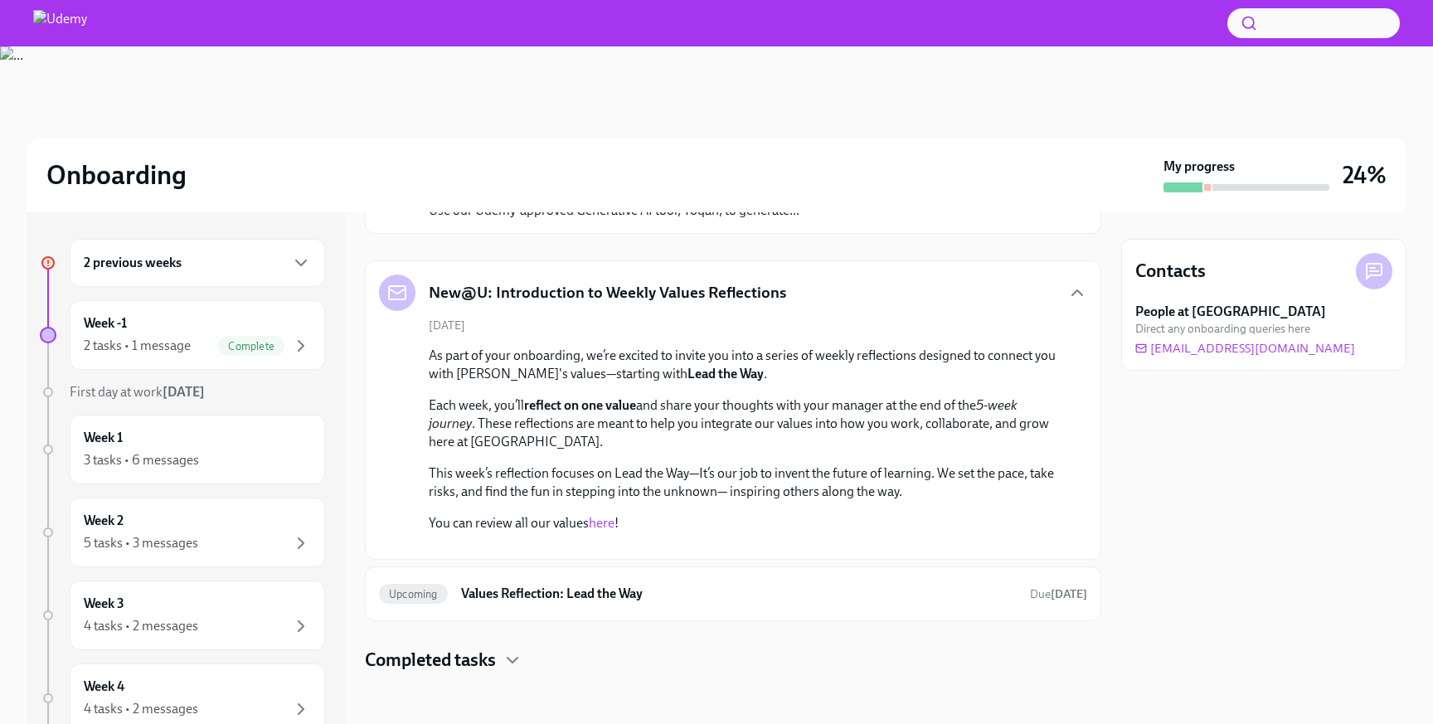
click at [603, 521] on link "here" at bounding box center [602, 523] width 26 height 16
